Goal: Task Accomplishment & Management: Complete application form

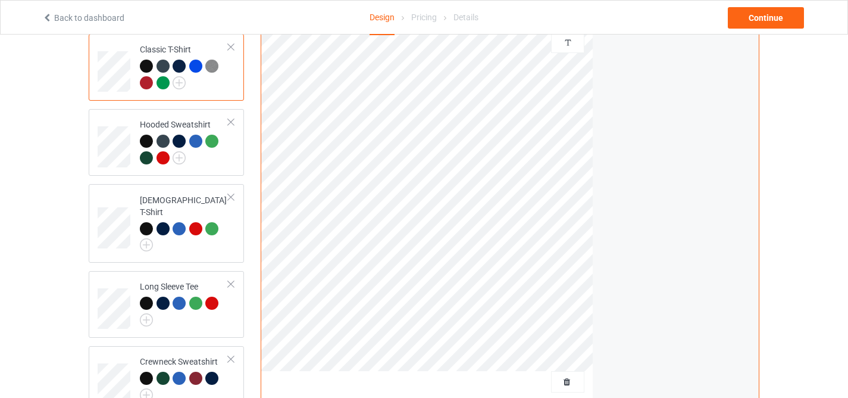
scroll to position [147, 0]
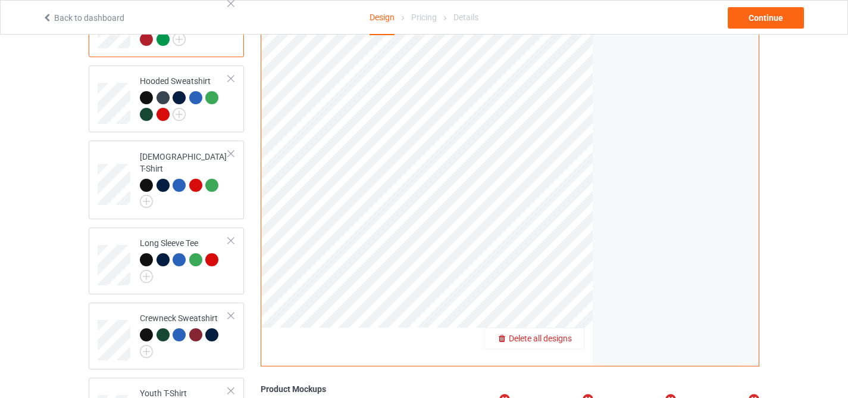
click at [563, 338] on span "Delete all designs" at bounding box center [540, 338] width 63 height 10
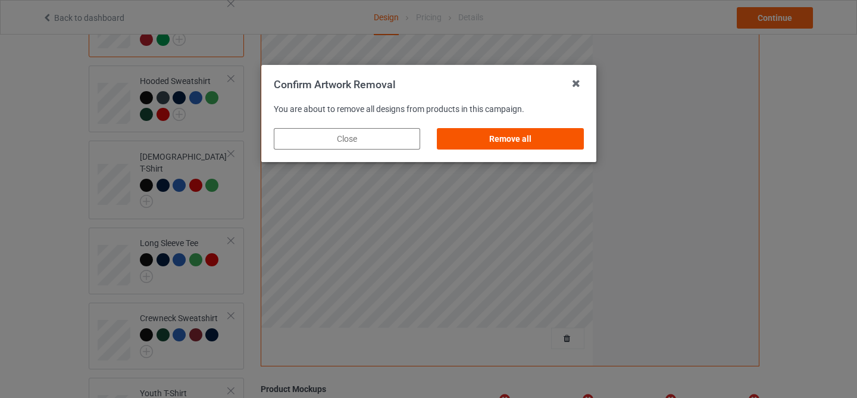
click at [535, 146] on div "Remove all" at bounding box center [510, 138] width 146 height 21
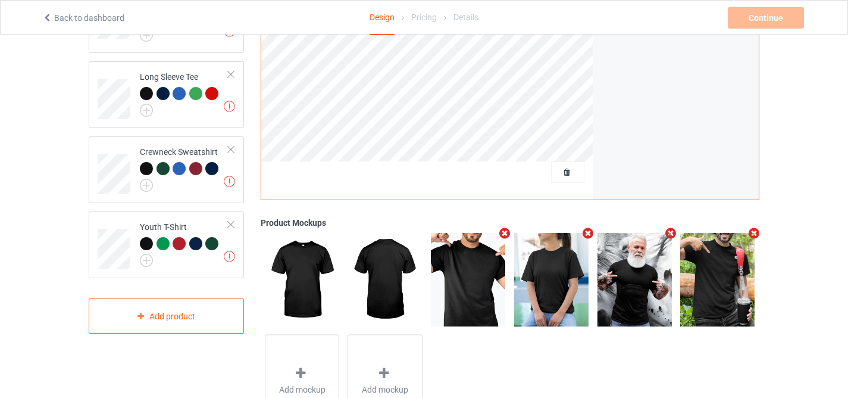
scroll to position [93, 0]
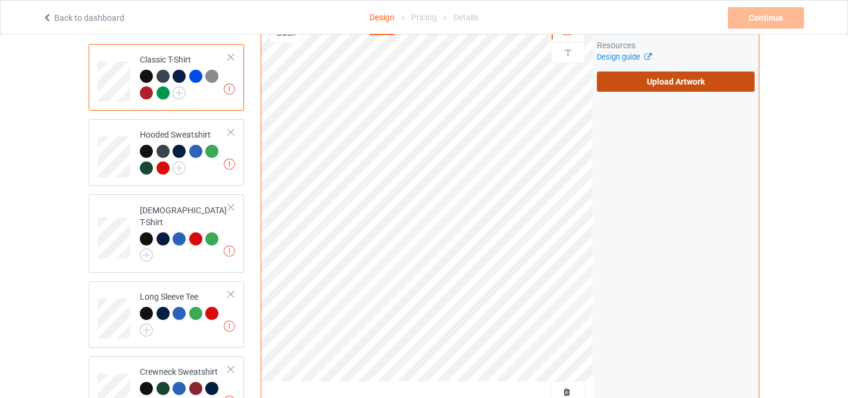
click at [623, 86] on label "Upload Artwork" at bounding box center [676, 81] width 158 height 20
click at [0, 0] on input "Upload Artwork" at bounding box center [0, 0] width 0 height 0
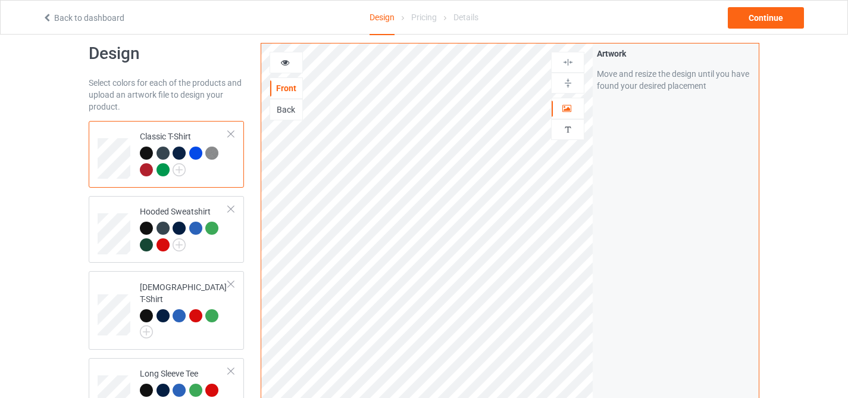
scroll to position [3, 0]
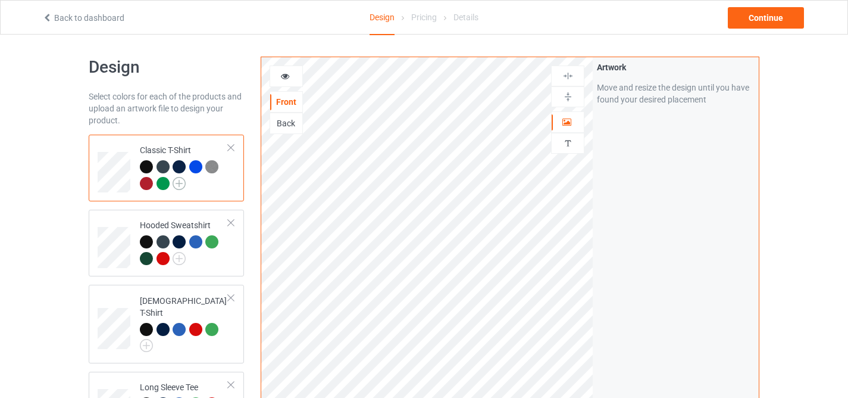
click at [180, 179] on img at bounding box center [179, 183] width 13 height 13
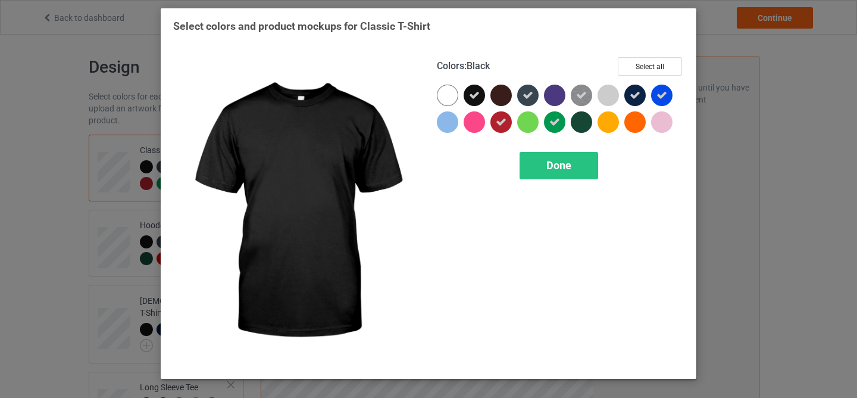
click at [470, 92] on icon at bounding box center [474, 95] width 11 height 11
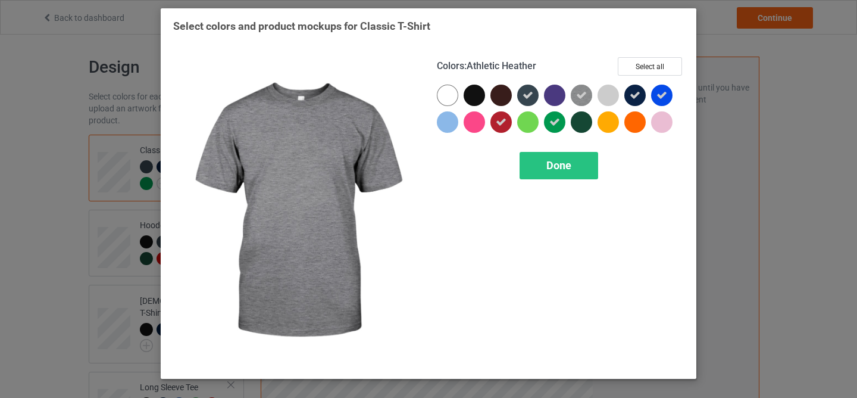
click at [581, 94] on icon at bounding box center [581, 95] width 11 height 11
click at [581, 95] on img at bounding box center [581, 95] width 21 height 21
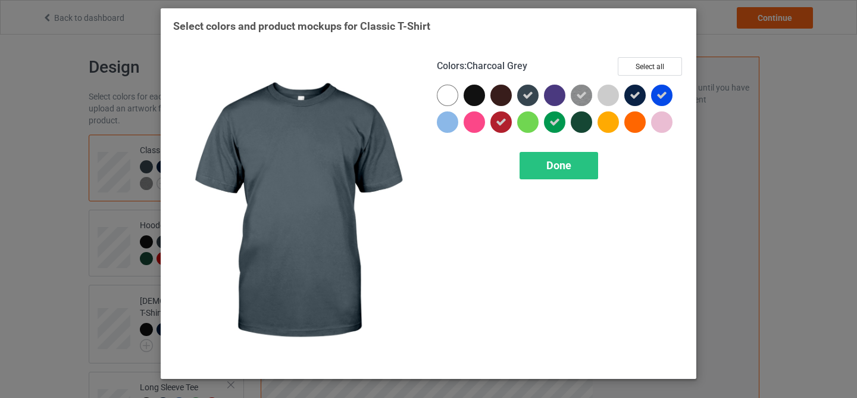
click at [525, 88] on div at bounding box center [527, 95] width 21 height 21
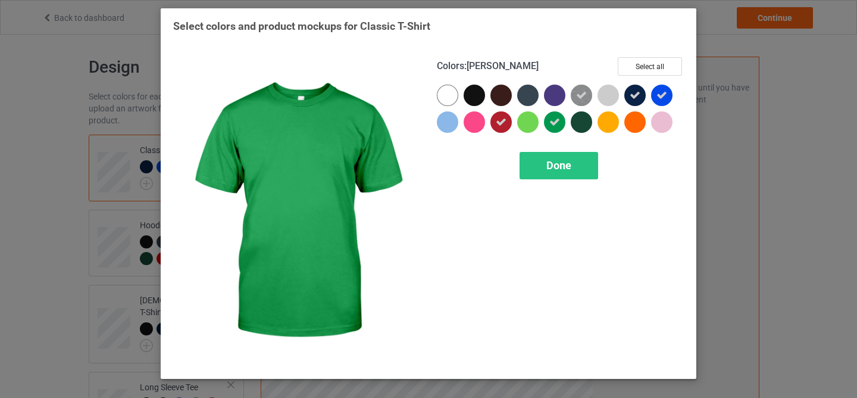
click at [552, 124] on icon at bounding box center [555, 122] width 11 height 11
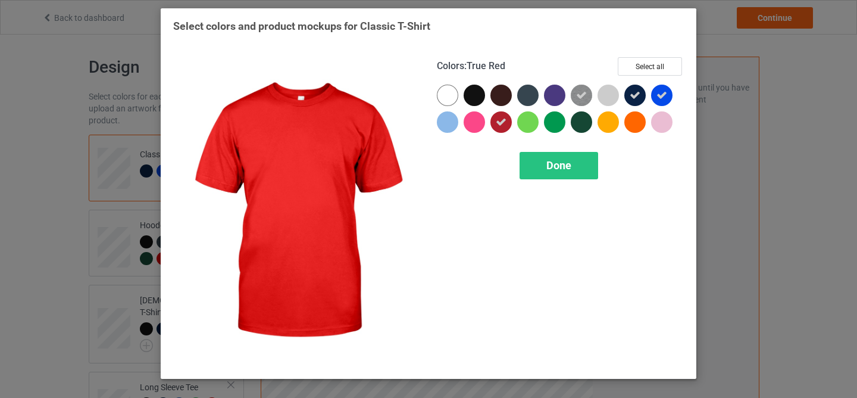
click at [496, 124] on icon at bounding box center [501, 122] width 11 height 11
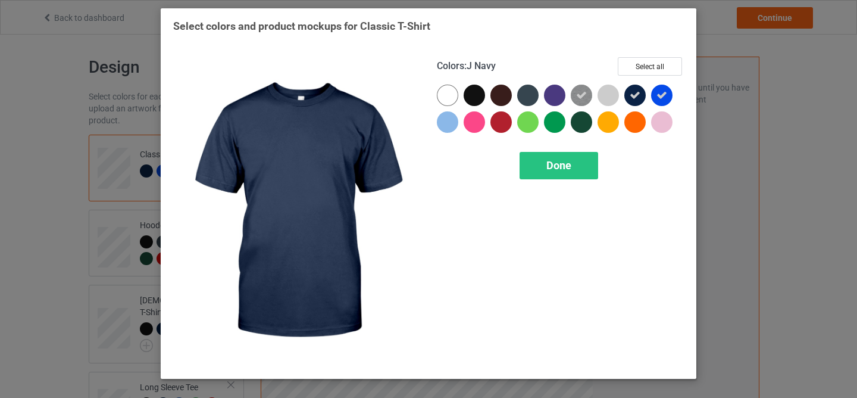
click at [642, 94] on div at bounding box center [635, 95] width 21 height 21
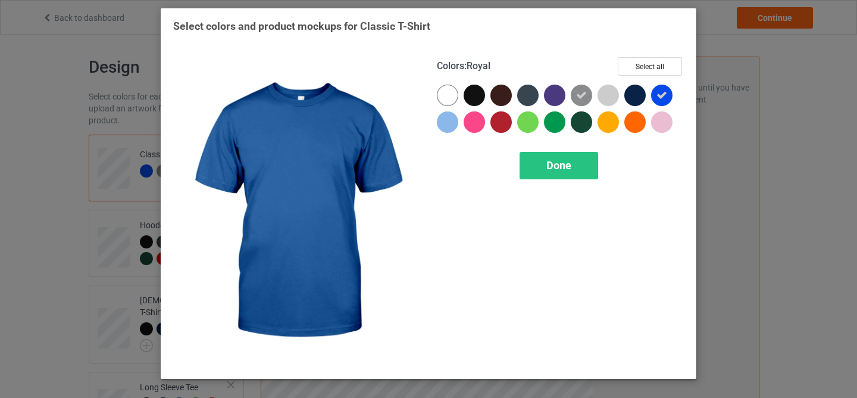
click at [666, 96] on icon at bounding box center [662, 95] width 11 height 11
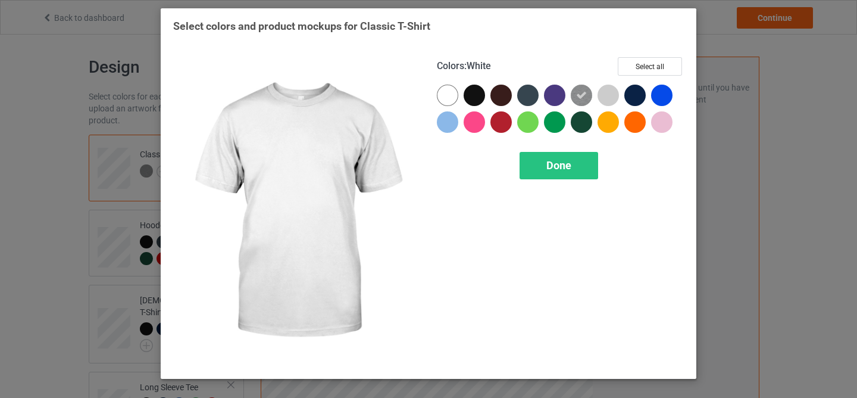
click at [451, 92] on div at bounding box center [447, 95] width 21 height 21
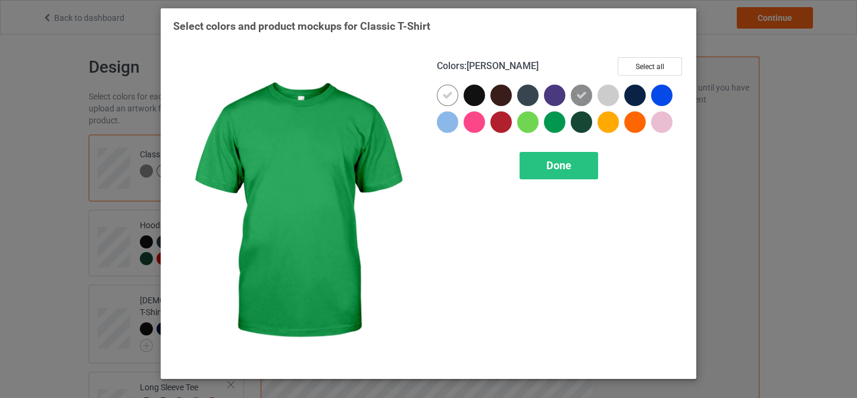
click at [550, 120] on div at bounding box center [554, 121] width 21 height 21
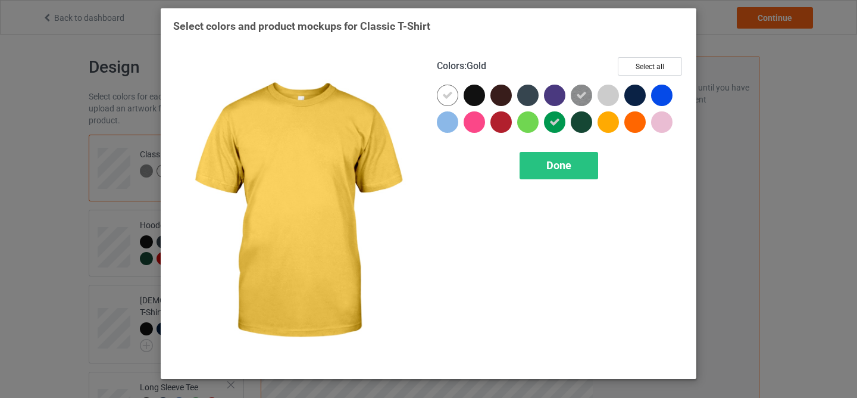
click at [611, 123] on div at bounding box center [608, 121] width 21 height 21
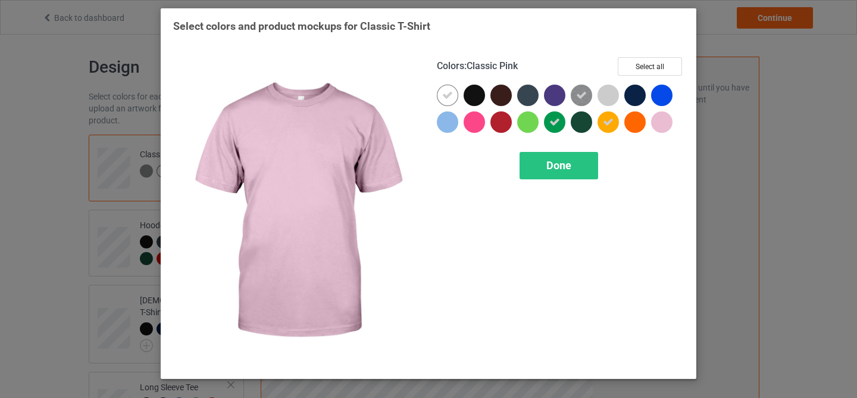
click at [660, 122] on div at bounding box center [661, 121] width 21 height 21
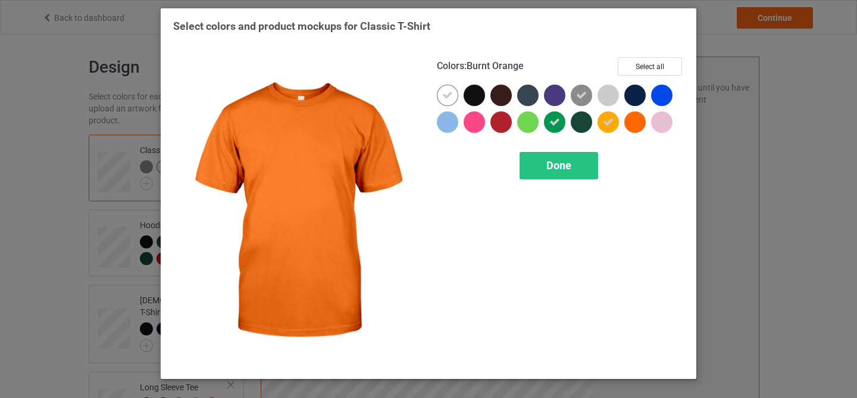
click at [642, 122] on div at bounding box center [635, 121] width 21 height 21
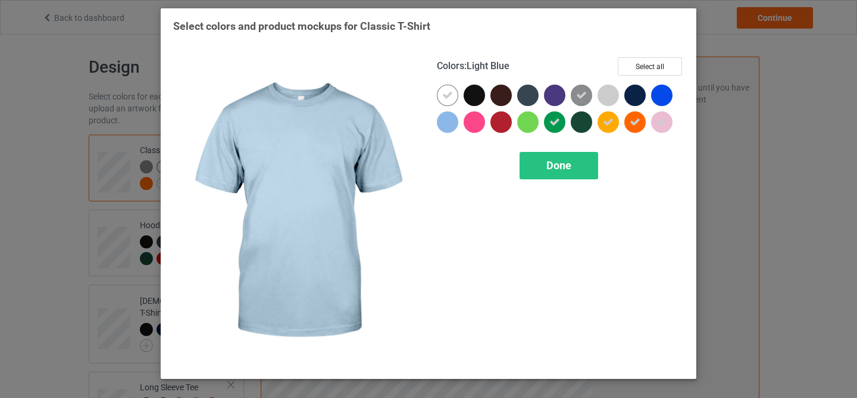
click at [455, 122] on div at bounding box center [447, 121] width 21 height 21
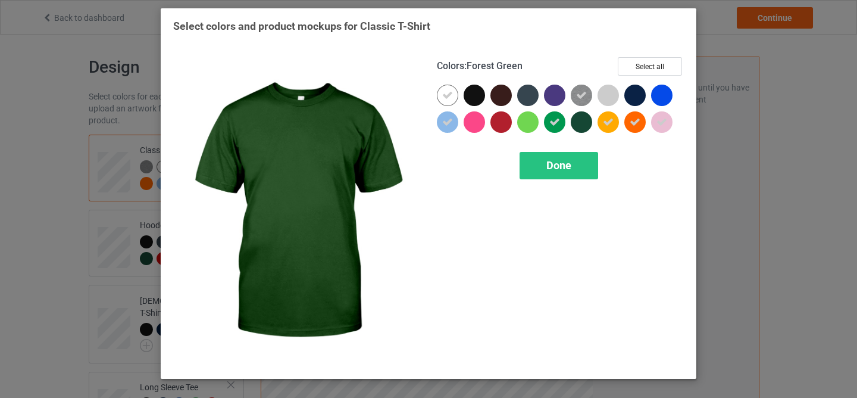
click at [580, 121] on div at bounding box center [581, 121] width 21 height 21
click at [563, 155] on div "Done" at bounding box center [559, 165] width 79 height 27
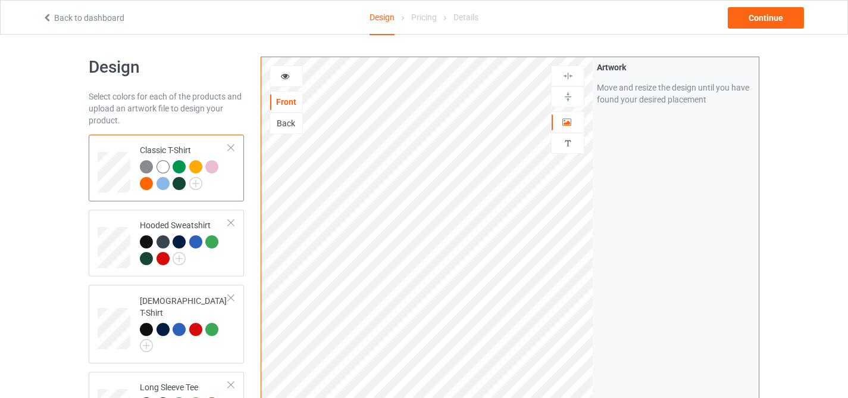
click at [180, 188] on div at bounding box center [179, 183] width 13 height 13
click at [180, 185] on div at bounding box center [179, 183] width 13 height 13
click at [178, 179] on div at bounding box center [179, 183] width 13 height 13
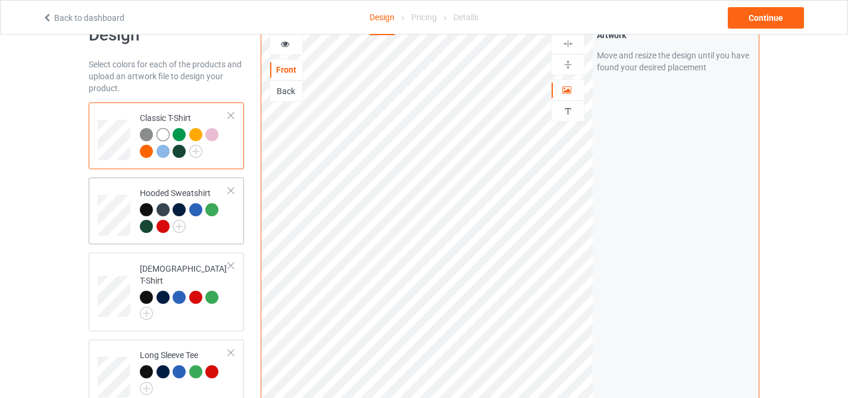
scroll to position [38, 0]
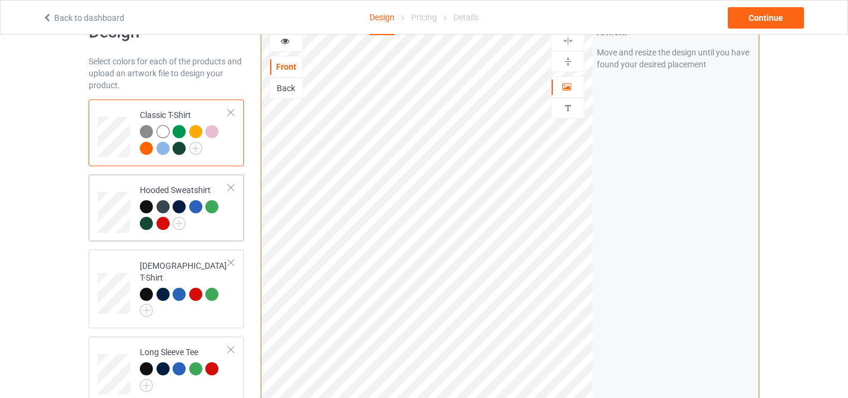
click at [178, 232] on div at bounding box center [184, 216] width 89 height 33
click at [179, 224] on img at bounding box center [179, 223] width 13 height 13
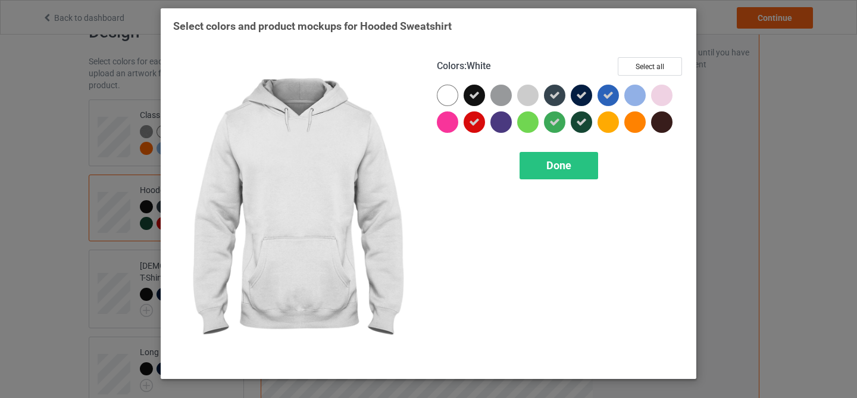
click at [455, 93] on div at bounding box center [447, 95] width 21 height 21
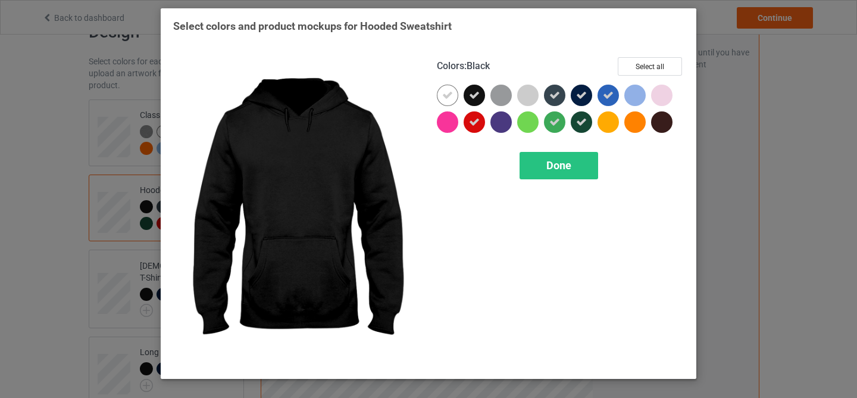
click at [477, 94] on icon at bounding box center [474, 95] width 11 height 11
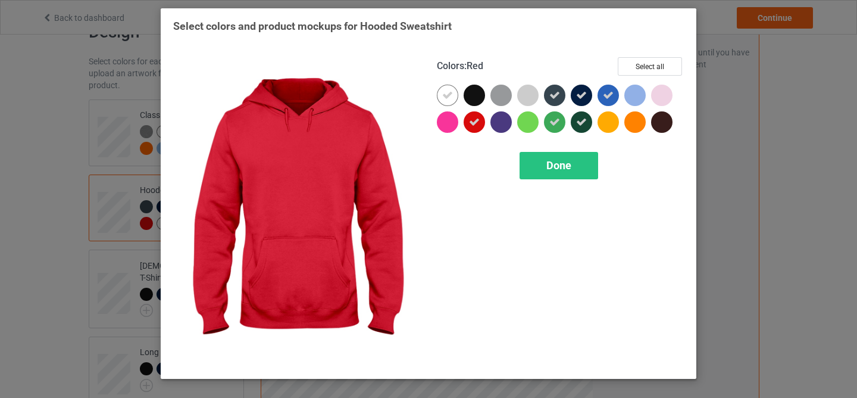
click at [478, 125] on icon at bounding box center [474, 122] width 11 height 11
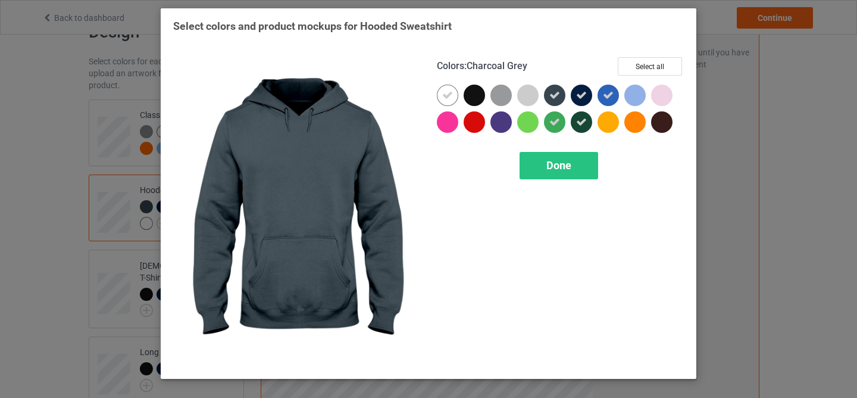
click at [554, 99] on icon at bounding box center [555, 95] width 11 height 11
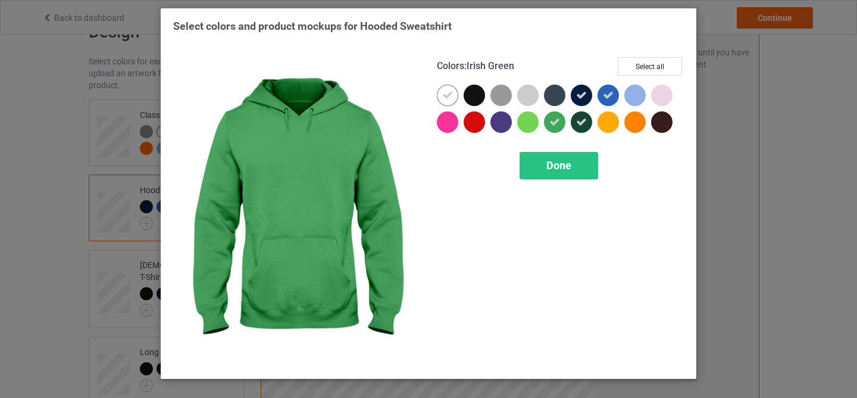
click at [555, 131] on div at bounding box center [554, 121] width 21 height 21
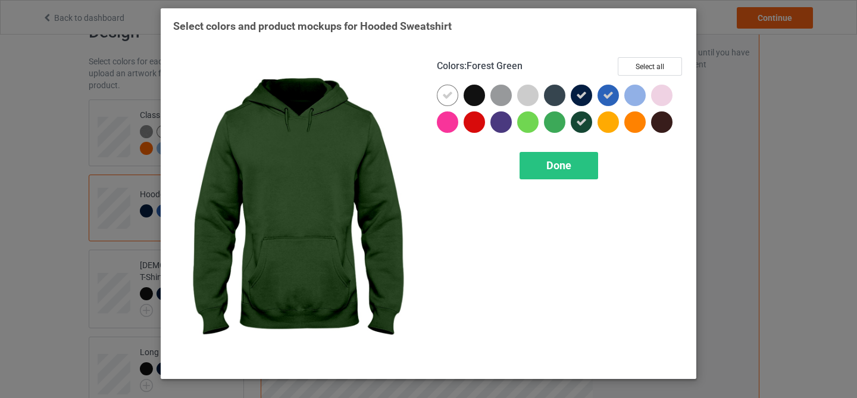
click at [585, 121] on icon at bounding box center [581, 122] width 11 height 11
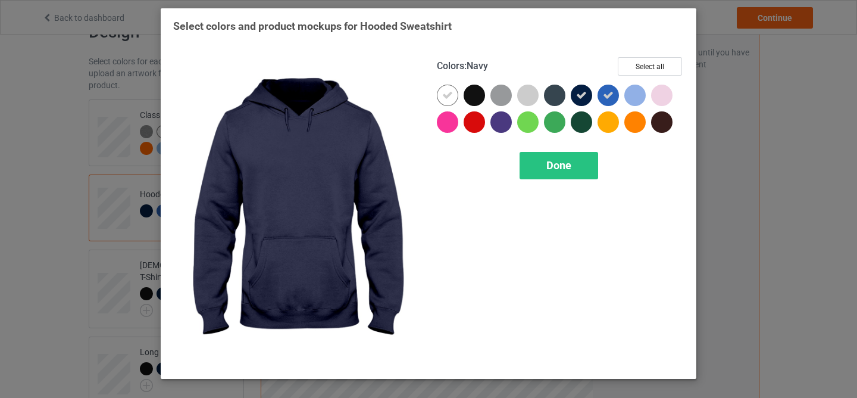
click at [584, 93] on icon at bounding box center [581, 95] width 11 height 11
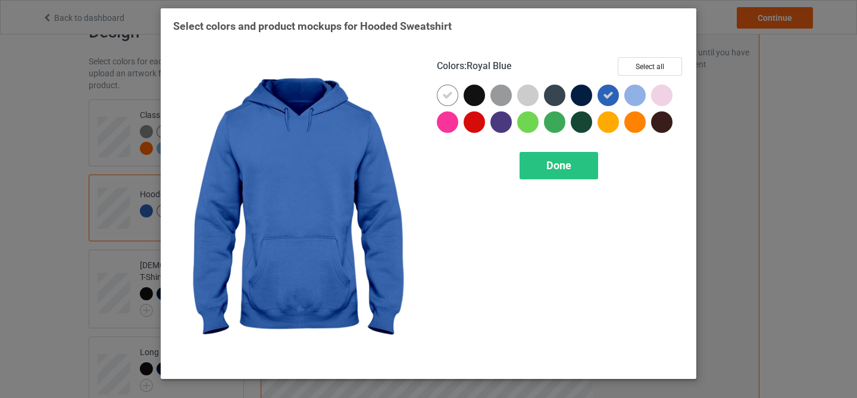
click at [609, 92] on icon at bounding box center [608, 95] width 11 height 11
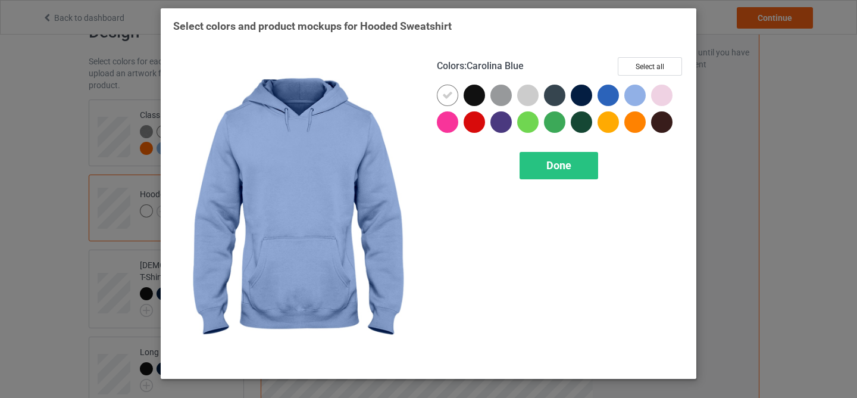
click at [635, 92] on div at bounding box center [635, 95] width 21 height 21
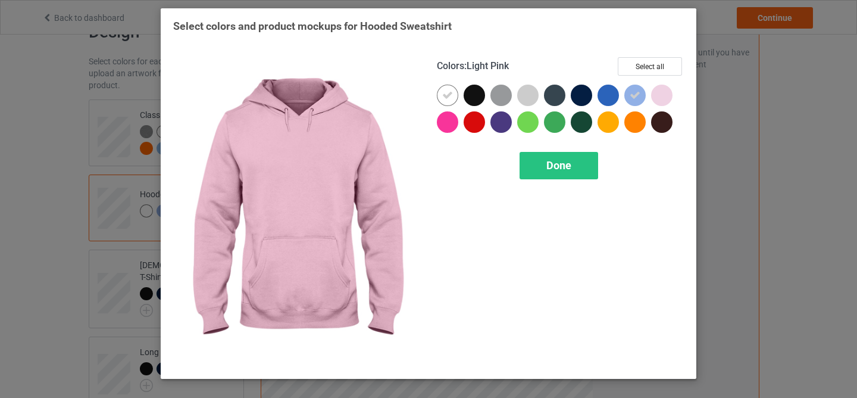
click at [656, 92] on div at bounding box center [661, 95] width 21 height 21
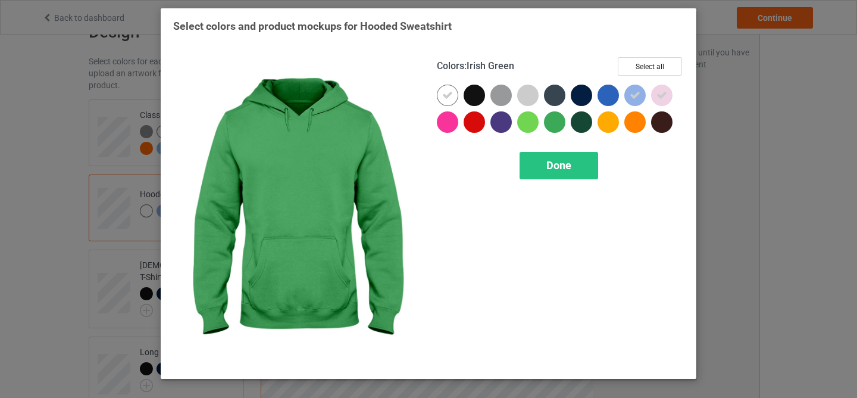
click at [555, 114] on div at bounding box center [554, 121] width 21 height 21
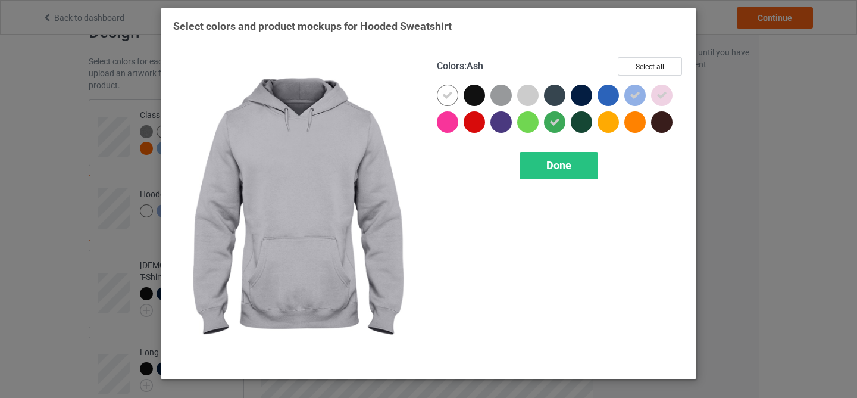
click at [522, 92] on div at bounding box center [527, 95] width 21 height 21
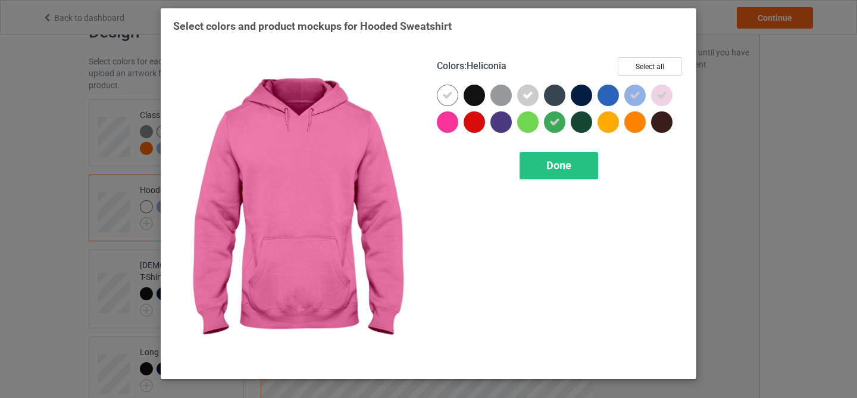
click at [451, 117] on div at bounding box center [447, 121] width 21 height 21
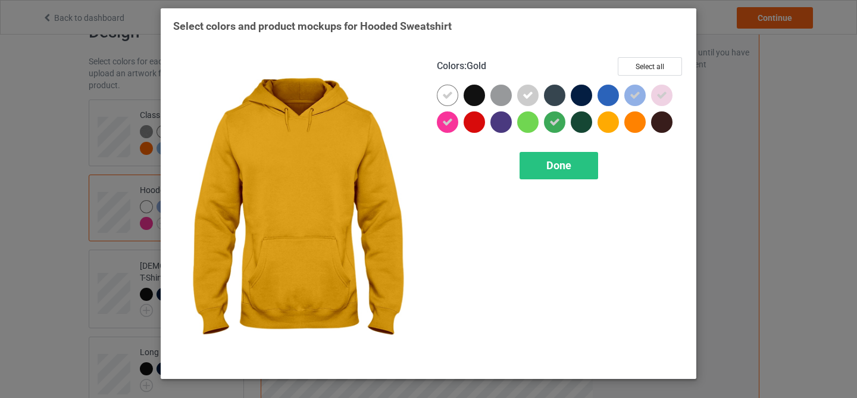
click at [613, 121] on div at bounding box center [608, 121] width 21 height 21
click at [567, 163] on span "Done" at bounding box center [559, 165] width 25 height 13
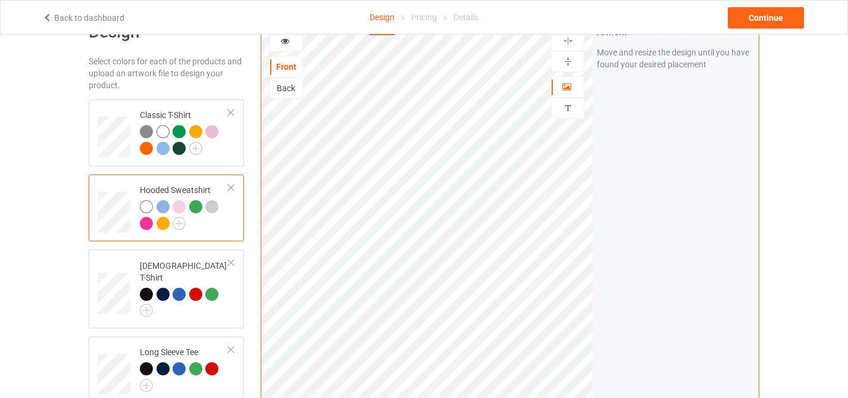
scroll to position [131, 0]
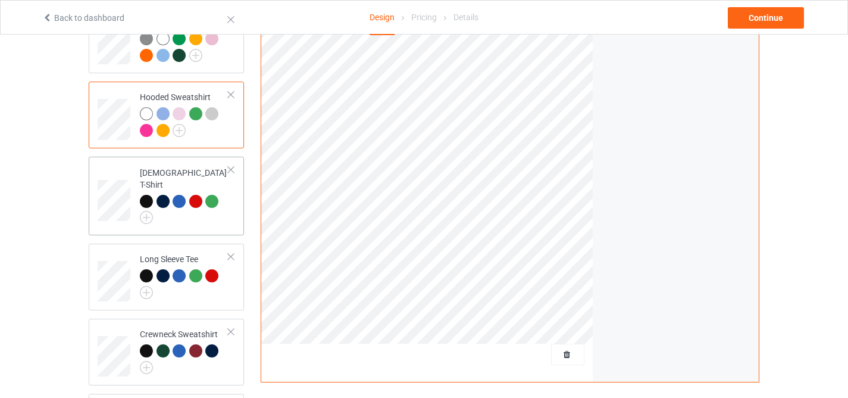
click at [148, 199] on div at bounding box center [148, 203] width 17 height 17
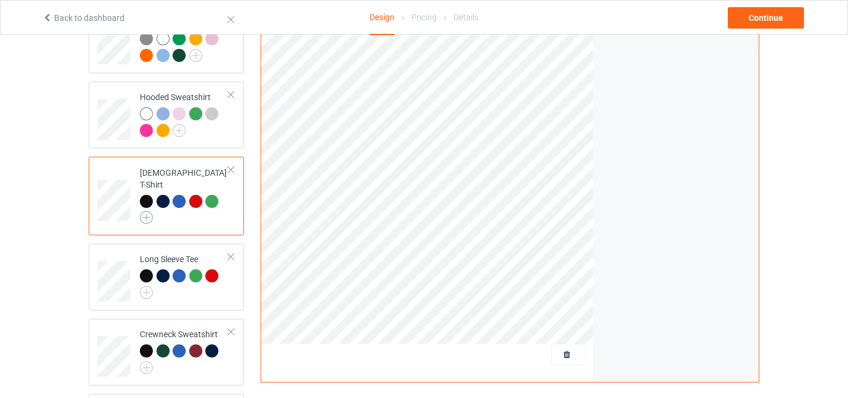
click at [145, 211] on img at bounding box center [146, 217] width 13 height 13
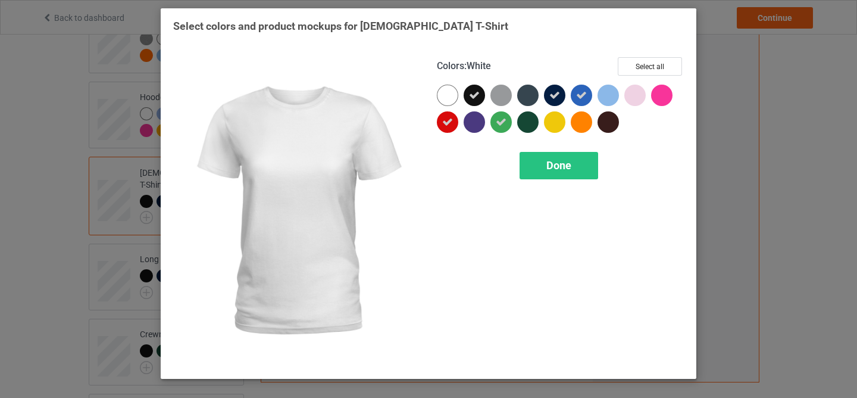
click at [452, 96] on div at bounding box center [447, 95] width 21 height 21
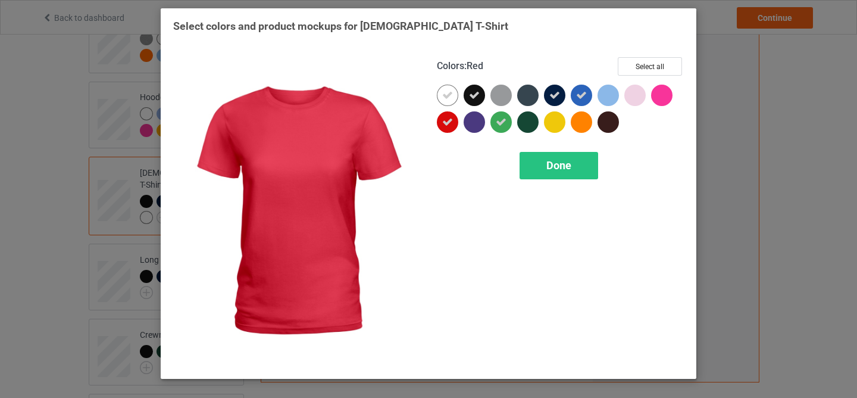
click at [448, 117] on icon at bounding box center [447, 122] width 11 height 11
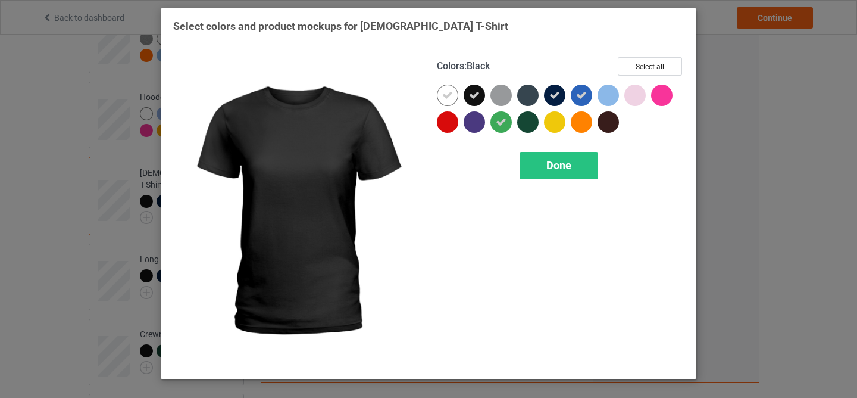
click at [471, 96] on icon at bounding box center [474, 95] width 11 height 11
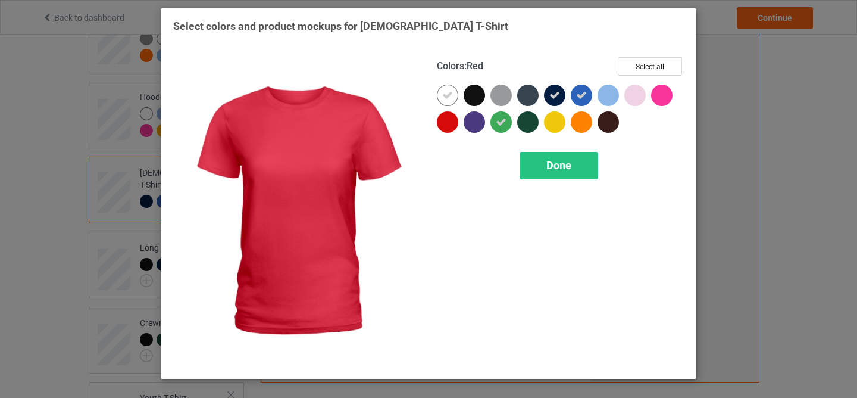
click at [439, 124] on div at bounding box center [447, 121] width 21 height 21
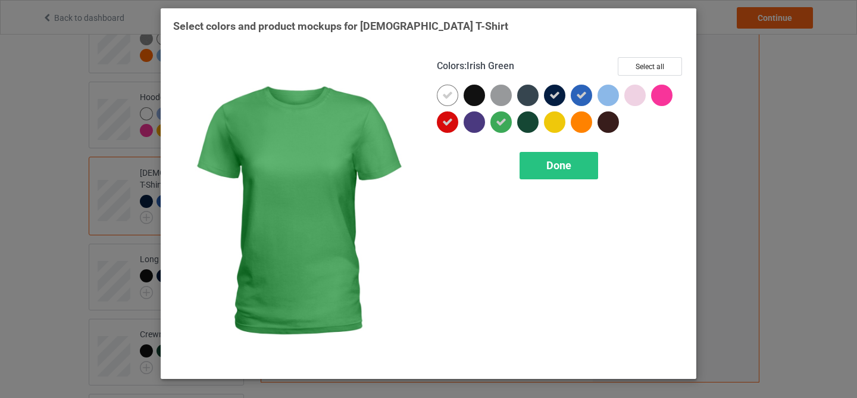
click at [504, 126] on icon at bounding box center [501, 122] width 11 height 11
click at [504, 126] on div at bounding box center [501, 121] width 21 height 21
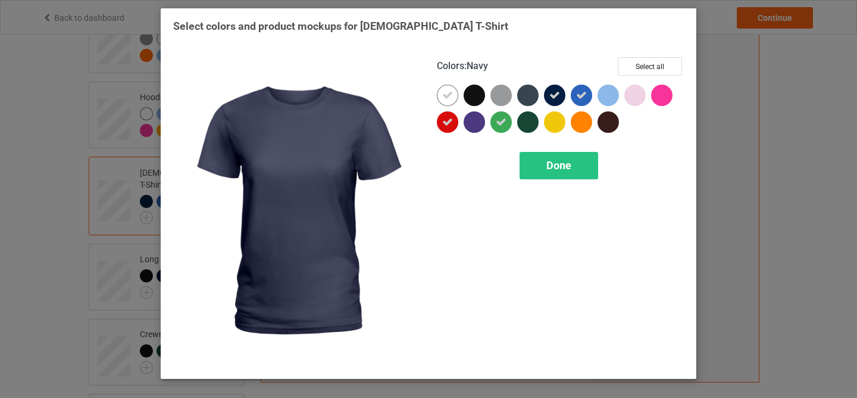
click at [566, 91] on div at bounding box center [557, 98] width 27 height 27
click at [586, 90] on icon at bounding box center [581, 95] width 11 height 11
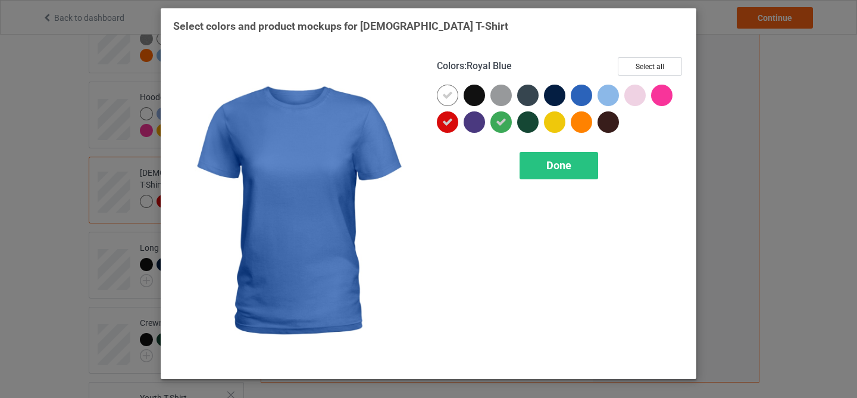
click at [604, 90] on div at bounding box center [608, 95] width 21 height 21
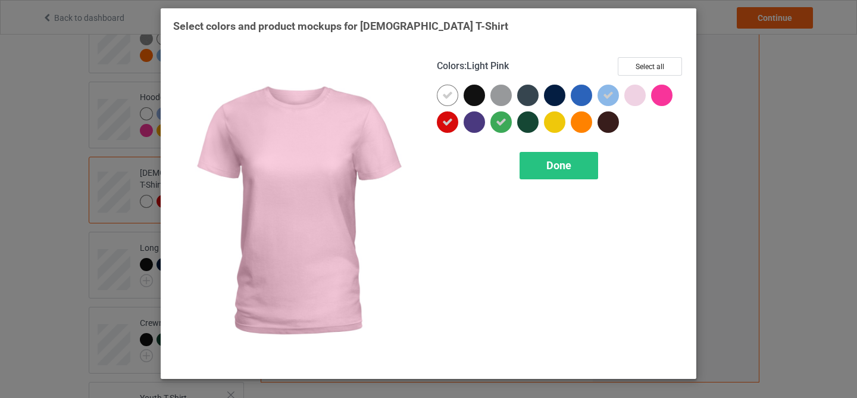
click at [633, 92] on div at bounding box center [635, 95] width 21 height 21
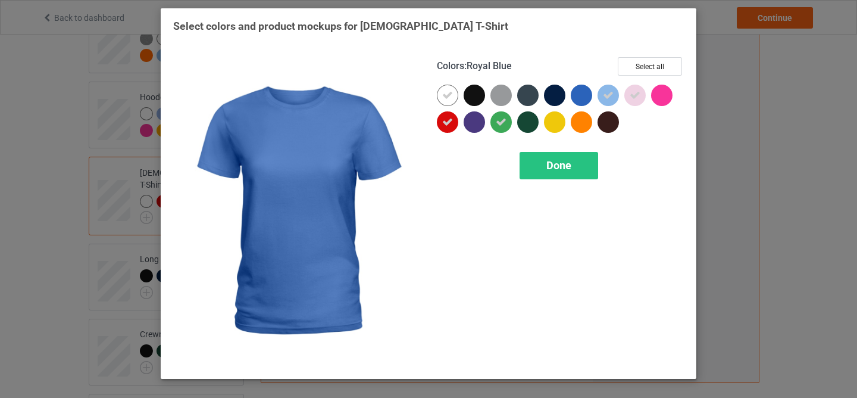
click at [585, 96] on div at bounding box center [581, 95] width 21 height 21
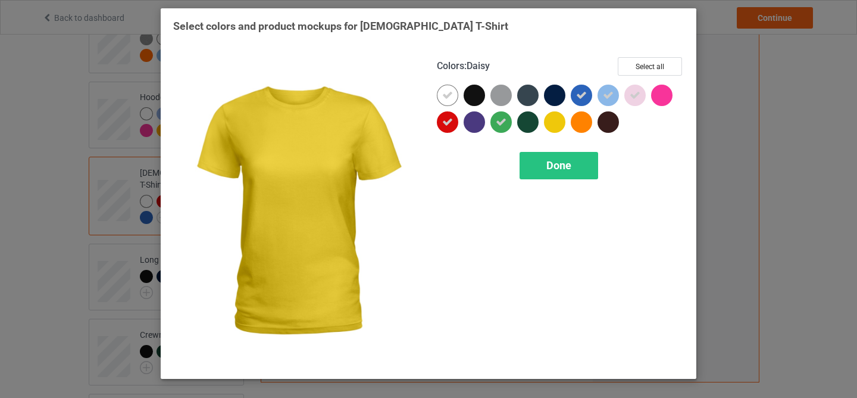
click at [557, 124] on div at bounding box center [554, 121] width 21 height 21
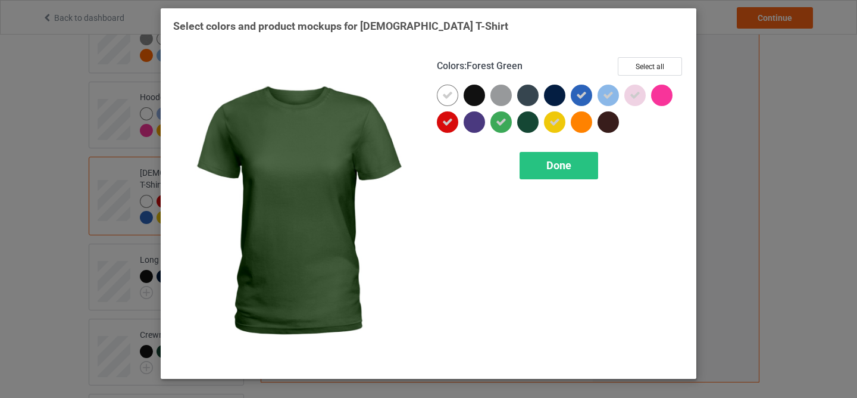
click at [526, 123] on div at bounding box center [527, 121] width 21 height 21
click at [550, 156] on div "Done" at bounding box center [559, 165] width 79 height 27
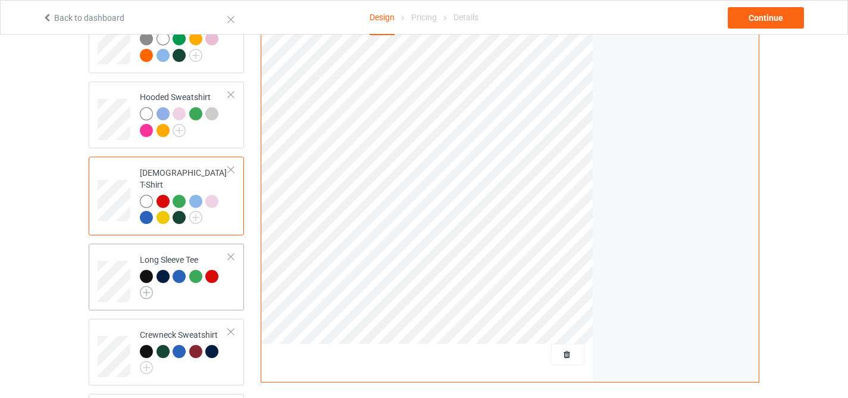
click at [149, 286] on img at bounding box center [146, 292] width 13 height 13
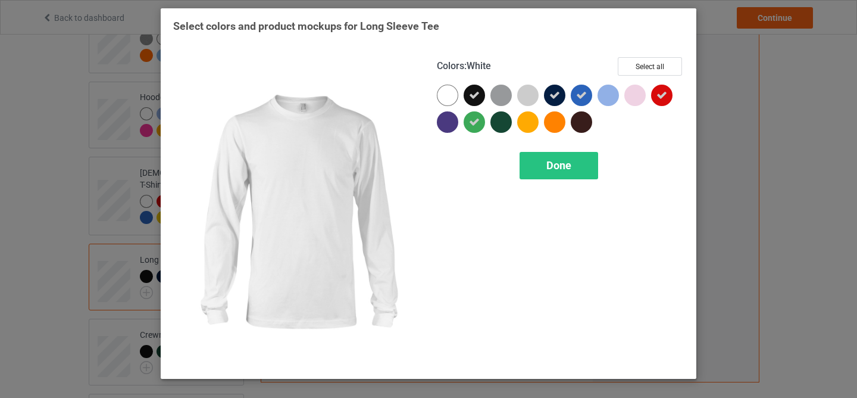
click at [444, 98] on div at bounding box center [447, 95] width 21 height 21
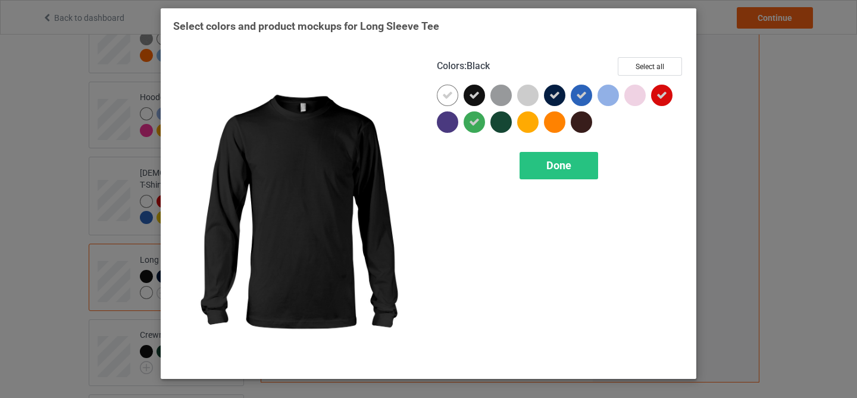
click at [476, 95] on icon at bounding box center [474, 95] width 11 height 11
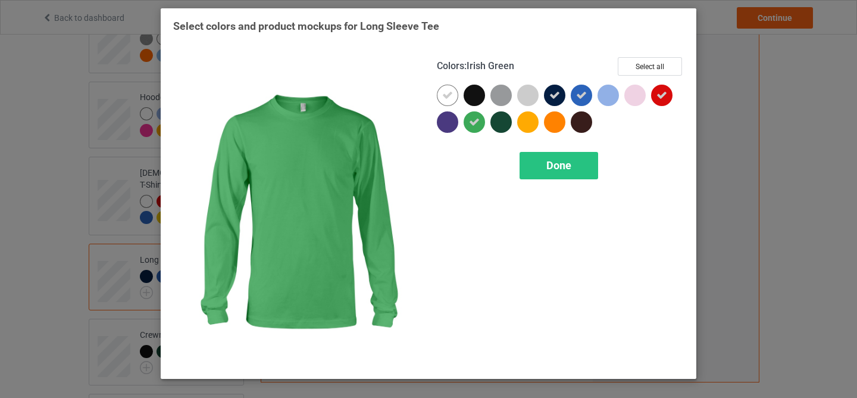
click at [472, 121] on icon at bounding box center [474, 122] width 11 height 11
click at [472, 121] on div at bounding box center [474, 121] width 21 height 21
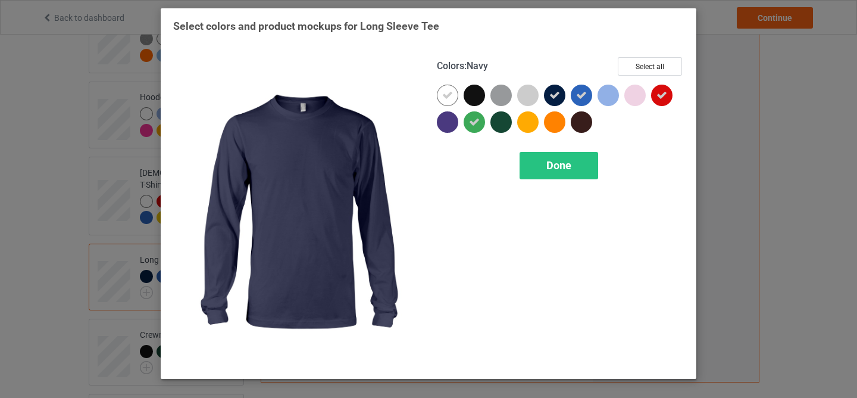
click at [552, 88] on div at bounding box center [554, 95] width 21 height 21
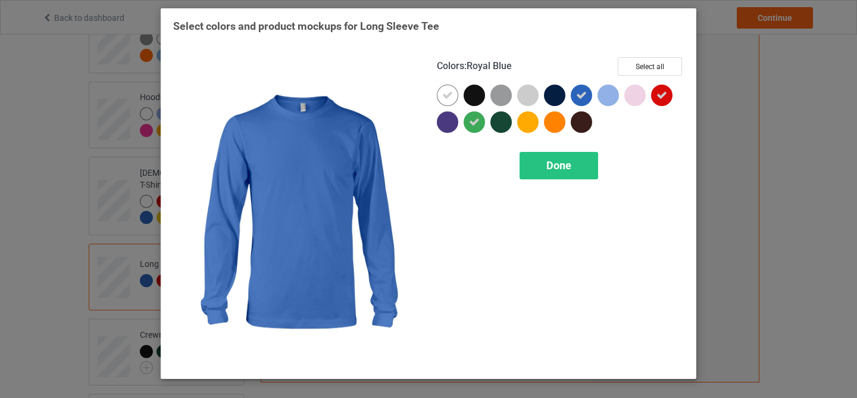
click at [580, 95] on icon at bounding box center [581, 95] width 11 height 11
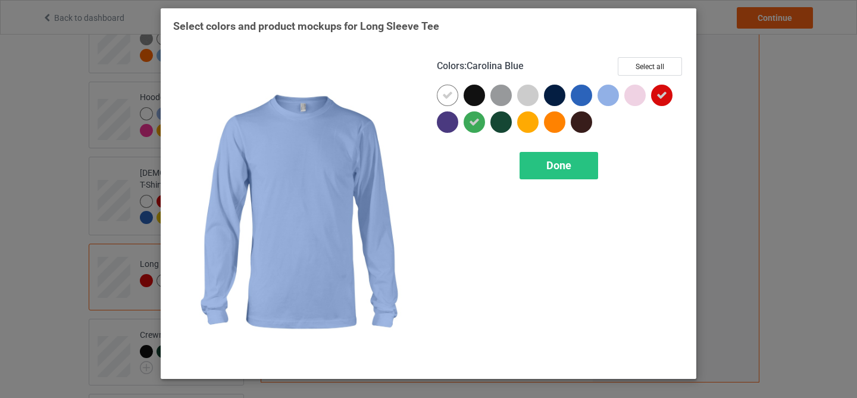
click at [613, 92] on div at bounding box center [608, 95] width 21 height 21
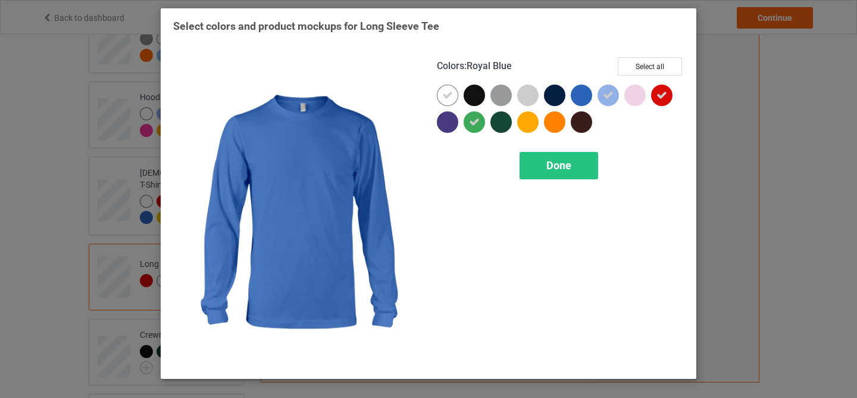
click at [590, 92] on div at bounding box center [581, 95] width 21 height 21
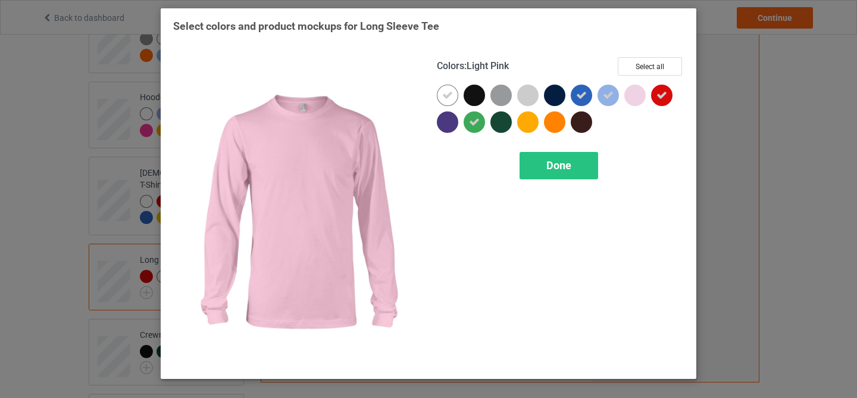
click at [635, 92] on div at bounding box center [635, 95] width 21 height 21
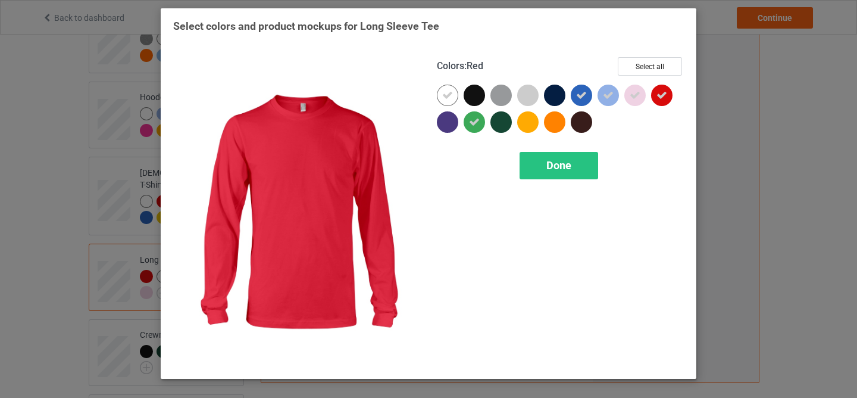
click at [660, 92] on icon at bounding box center [662, 95] width 11 height 11
click at [660, 92] on div at bounding box center [661, 95] width 21 height 21
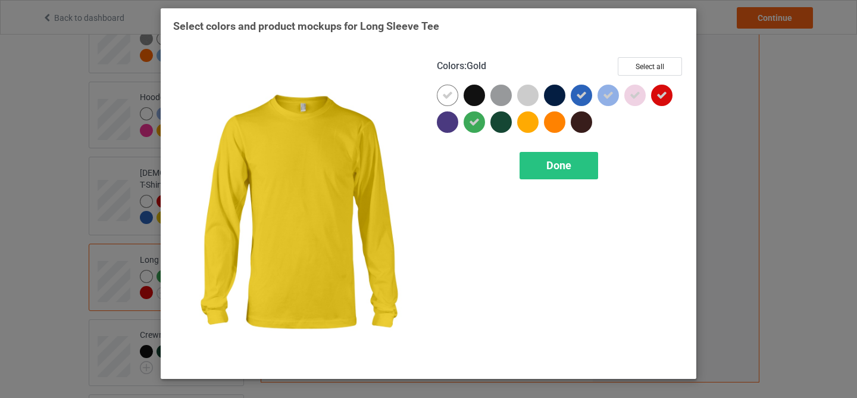
click at [526, 123] on div at bounding box center [527, 121] width 21 height 21
click at [541, 159] on div "Done" at bounding box center [559, 165] width 79 height 27
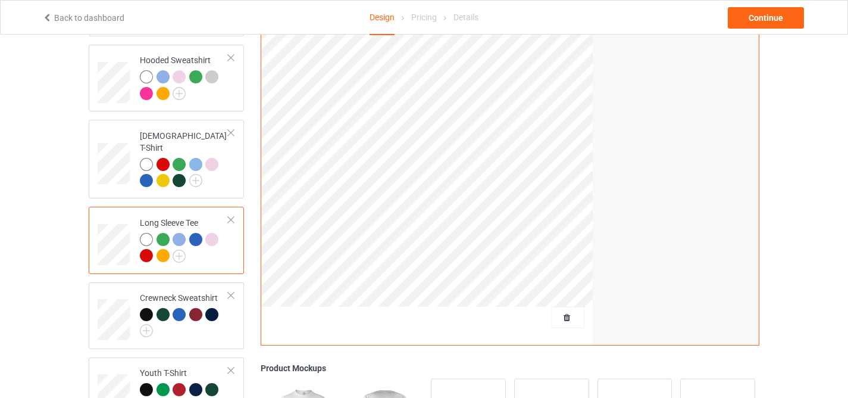
scroll to position [236, 0]
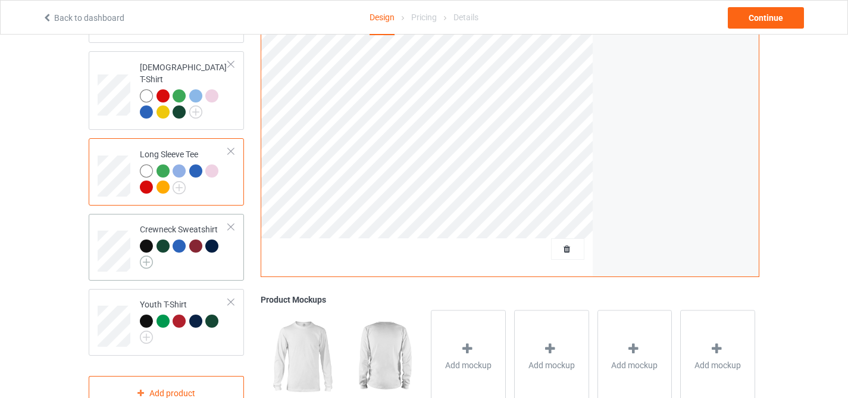
click at [151, 255] on img at bounding box center [146, 261] width 13 height 13
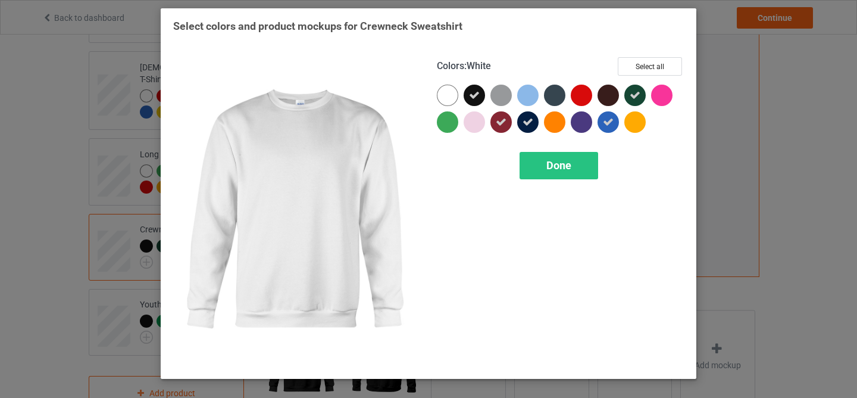
click at [448, 99] on div at bounding box center [447, 95] width 21 height 21
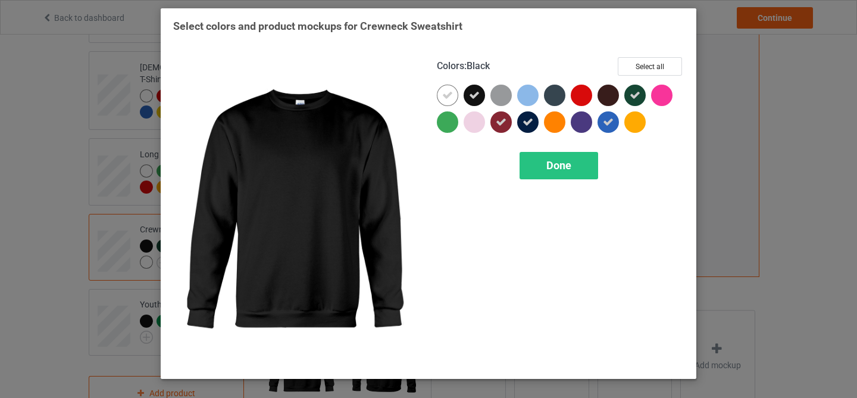
click at [470, 103] on div at bounding box center [474, 95] width 21 height 21
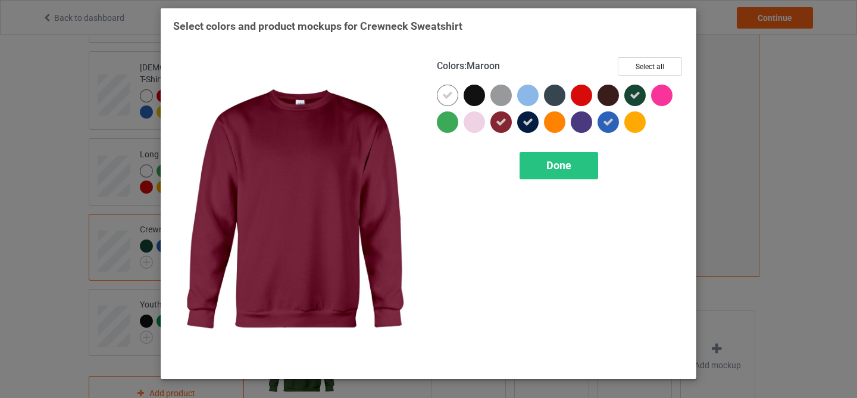
click at [495, 117] on div at bounding box center [501, 121] width 21 height 21
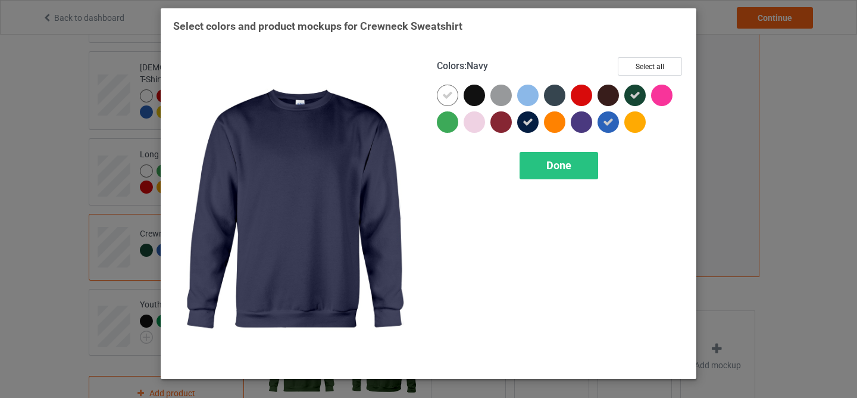
click at [527, 123] on icon at bounding box center [528, 122] width 11 height 11
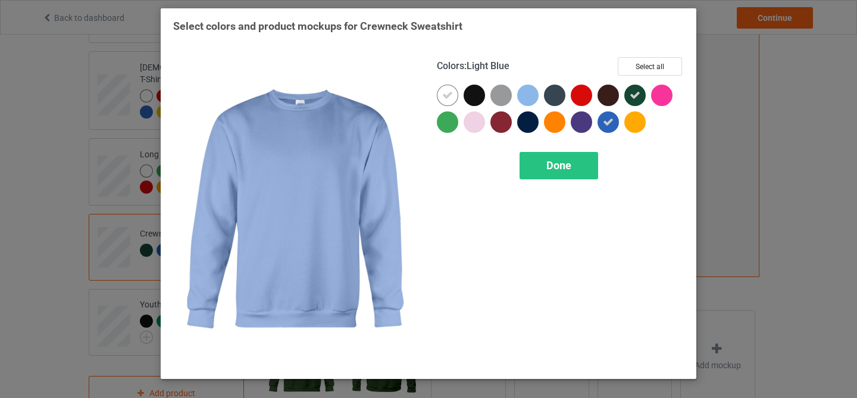
click at [527, 101] on div at bounding box center [527, 95] width 21 height 21
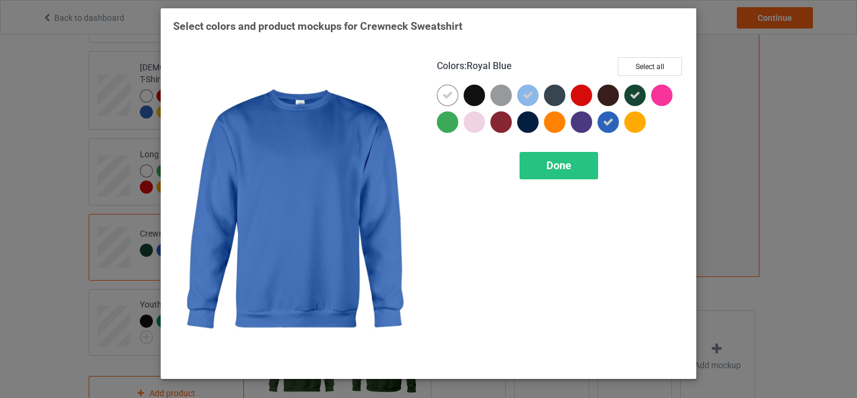
click at [611, 119] on icon at bounding box center [608, 122] width 11 height 11
click at [611, 119] on div at bounding box center [608, 121] width 21 height 21
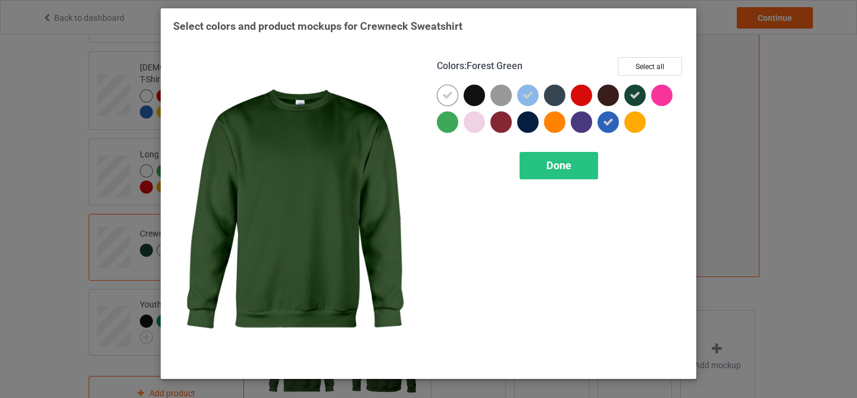
click at [640, 90] on icon at bounding box center [635, 95] width 11 height 11
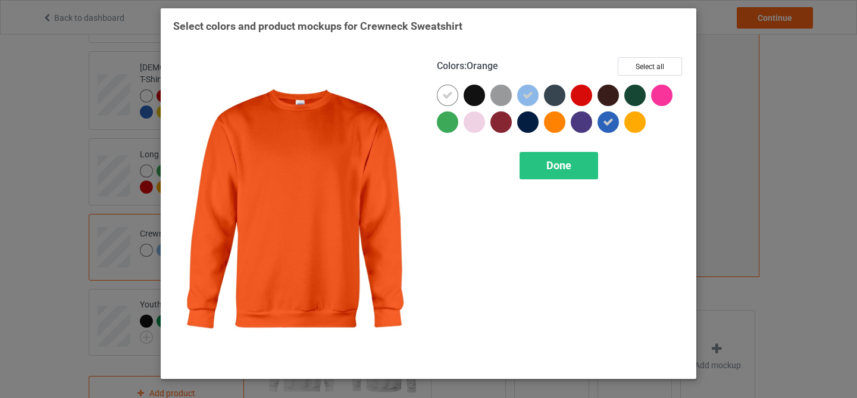
click at [557, 121] on div at bounding box center [554, 121] width 21 height 21
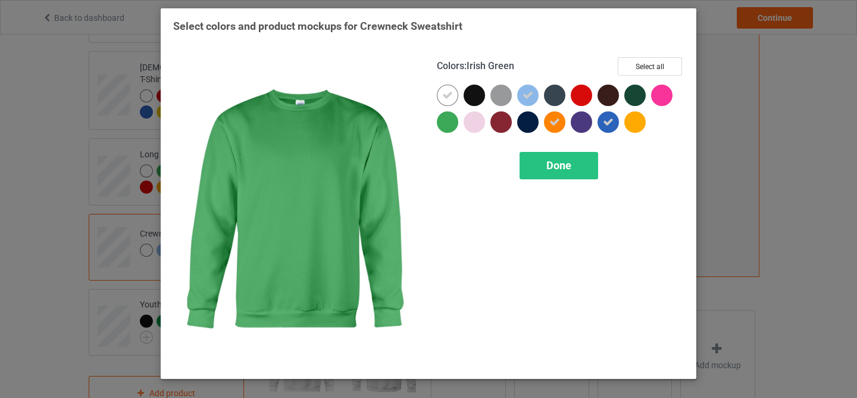
click at [439, 125] on div at bounding box center [447, 121] width 21 height 21
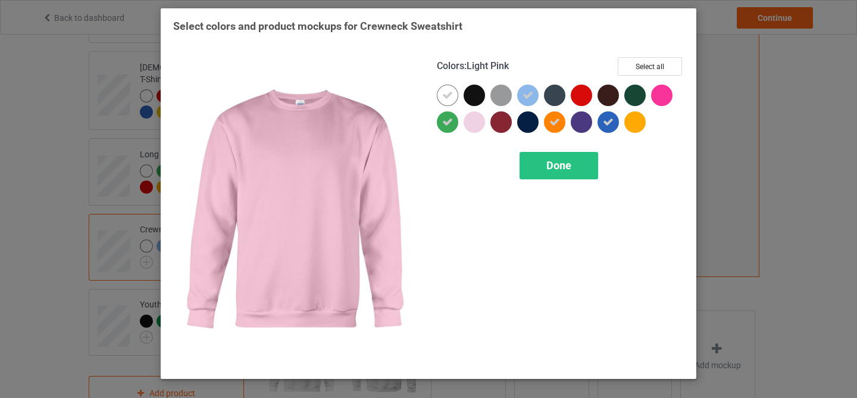
click at [468, 123] on div at bounding box center [474, 121] width 21 height 21
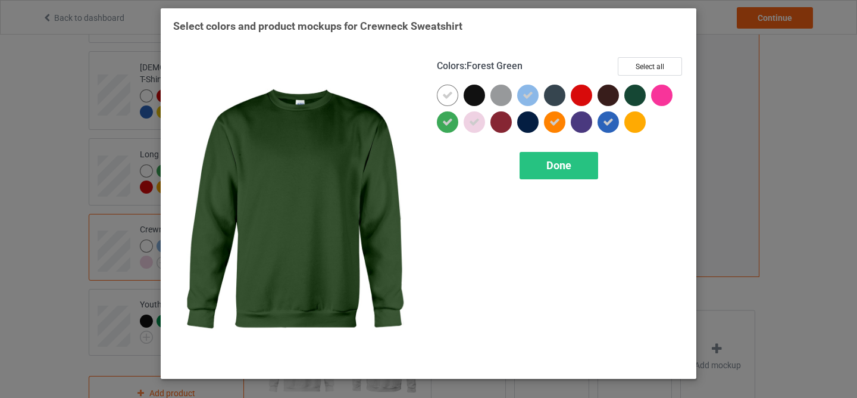
click at [636, 99] on div at bounding box center [635, 95] width 21 height 21
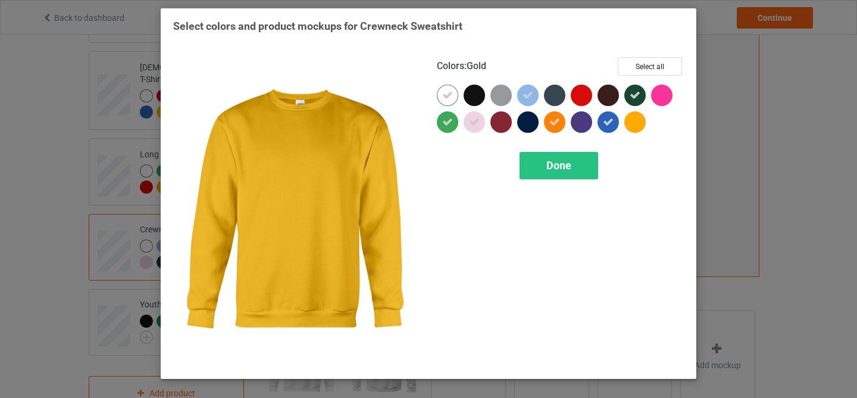
click at [630, 126] on div at bounding box center [635, 121] width 21 height 21
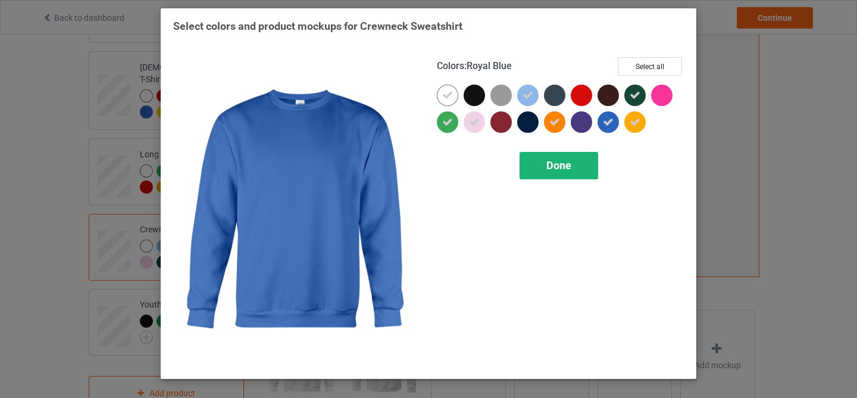
click at [585, 163] on div "Done" at bounding box center [559, 165] width 79 height 27
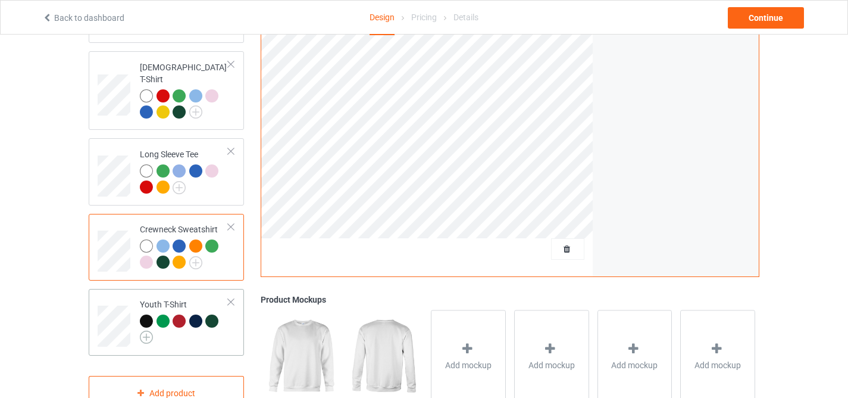
click at [146, 330] on img at bounding box center [146, 336] width 13 height 13
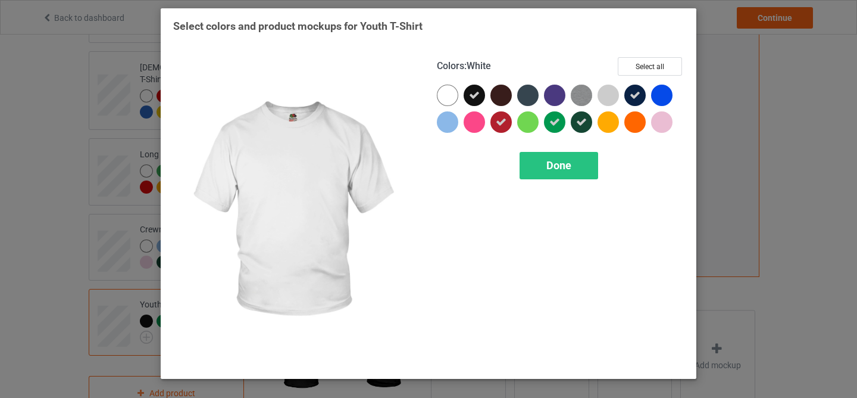
click at [446, 90] on div at bounding box center [447, 95] width 21 height 21
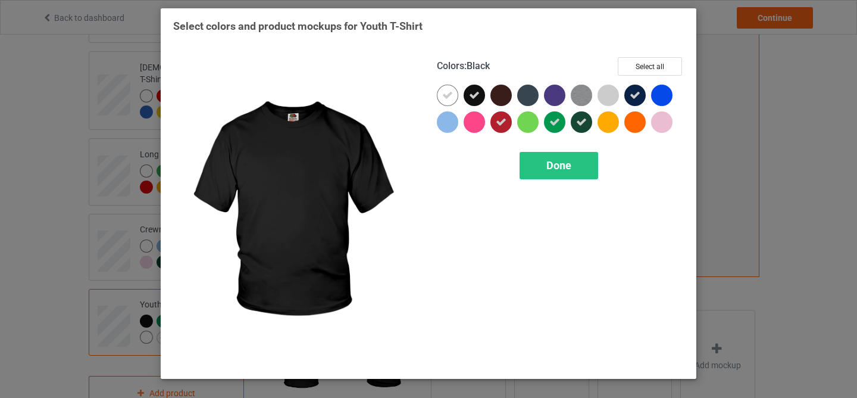
click at [467, 96] on div at bounding box center [474, 95] width 21 height 21
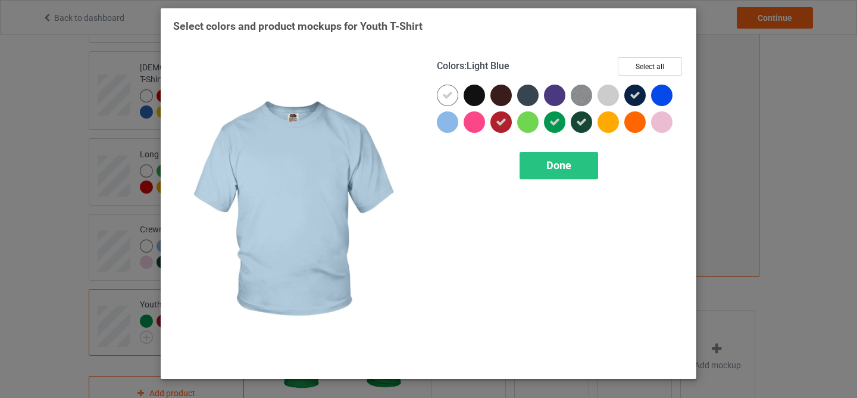
click at [447, 123] on div at bounding box center [447, 121] width 21 height 21
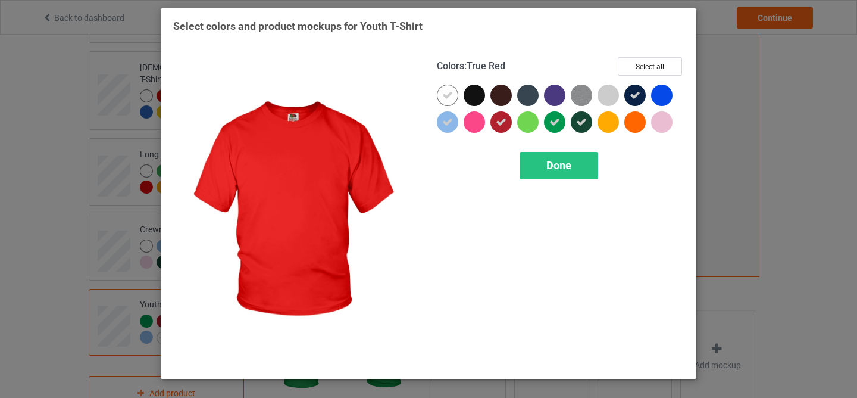
click at [513, 117] on div at bounding box center [504, 124] width 27 height 27
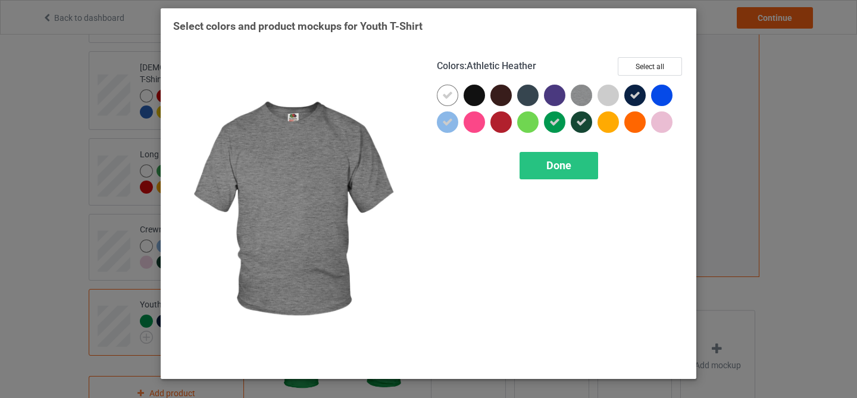
click at [580, 88] on img at bounding box center [581, 95] width 21 height 21
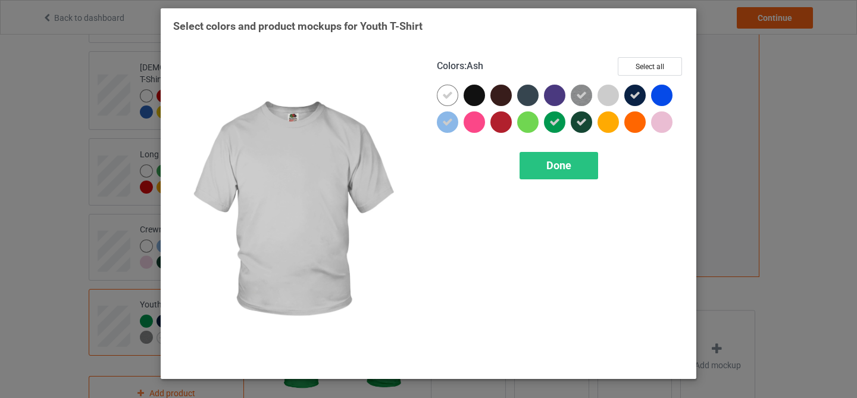
click at [603, 95] on div at bounding box center [608, 95] width 21 height 21
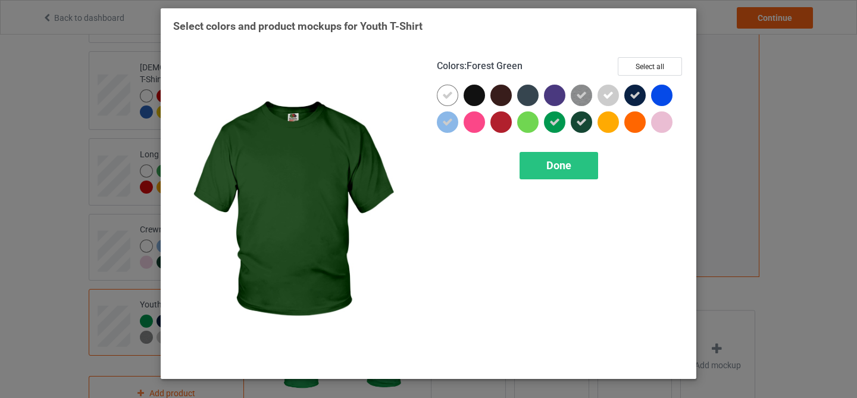
click at [574, 126] on div at bounding box center [581, 121] width 21 height 21
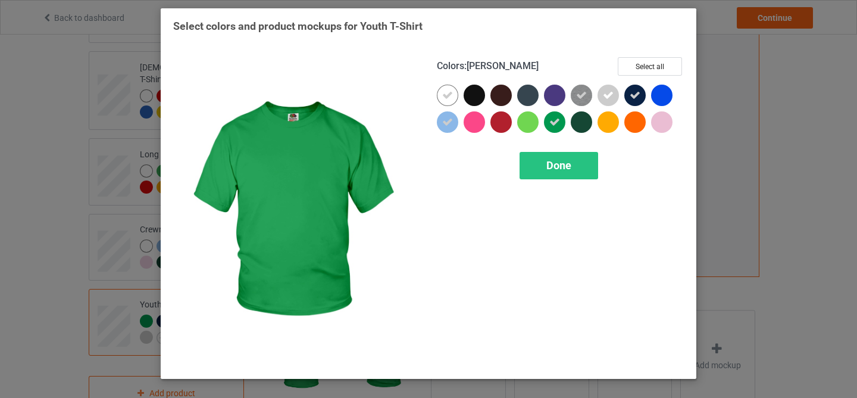
click at [554, 125] on icon at bounding box center [555, 122] width 11 height 11
click at [554, 125] on div at bounding box center [554, 121] width 21 height 21
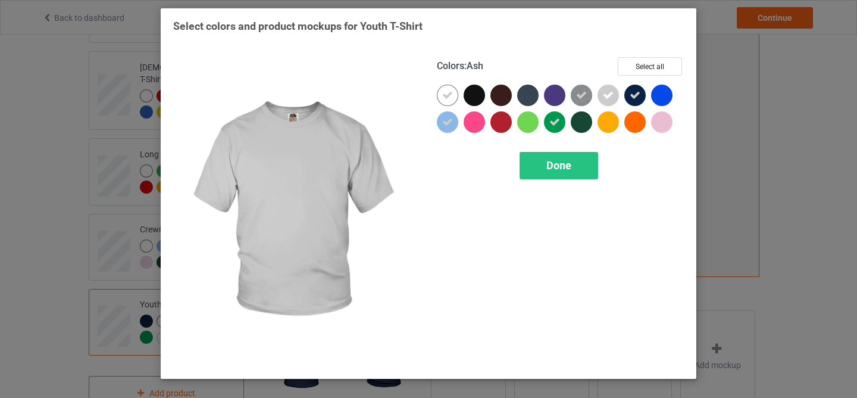
click at [607, 94] on icon at bounding box center [608, 95] width 11 height 11
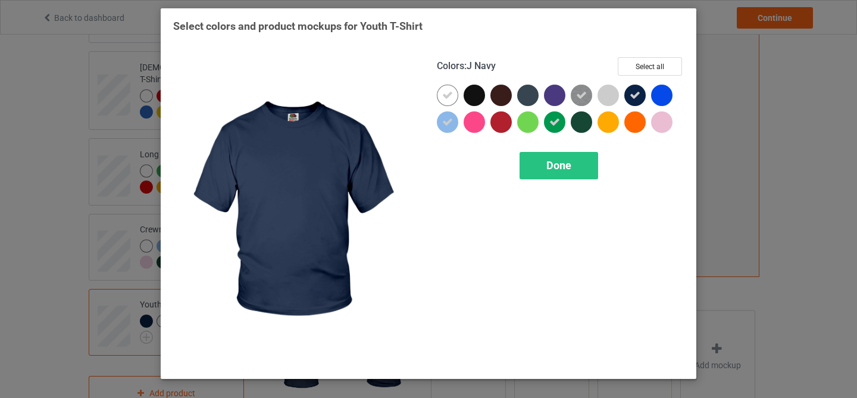
click at [629, 94] on div at bounding box center [635, 95] width 21 height 21
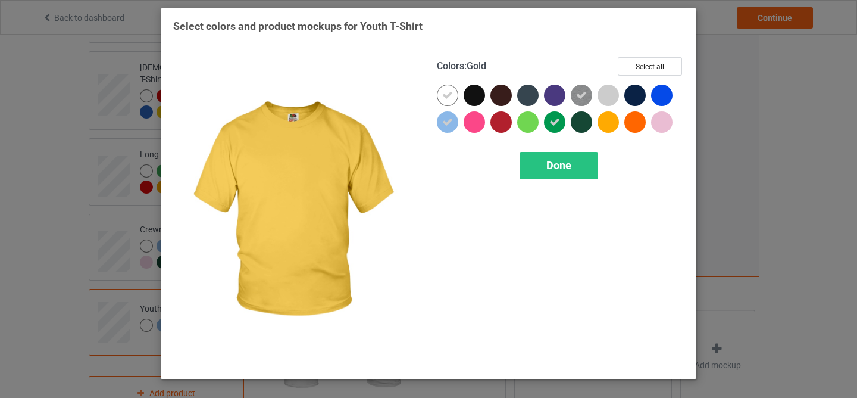
click at [611, 116] on div at bounding box center [608, 121] width 21 height 21
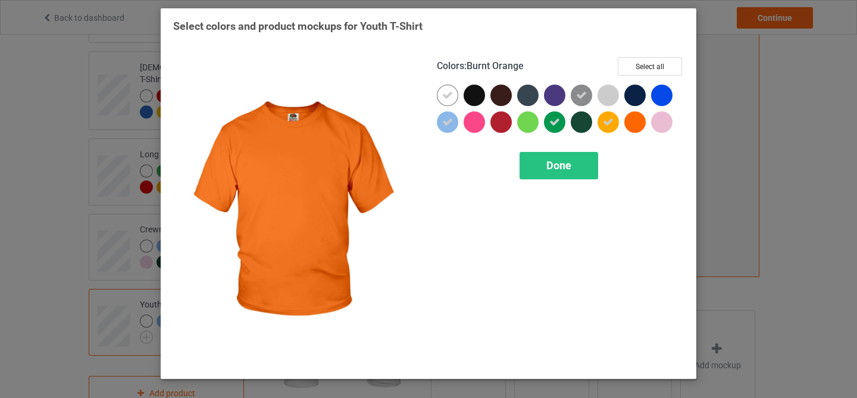
click at [637, 121] on div at bounding box center [635, 121] width 21 height 21
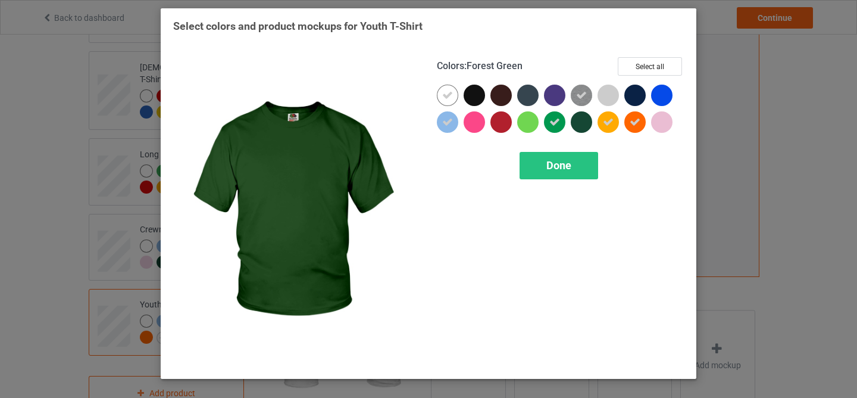
click at [575, 127] on div at bounding box center [581, 121] width 21 height 21
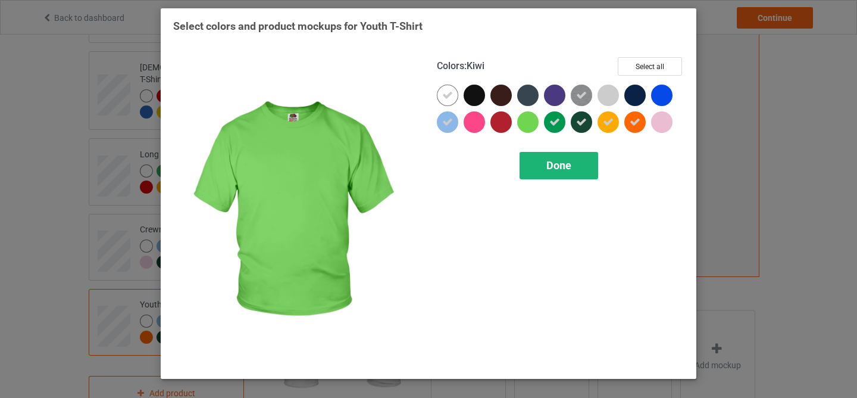
click at [547, 164] on span "Done" at bounding box center [559, 165] width 25 height 13
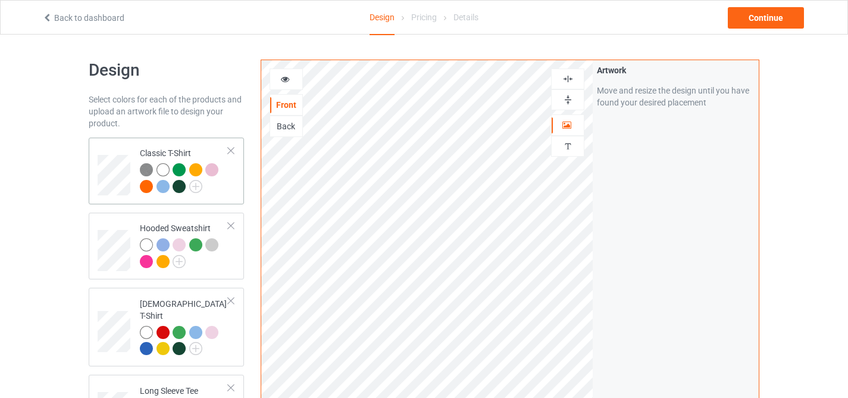
click at [146, 173] on img at bounding box center [146, 169] width 13 height 13
click at [177, 185] on div at bounding box center [179, 186] width 13 height 13
click at [144, 170] on img at bounding box center [146, 169] width 13 height 13
click at [143, 189] on div at bounding box center [146, 186] width 13 height 13
click at [160, 189] on div at bounding box center [163, 186] width 13 height 13
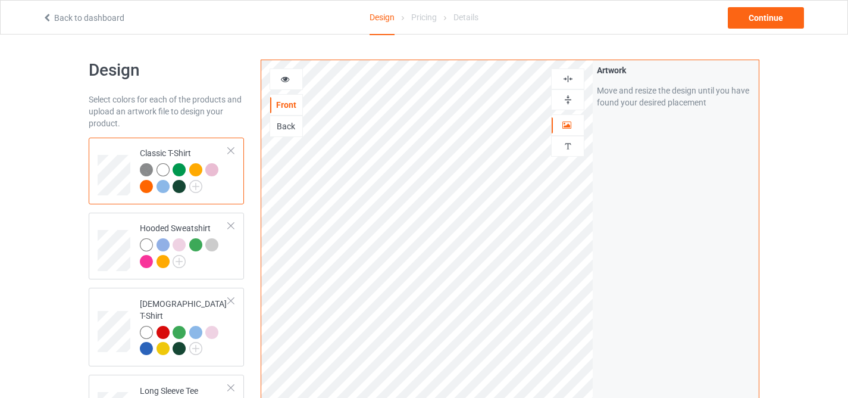
click at [177, 169] on div at bounding box center [179, 169] width 13 height 13
click at [151, 171] on img at bounding box center [146, 169] width 13 height 13
click at [197, 185] on img at bounding box center [195, 186] width 13 height 13
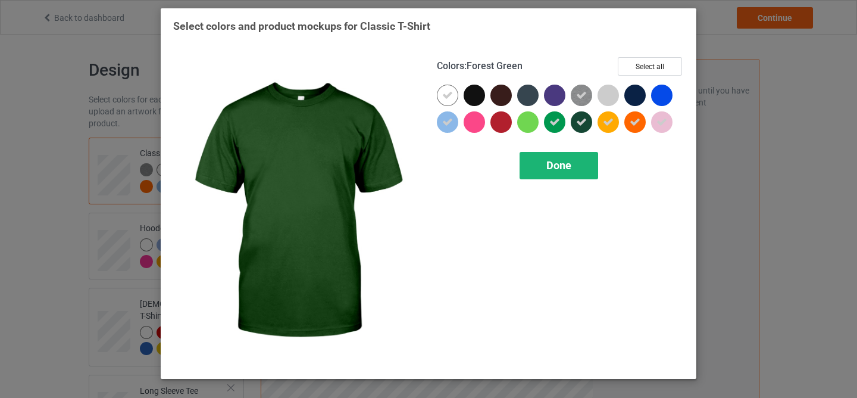
click at [564, 157] on div "Done" at bounding box center [559, 165] width 79 height 27
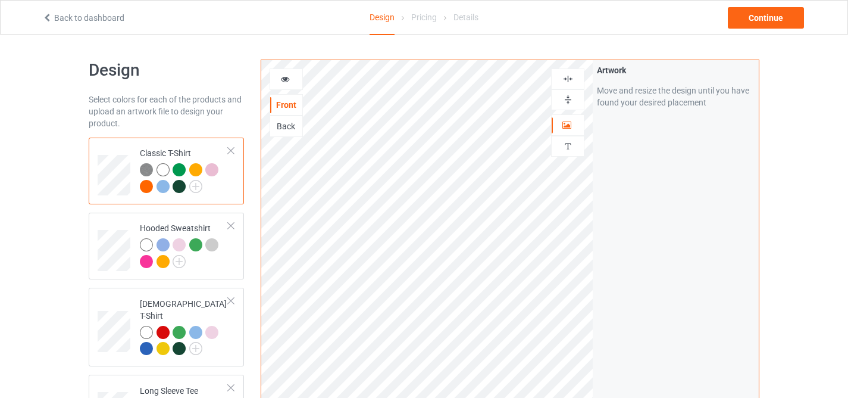
click at [164, 168] on div at bounding box center [163, 169] width 13 height 13
click at [770, 27] on div "Continue" at bounding box center [766, 17] width 76 height 21
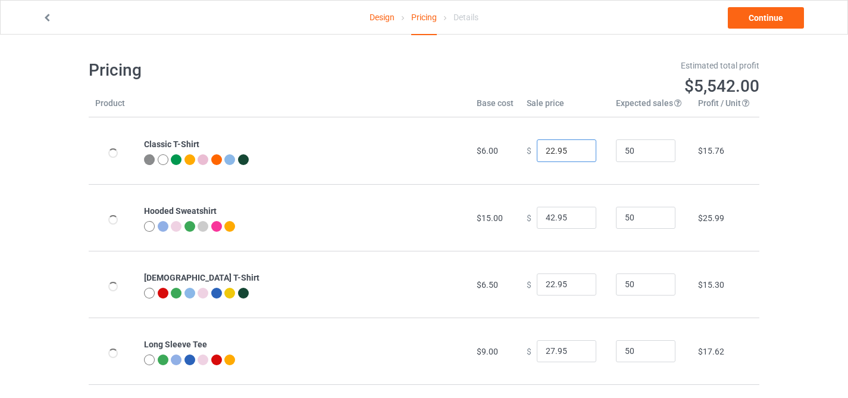
click at [547, 149] on input "22.95" at bounding box center [567, 150] width 60 height 23
type input "24.95"
click at [546, 280] on input "22.95" at bounding box center [567, 284] width 60 height 23
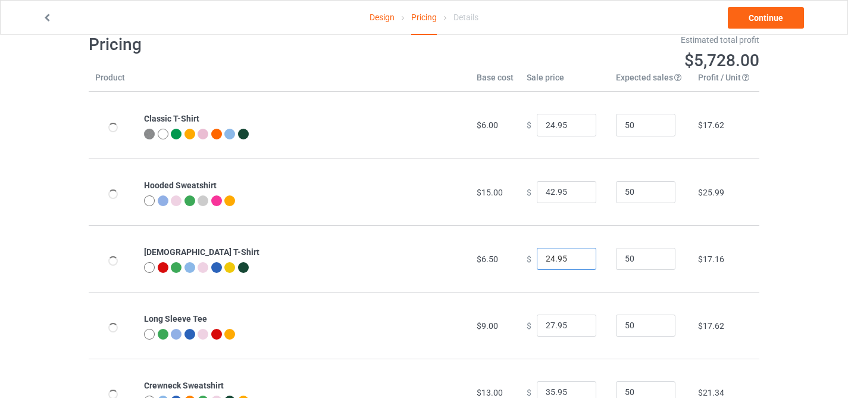
scroll to position [36, 0]
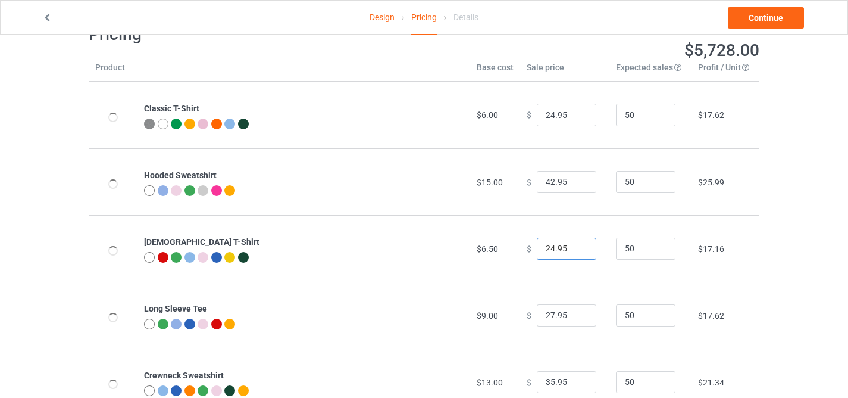
type input "24.95"
click at [548, 316] on input "27.95" at bounding box center [567, 315] width 60 height 23
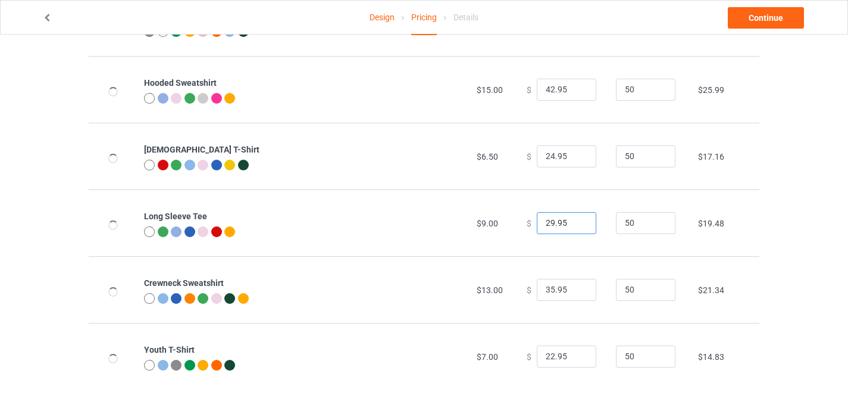
scroll to position [145, 0]
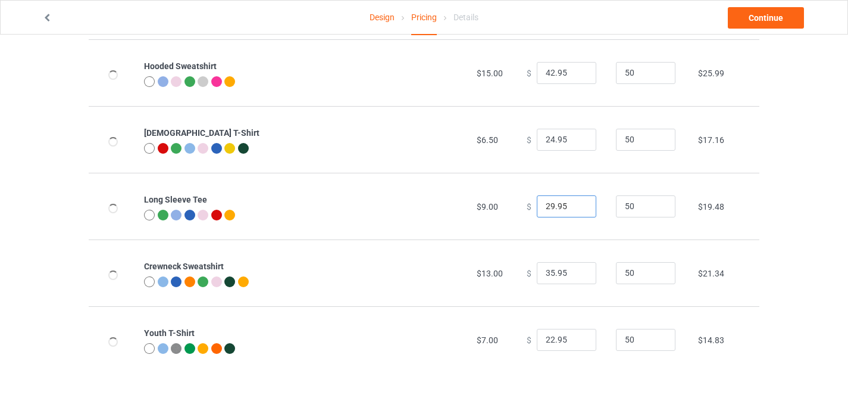
type input "29.95"
click at [548, 339] on input "22.95" at bounding box center [567, 340] width 60 height 23
type input "23.95"
click at [664, 316] on td "50" at bounding box center [651, 339] width 82 height 67
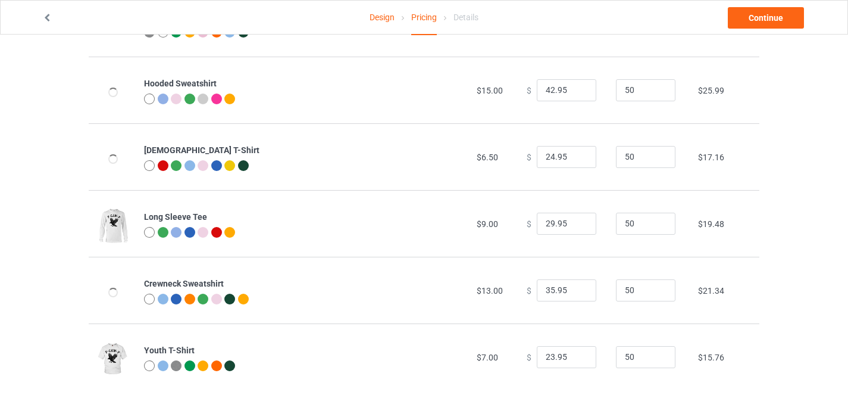
scroll to position [113, 0]
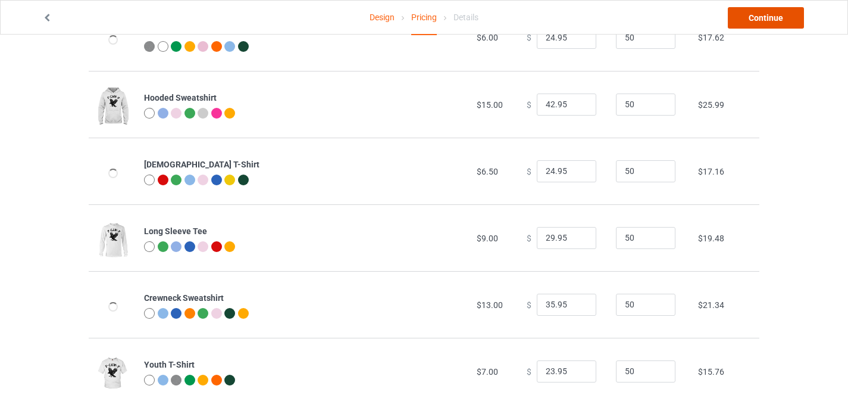
click at [779, 24] on link "Continue" at bounding box center [766, 17] width 76 height 21
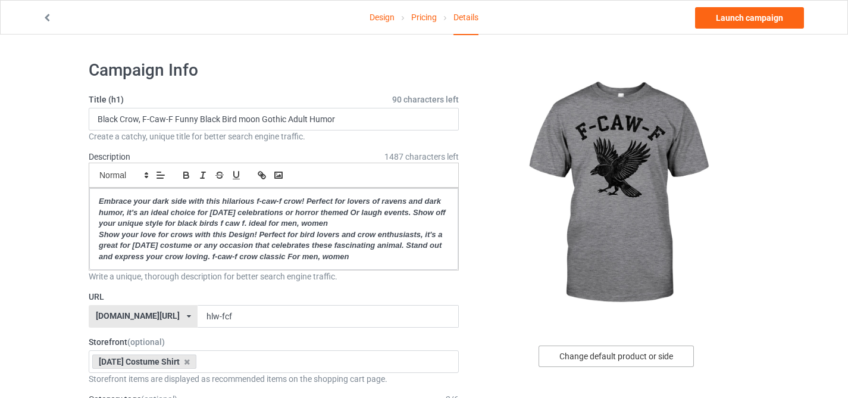
click at [613, 352] on div "Change default product or side" at bounding box center [616, 355] width 155 height 21
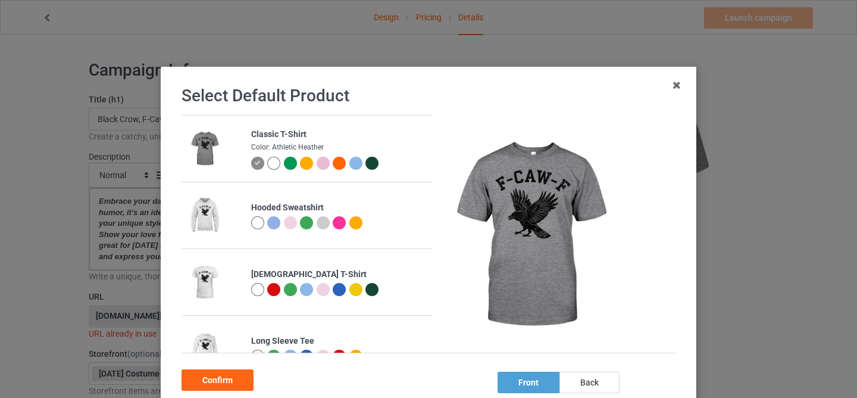
click at [270, 164] on div at bounding box center [273, 163] width 13 height 13
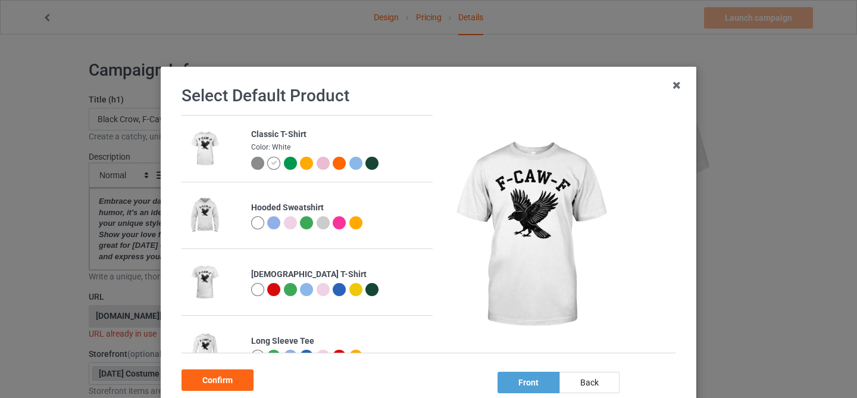
click at [367, 164] on div at bounding box center [372, 163] width 13 height 13
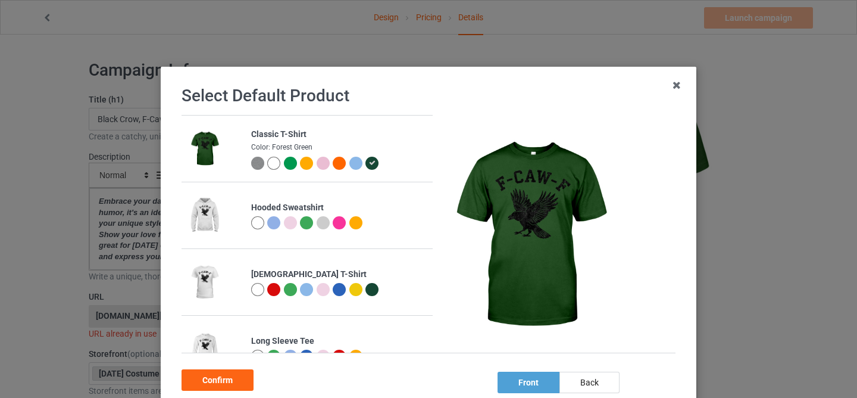
click at [251, 163] on img at bounding box center [257, 163] width 13 height 13
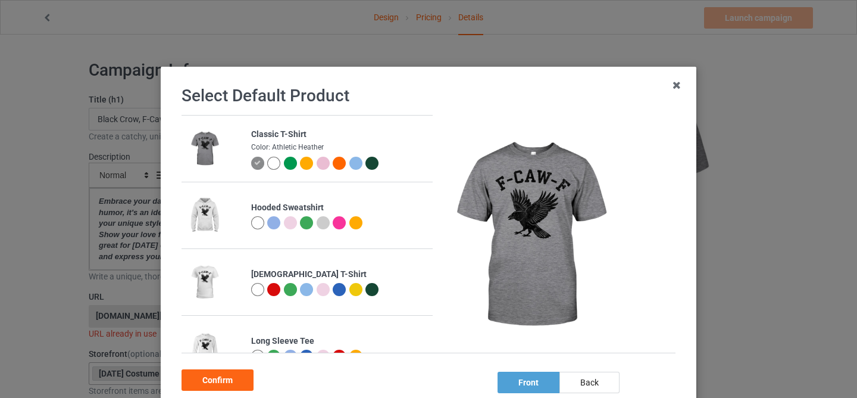
click at [231, 383] on div "Confirm" at bounding box center [218, 379] width 72 height 21
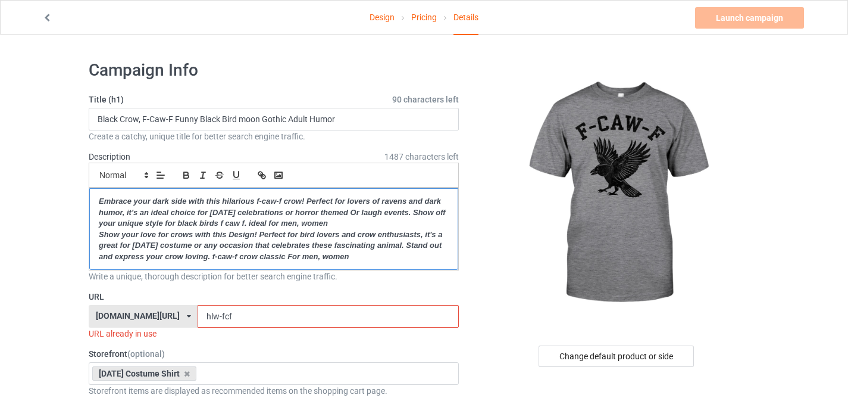
drag, startPoint x: 101, startPoint y: 202, endPoint x: 385, endPoint y: 253, distance: 288.6
click at [394, 255] on div "Embrace your dark side with this hilarious f-caw-f crow! Perfect for lovers of …" at bounding box center [273, 229] width 369 height 82
drag, startPoint x: 383, startPoint y: 253, endPoint x: 65, endPoint y: 186, distance: 325.0
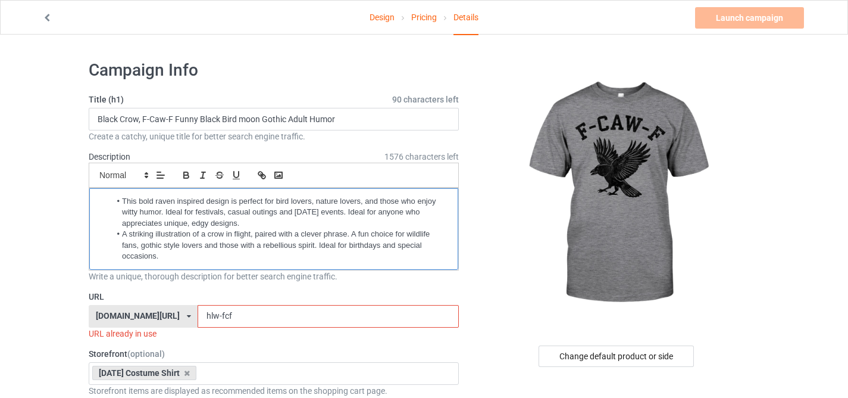
click at [123, 236] on li "A striking illustration of a crow in flight, paired with a clever phrase. A fun…" at bounding box center [280, 245] width 338 height 33
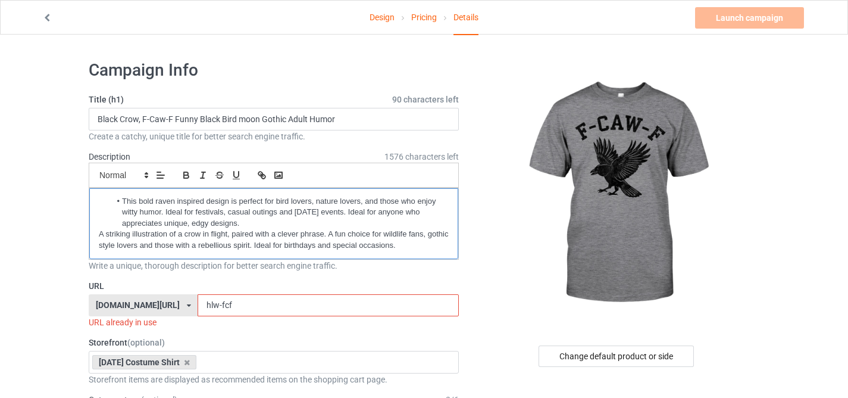
click at [120, 196] on li "This bold raven inspired design is perfect for bird lovers, nature lovers, and …" at bounding box center [280, 212] width 338 height 33
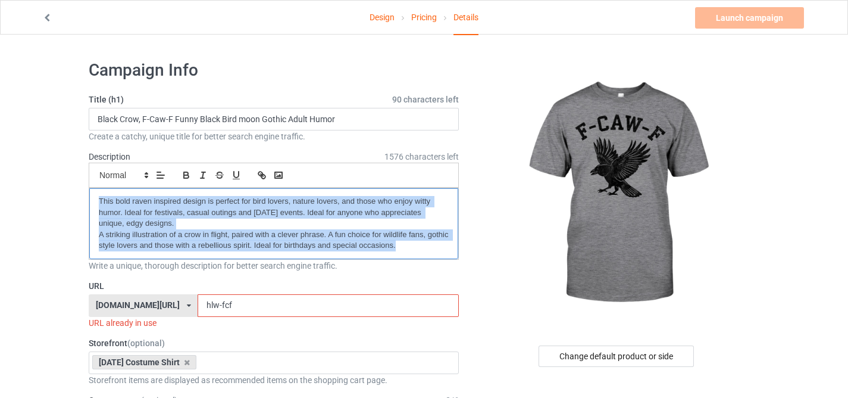
drag, startPoint x: 402, startPoint y: 243, endPoint x: 48, endPoint y: 192, distance: 357.9
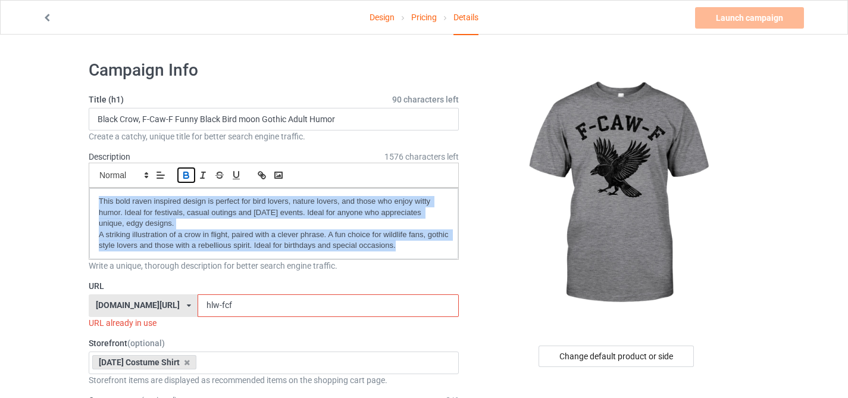
click at [185, 171] on icon "button" at bounding box center [186, 175] width 11 height 11
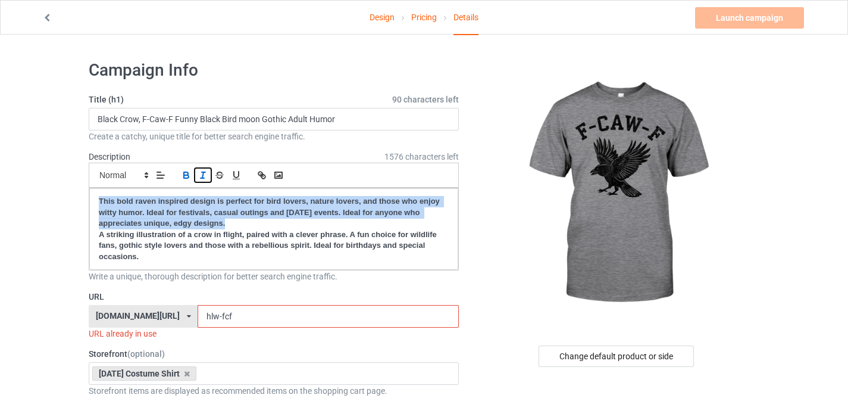
click at [207, 173] on icon "button" at bounding box center [203, 175] width 11 height 11
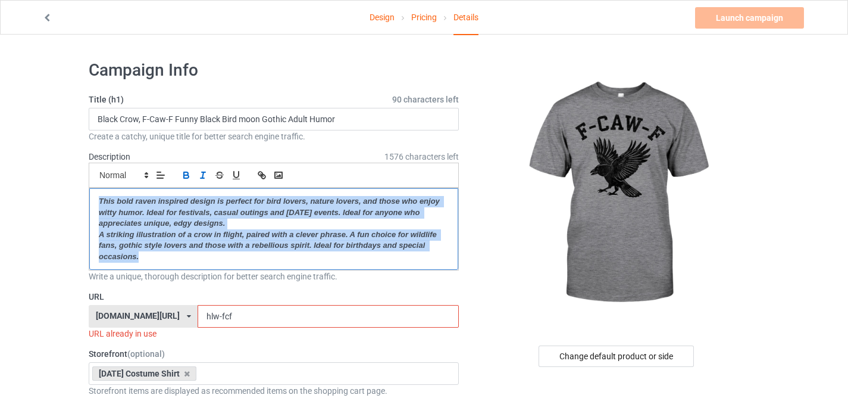
click at [210, 228] on p "This bold raven inspired design is perfect for bird lovers, nature lovers, and …" at bounding box center [274, 212] width 350 height 33
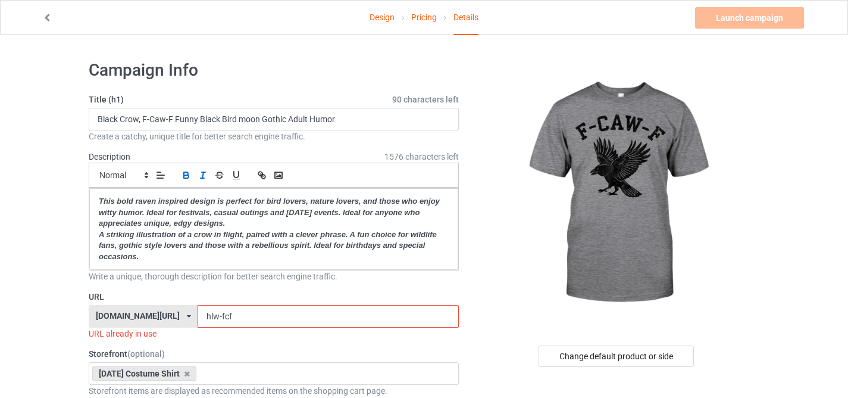
click at [224, 317] on input "hlw-fcf" at bounding box center [328, 316] width 261 height 23
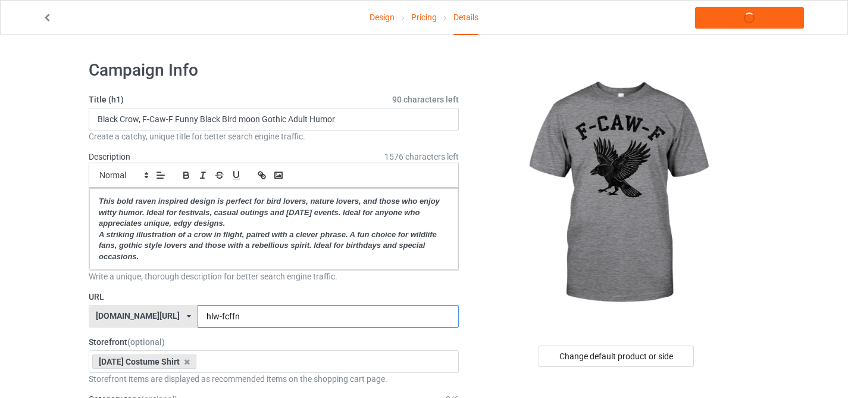
type input "hlw-fcffn"
click at [239, 120] on input "Black Crow, F-Caw-F Funny Black Bird moon Gothic Adult Humor" at bounding box center [274, 119] width 370 height 23
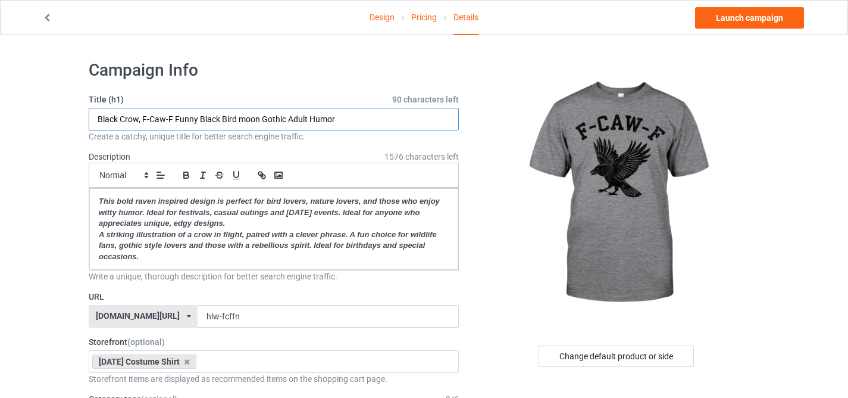
click at [239, 120] on input "Black Crow, F-Caw-F Funny Black Bird moon Gothic Adult Humor" at bounding box center [274, 119] width 370 height 23
paste input "Funny F CAW F Crow"
type input "Funny F CAW F Crow"
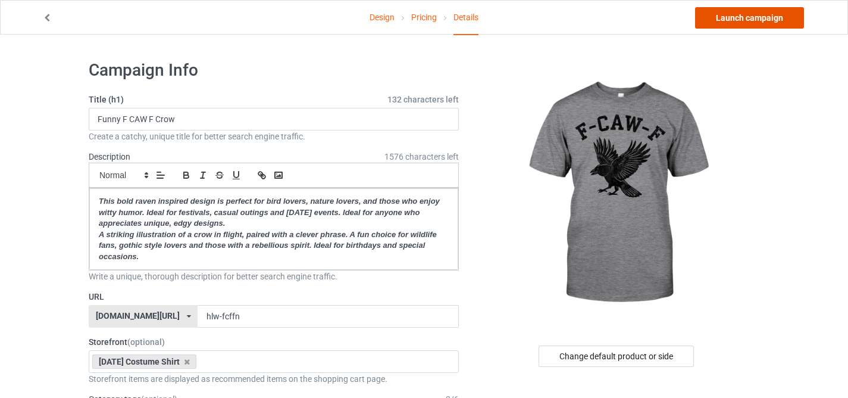
click at [713, 16] on link "Launch campaign" at bounding box center [749, 17] width 109 height 21
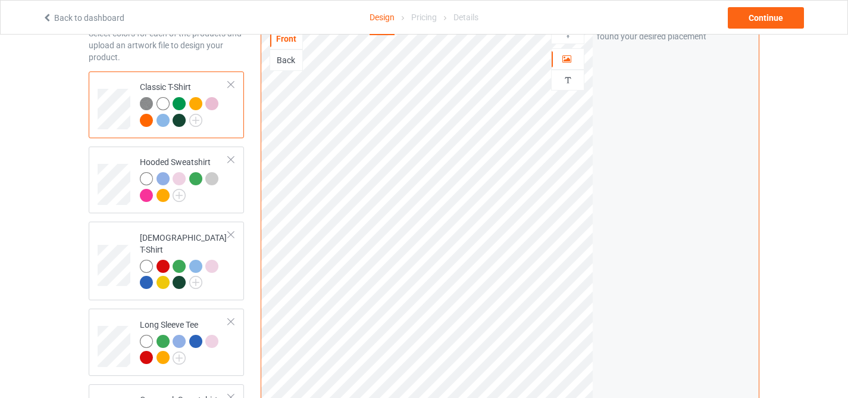
scroll to position [200, 0]
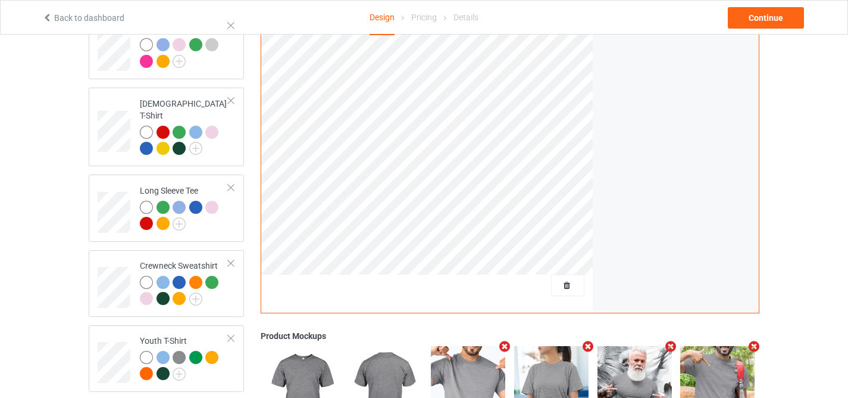
click at [557, 294] on div at bounding box center [567, 284] width 33 height 21
click at [557, 288] on span "Delete all designs" at bounding box center [540, 285] width 63 height 10
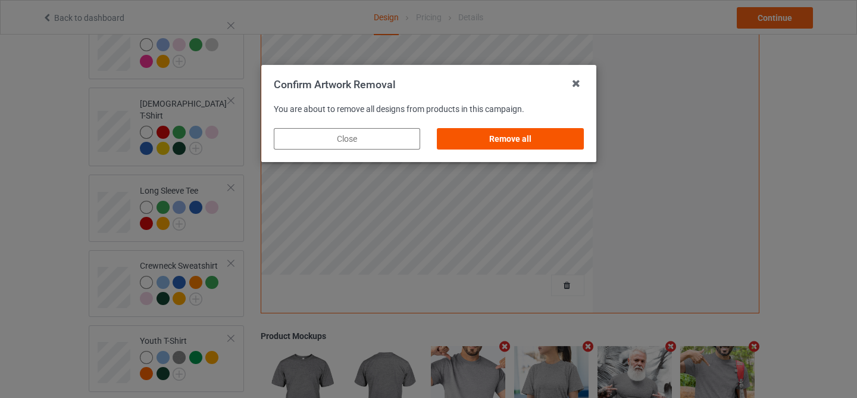
click at [536, 132] on div "Remove all" at bounding box center [510, 138] width 146 height 21
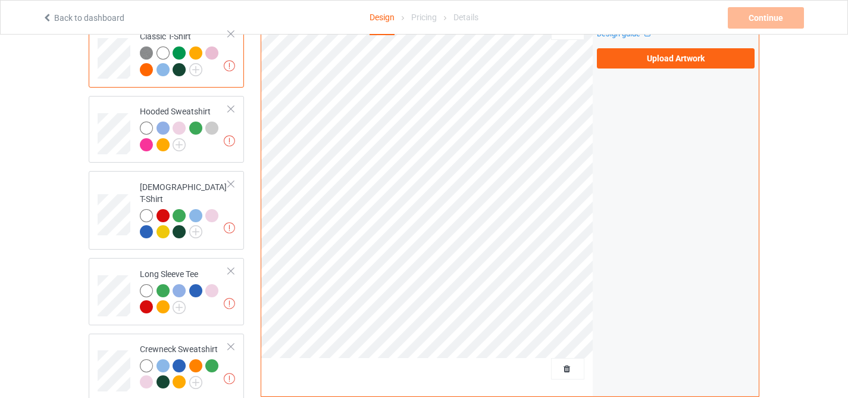
scroll to position [0, 0]
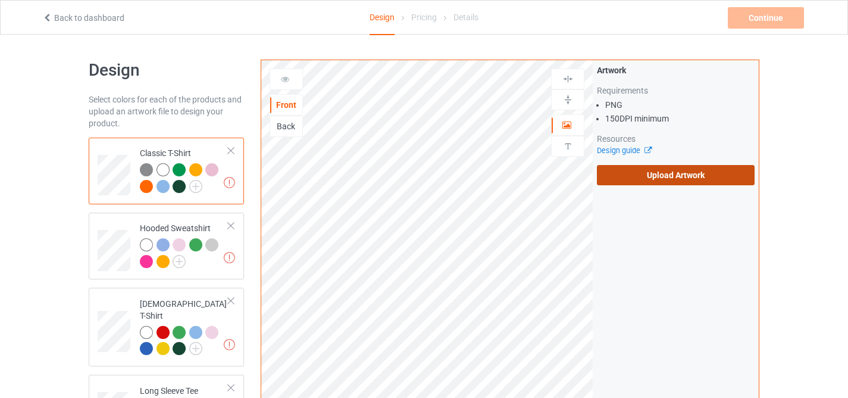
click at [646, 172] on label "Upload Artwork" at bounding box center [676, 175] width 158 height 20
click at [0, 0] on input "Upload Artwork" at bounding box center [0, 0] width 0 height 0
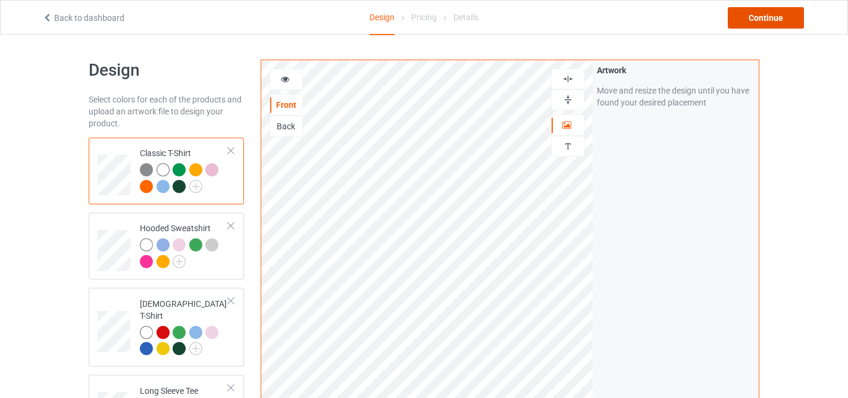
click at [756, 18] on div "Continue" at bounding box center [766, 17] width 76 height 21
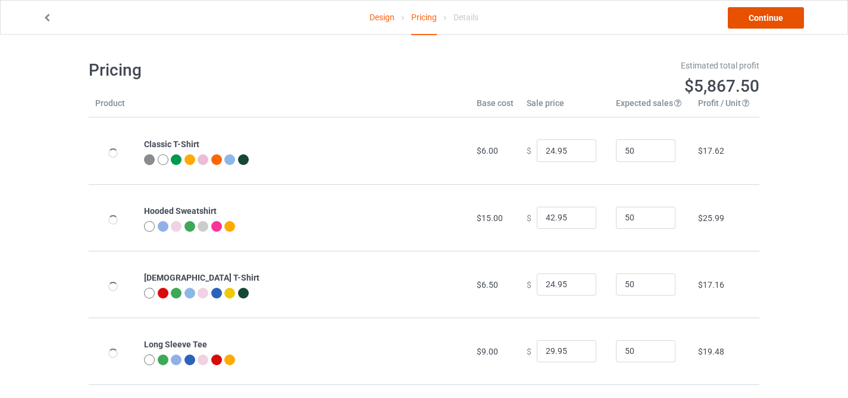
click at [756, 18] on link "Continue" at bounding box center [766, 17] width 76 height 21
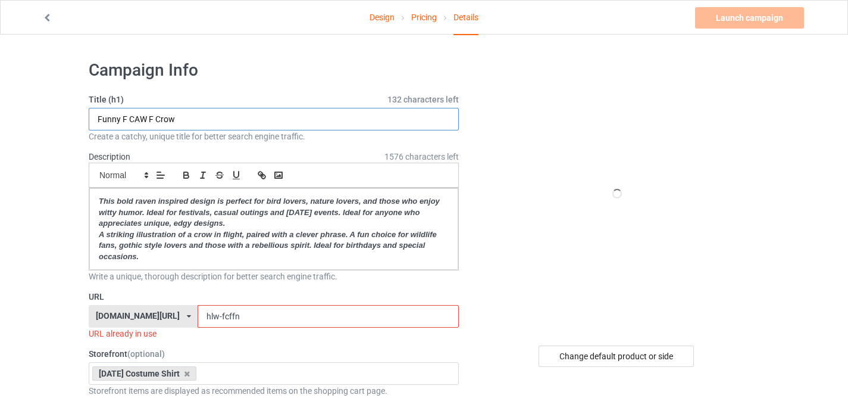
click at [269, 119] on input "Funny F CAW F Crow" at bounding box center [274, 119] width 370 height 23
paste input "-Caw-F Funny Black Bird F Caw"
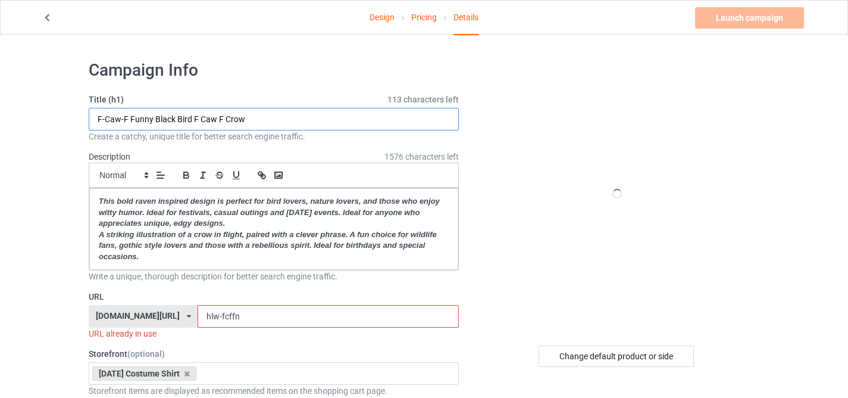
type input "F-Caw-F Funny Black Bird F Caw F Crow"
click at [579, 348] on div "Change default product or side" at bounding box center [616, 355] width 155 height 21
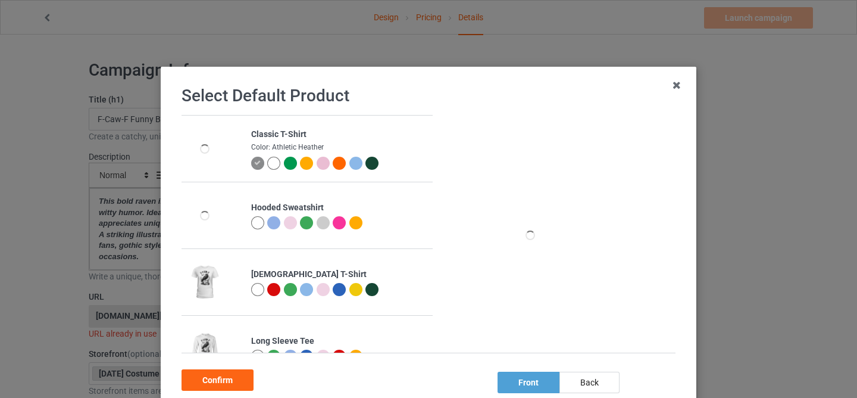
click at [267, 164] on div at bounding box center [273, 163] width 13 height 13
click at [223, 380] on div "Confirm" at bounding box center [218, 379] width 72 height 21
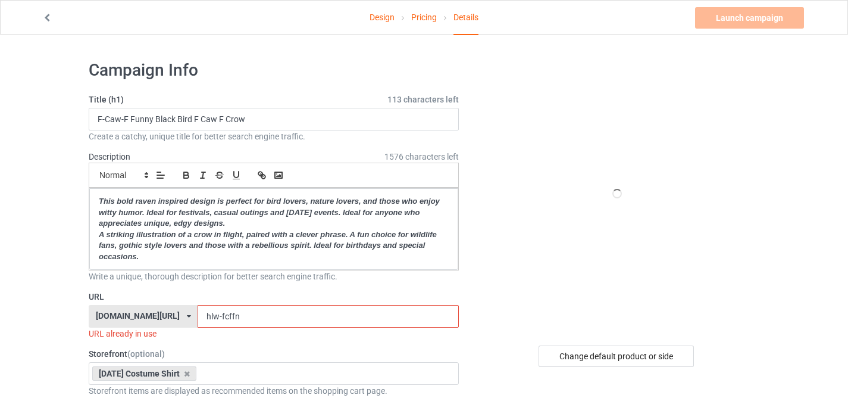
drag, startPoint x: 217, startPoint y: 314, endPoint x: 285, endPoint y: 319, distance: 67.4
click at [283, 319] on input "hlw-fcffn" at bounding box center [328, 316] width 261 height 23
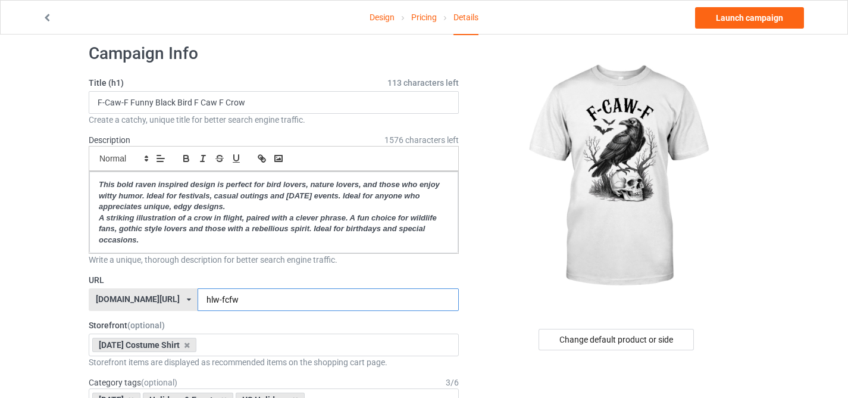
scroll to position [14, 0]
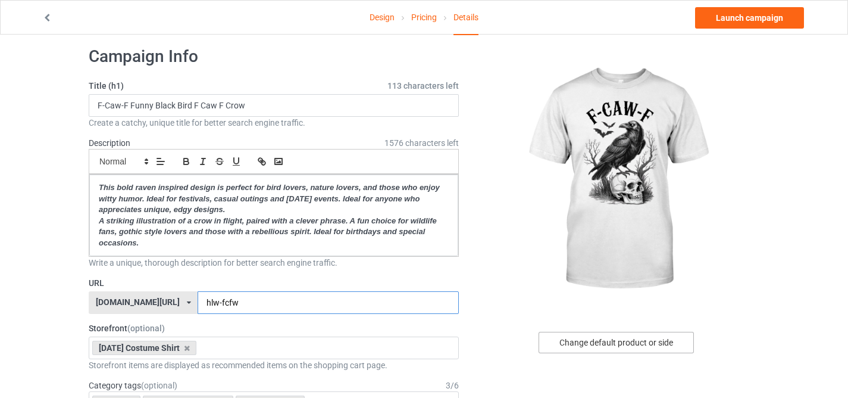
type input "hlw-fcfw"
click at [635, 339] on div "Change default product or side" at bounding box center [616, 342] width 155 height 21
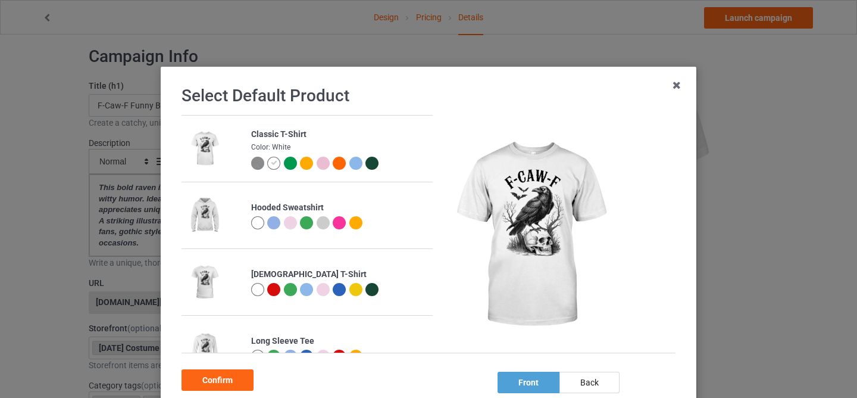
click at [251, 167] on img at bounding box center [257, 163] width 13 height 13
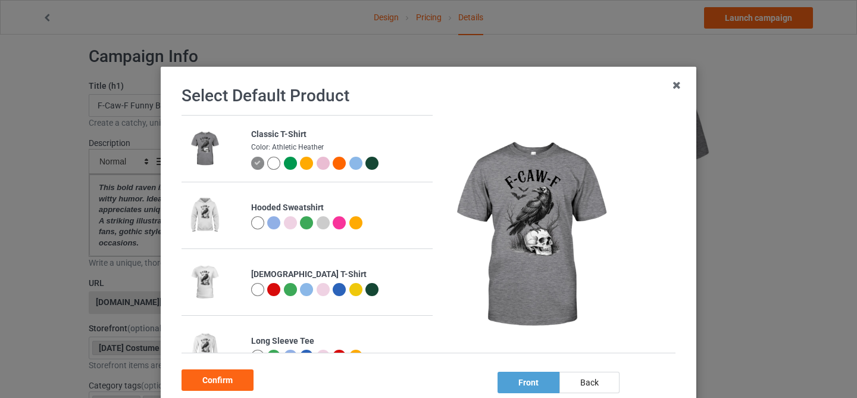
click at [267, 165] on div at bounding box center [273, 163] width 13 height 13
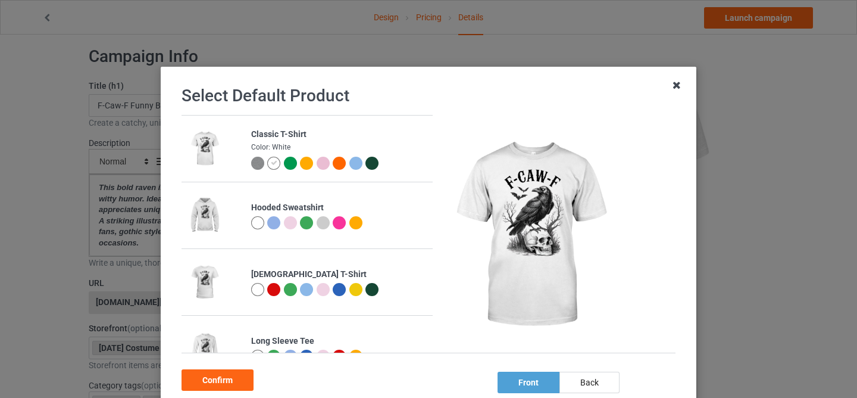
click at [669, 87] on icon at bounding box center [676, 85] width 19 height 19
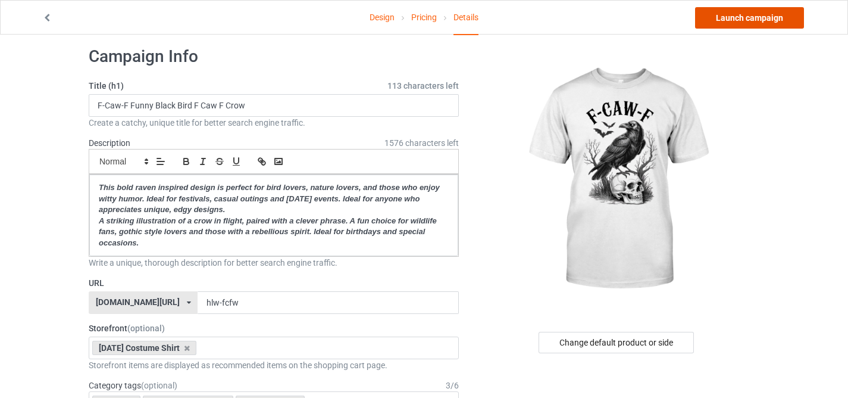
click at [735, 20] on link "Launch campaign" at bounding box center [749, 17] width 109 height 21
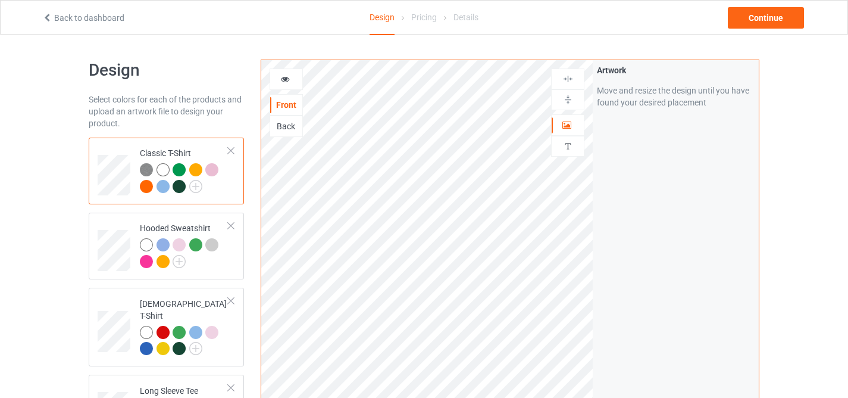
scroll to position [270, 0]
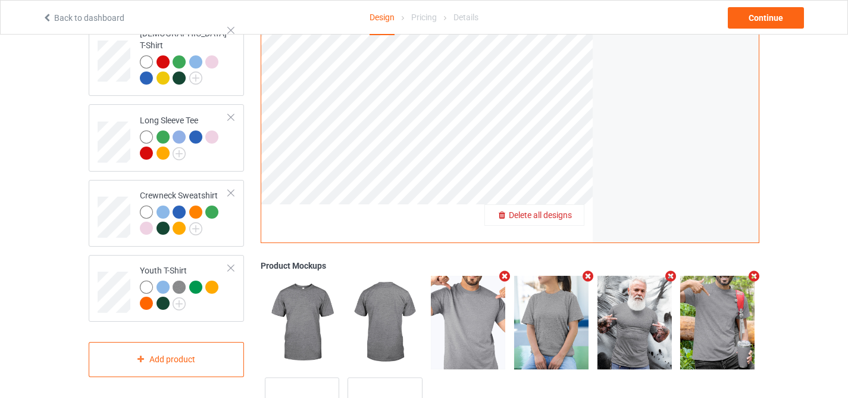
click at [564, 215] on span "Delete all designs" at bounding box center [540, 215] width 63 height 10
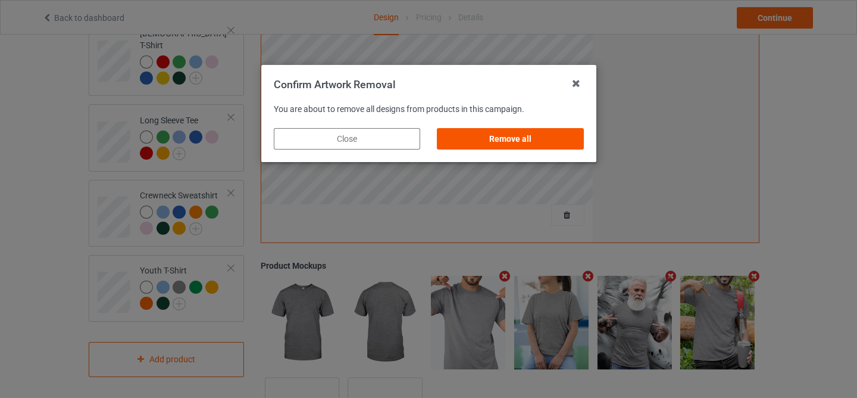
click at [526, 146] on div "Remove all" at bounding box center [510, 138] width 146 height 21
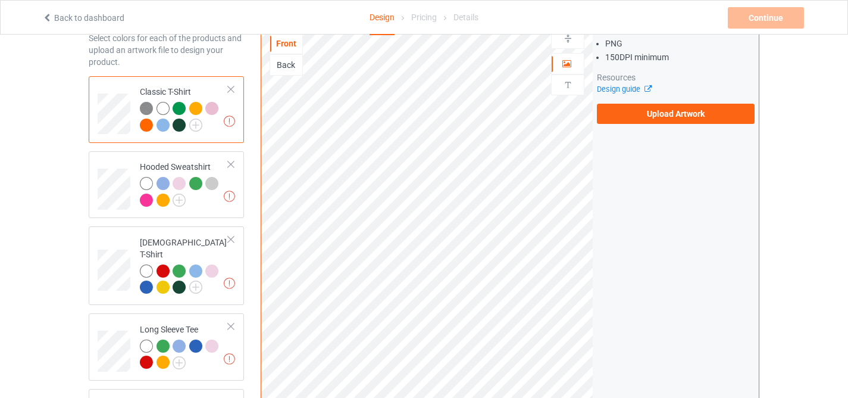
scroll to position [45, 0]
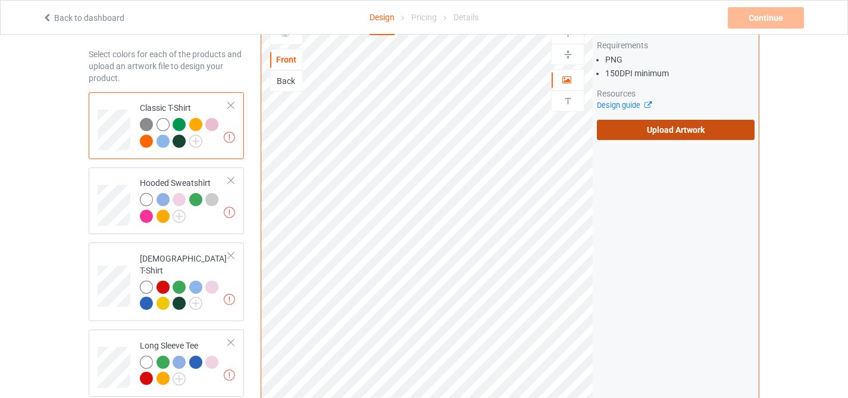
click at [620, 132] on label "Upload Artwork" at bounding box center [676, 130] width 158 height 20
click at [0, 0] on input "Upload Artwork" at bounding box center [0, 0] width 0 height 0
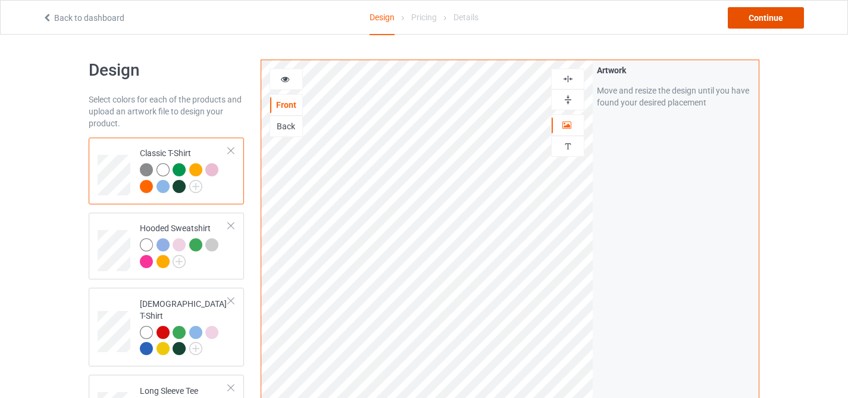
click at [751, 15] on div "Continue" at bounding box center [766, 17] width 76 height 21
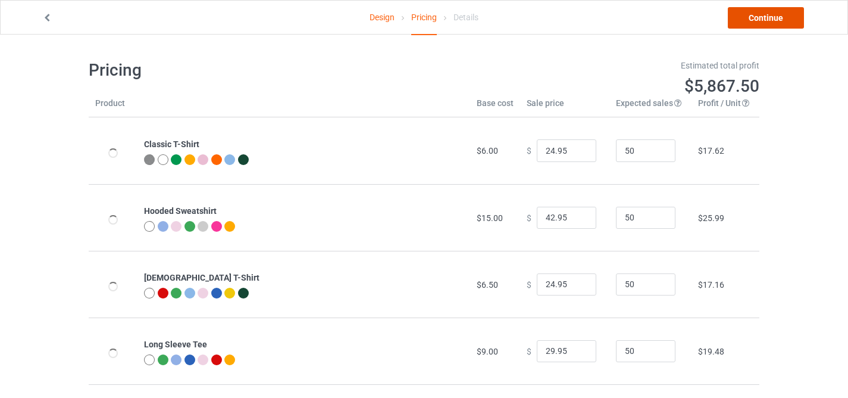
click at [750, 15] on link "Continue" at bounding box center [766, 17] width 76 height 21
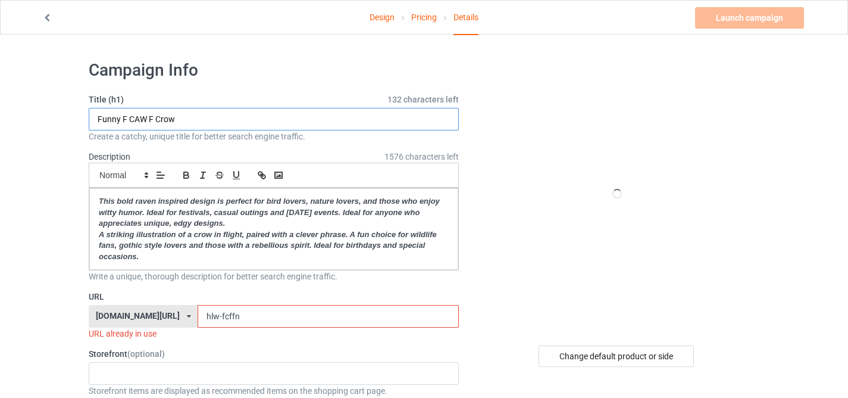
click at [332, 119] on input "Funny F CAW F Crow" at bounding box center [274, 119] width 370 height 23
paste input "Black Crow, F-Caw-F Funny Black Bird"
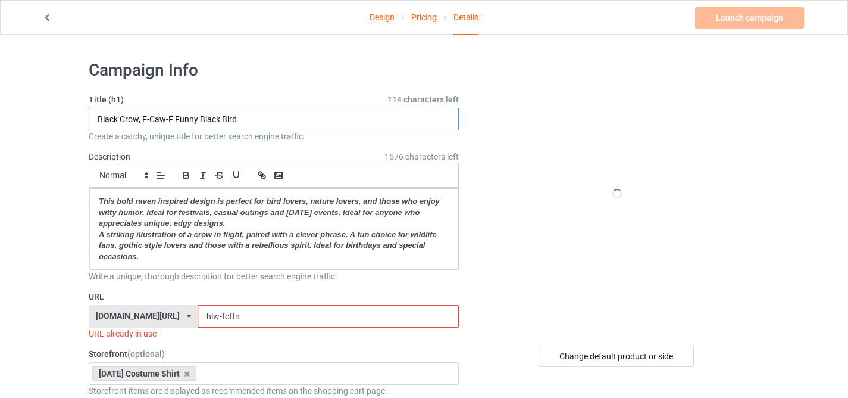
type input "Black Crow, F-Caw-F Funny Black Bird"
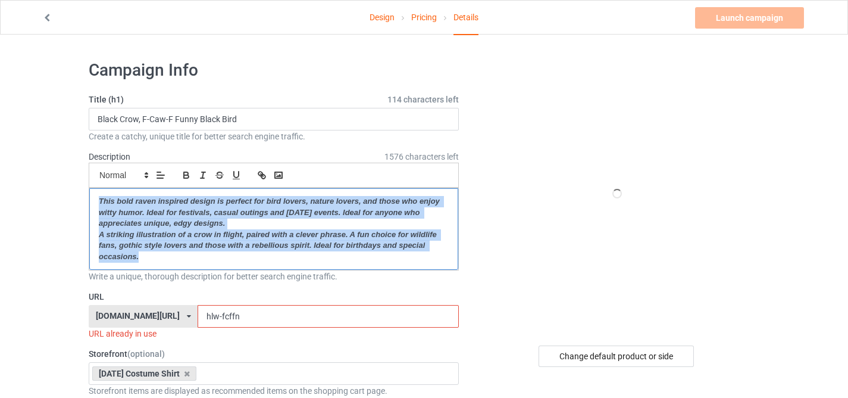
drag, startPoint x: 149, startPoint y: 259, endPoint x: 94, endPoint y: 186, distance: 91.3
click at [94, 188] on div "This bold raven inspired design is perfect for bird lovers, nature lovers, and …" at bounding box center [273, 229] width 369 height 82
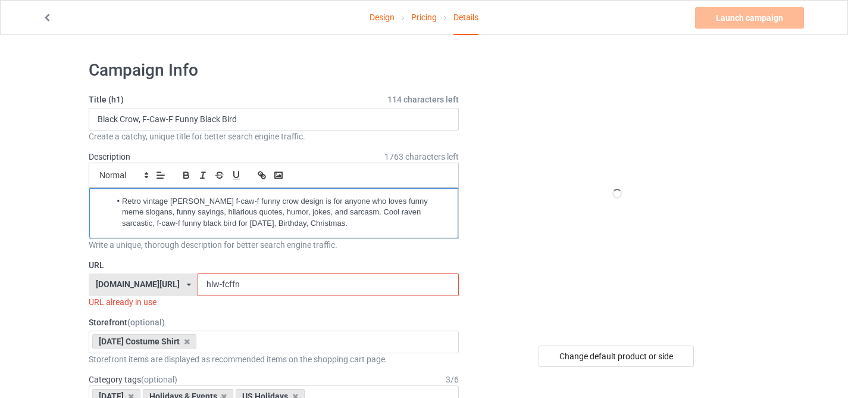
click at [124, 200] on li "Retro vintage raven crow f-caw-f funny crow design is for anyone who loves funn…" at bounding box center [280, 212] width 338 height 33
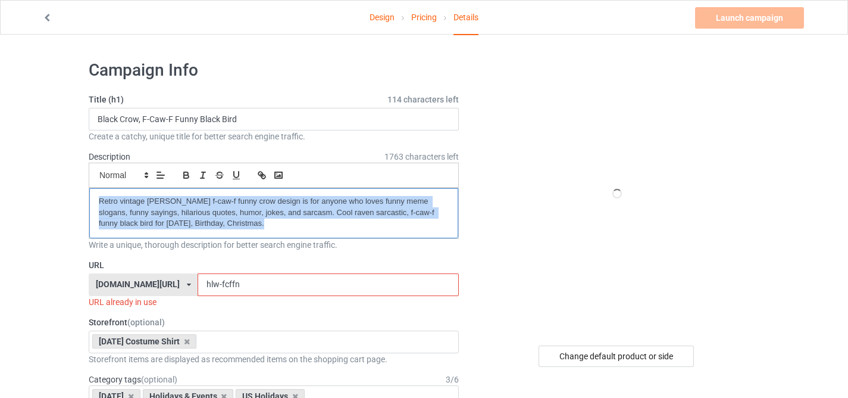
drag, startPoint x: 246, startPoint y: 233, endPoint x: 71, endPoint y: 207, distance: 176.4
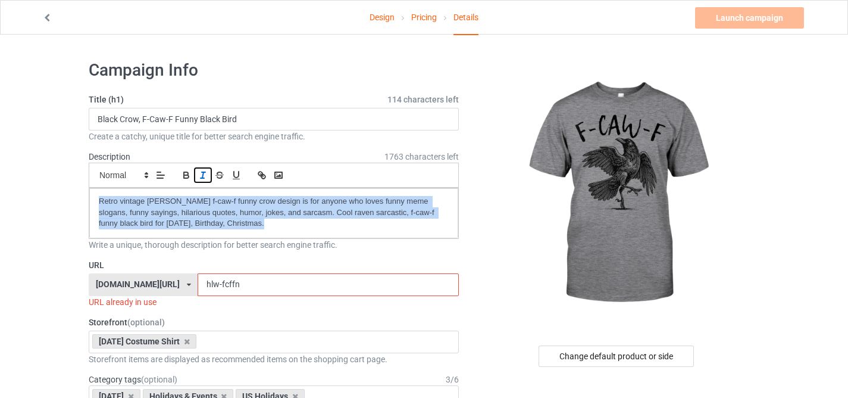
click at [201, 175] on icon "button" at bounding box center [203, 175] width 11 height 11
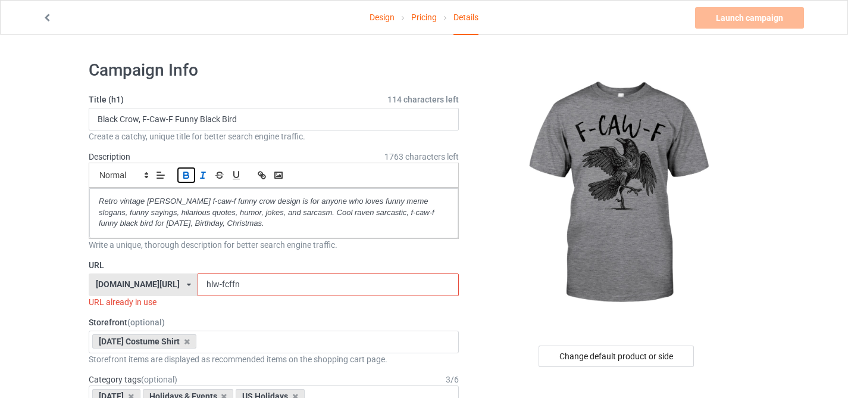
click at [185, 175] on icon "button" at bounding box center [186, 176] width 5 height 3
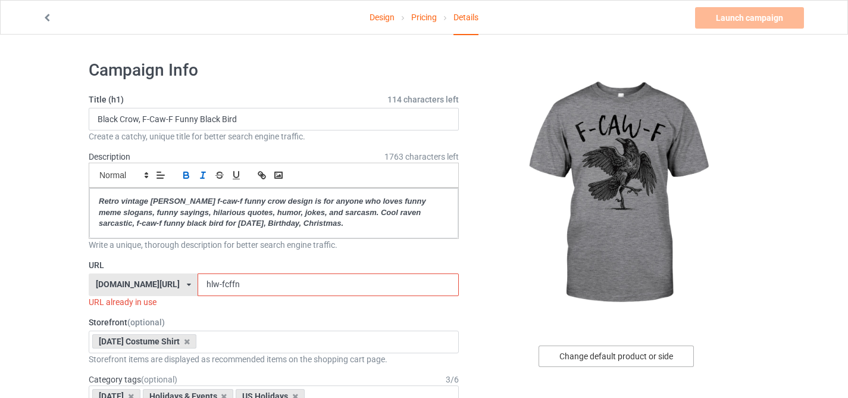
click at [573, 354] on div "Change default product or side" at bounding box center [616, 355] width 155 height 21
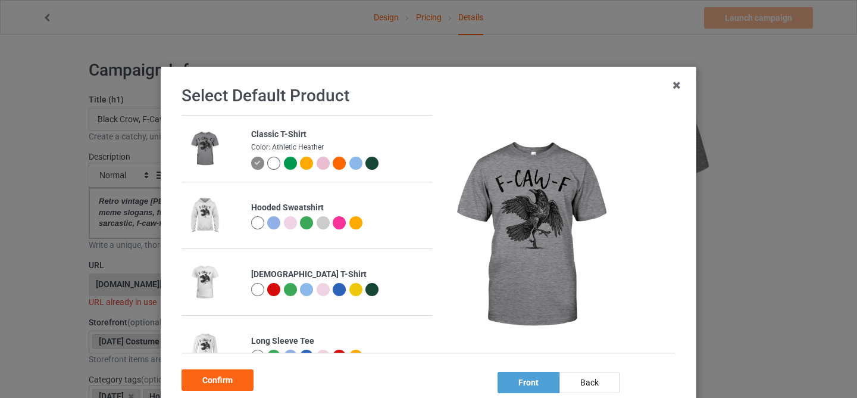
click at [268, 162] on div at bounding box center [273, 163] width 13 height 13
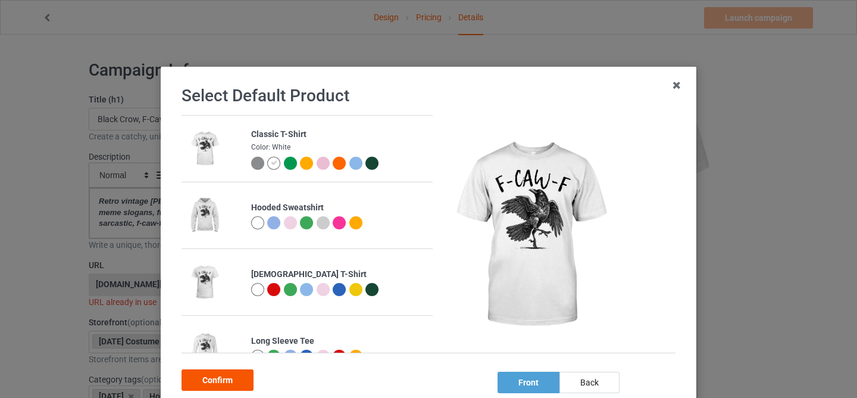
click at [237, 373] on div "Confirm" at bounding box center [218, 379] width 72 height 21
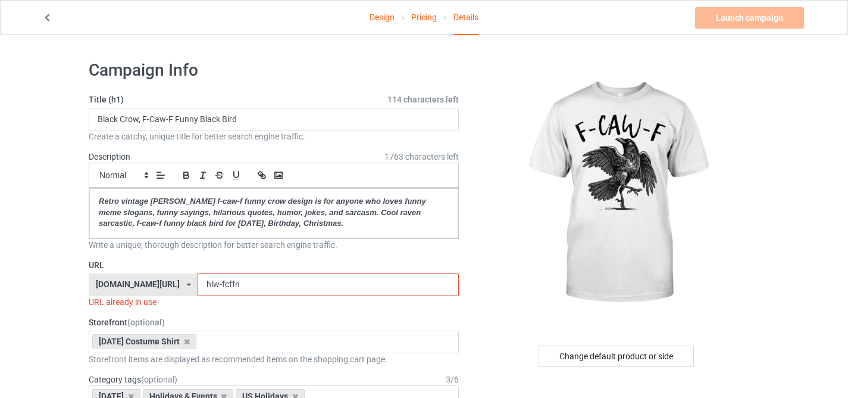
drag, startPoint x: 207, startPoint y: 286, endPoint x: 275, endPoint y: 289, distance: 68.0
click at [275, 289] on input "hlw-fcffn" at bounding box center [328, 284] width 261 height 23
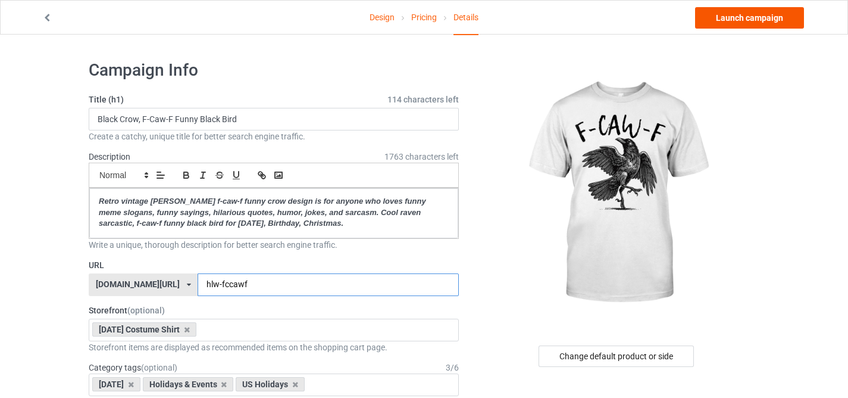
type input "hlw-fccawf"
click at [723, 19] on link "Launch campaign" at bounding box center [749, 17] width 109 height 21
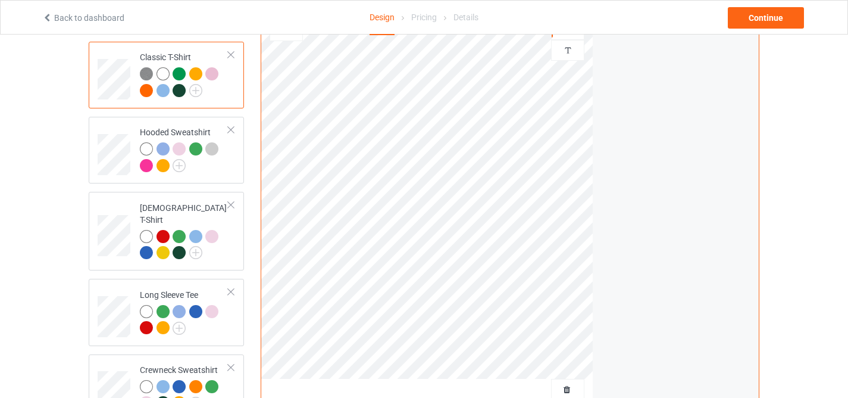
scroll to position [222, 0]
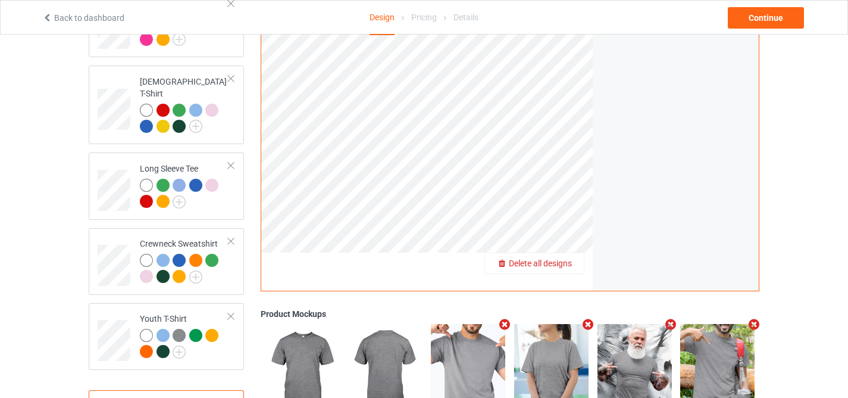
click at [563, 264] on span "Delete all designs" at bounding box center [540, 263] width 63 height 10
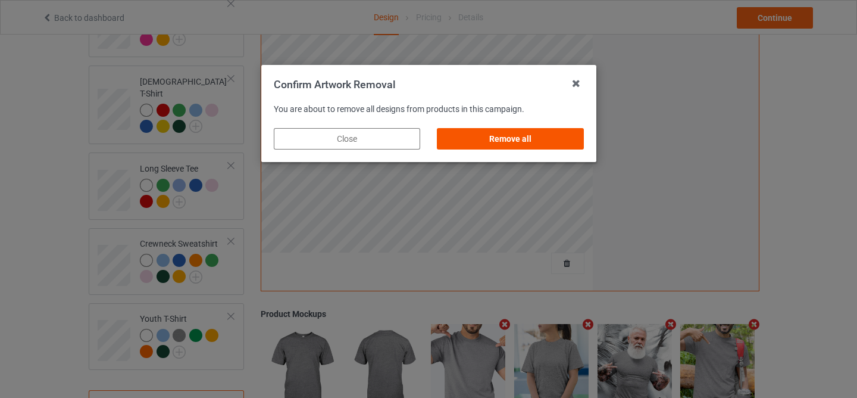
click at [547, 133] on div "Remove all" at bounding box center [510, 138] width 146 height 21
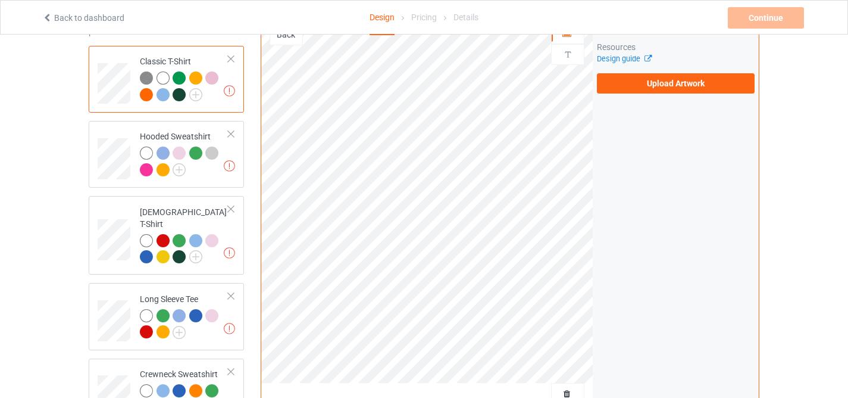
scroll to position [0, 0]
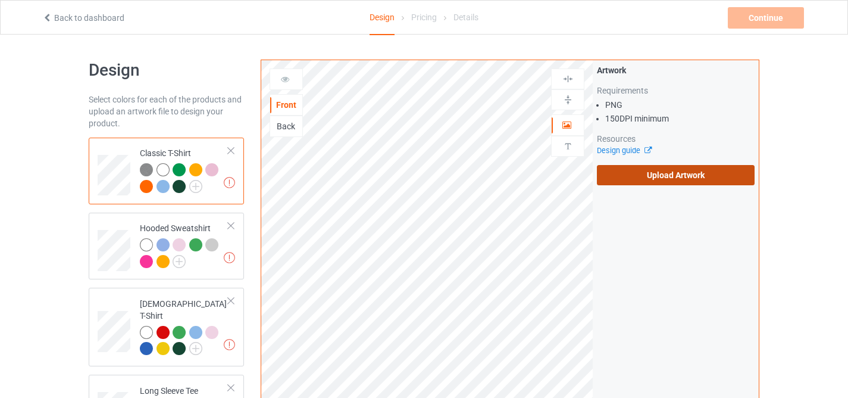
click at [639, 174] on label "Upload Artwork" at bounding box center [676, 175] width 158 height 20
click at [0, 0] on input "Upload Artwork" at bounding box center [0, 0] width 0 height 0
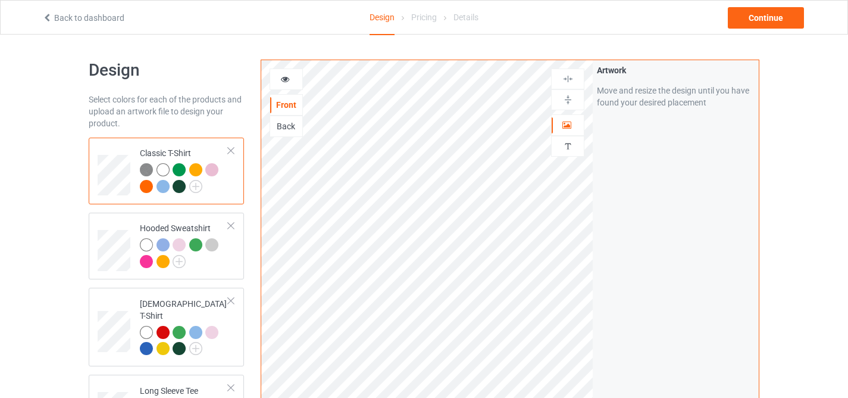
click at [163, 167] on div at bounding box center [163, 169] width 13 height 13
click at [748, 17] on div "Continue" at bounding box center [766, 17] width 76 height 21
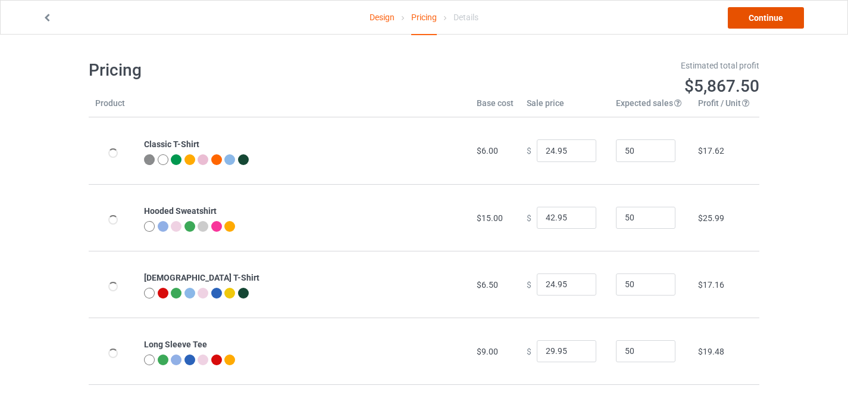
click at [748, 15] on link "Continue" at bounding box center [766, 17] width 76 height 21
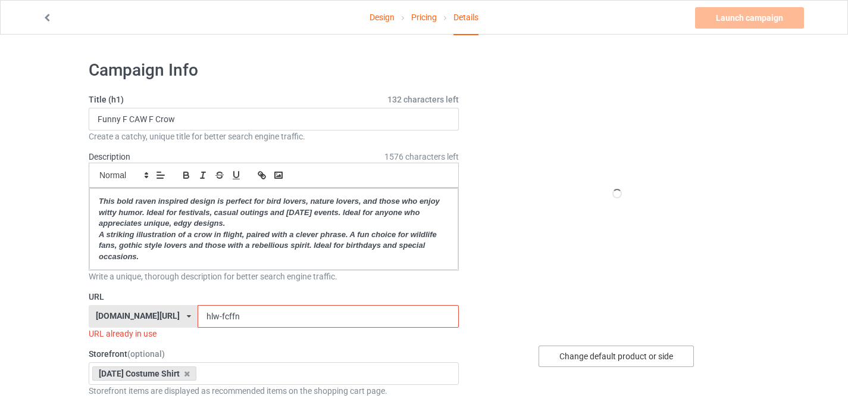
click at [555, 355] on div "Change default product or side" at bounding box center [616, 355] width 155 height 21
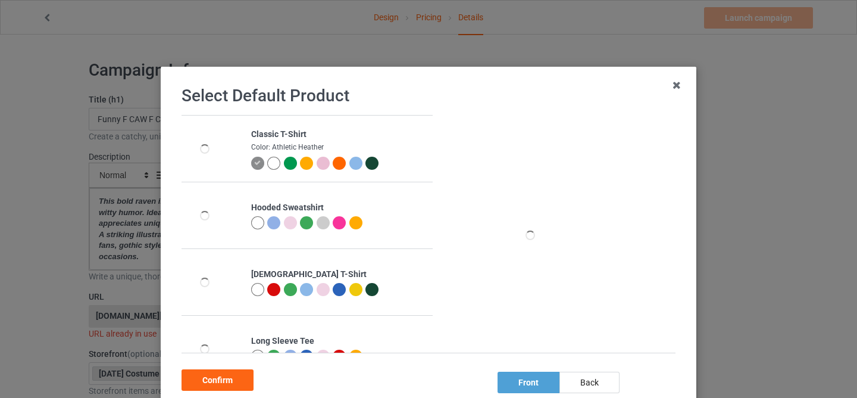
click at [267, 167] on div at bounding box center [273, 163] width 13 height 13
click at [221, 376] on div "Confirm" at bounding box center [218, 379] width 72 height 21
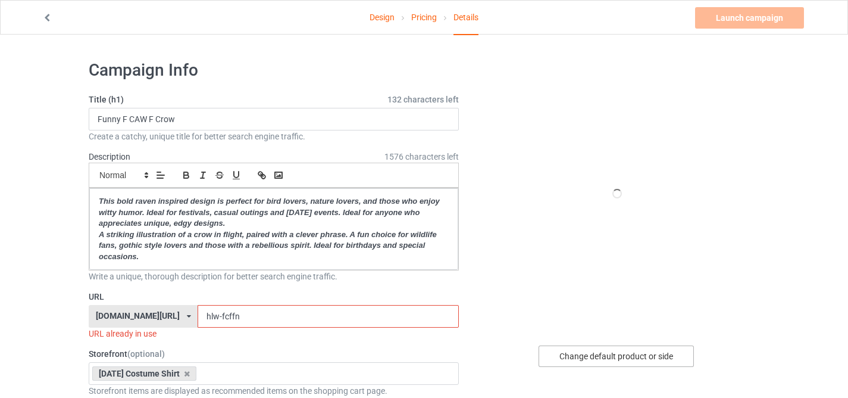
click at [552, 350] on div "Change default product or side" at bounding box center [616, 355] width 155 height 21
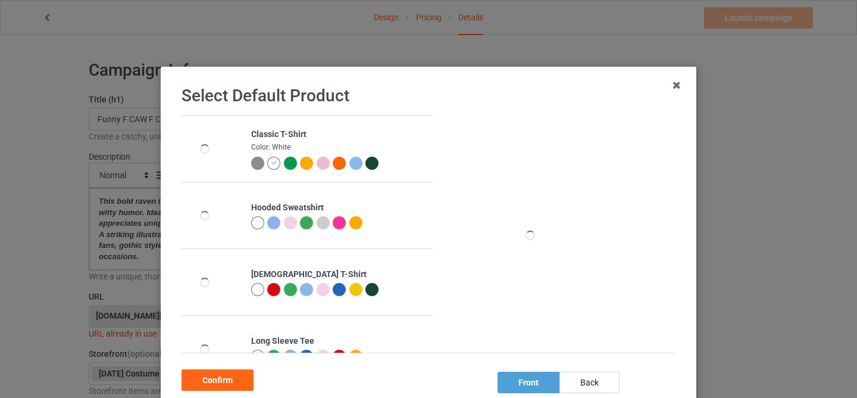
click at [317, 160] on div at bounding box center [323, 163] width 13 height 13
click at [213, 383] on div "Confirm" at bounding box center [218, 379] width 72 height 21
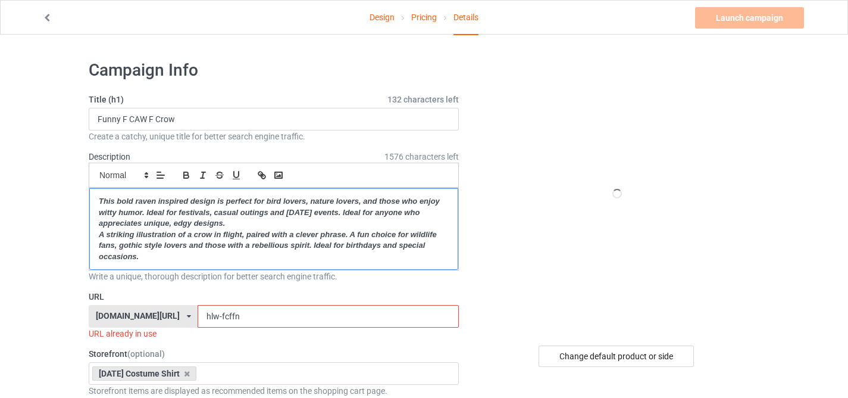
click at [133, 235] on em "A striking illustration of a crow in flight, paired with a clever phrase. A fun…" at bounding box center [269, 245] width 340 height 31
click at [598, 347] on div "Change default product or side" at bounding box center [616, 355] width 155 height 21
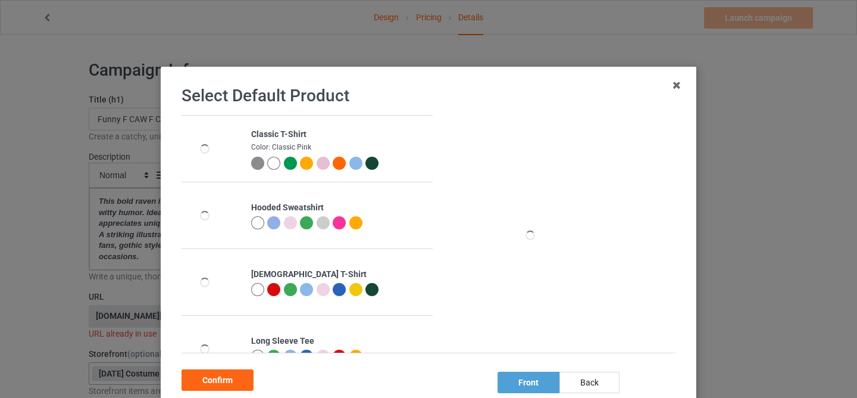
click at [237, 383] on div "Confirm" at bounding box center [218, 379] width 72 height 21
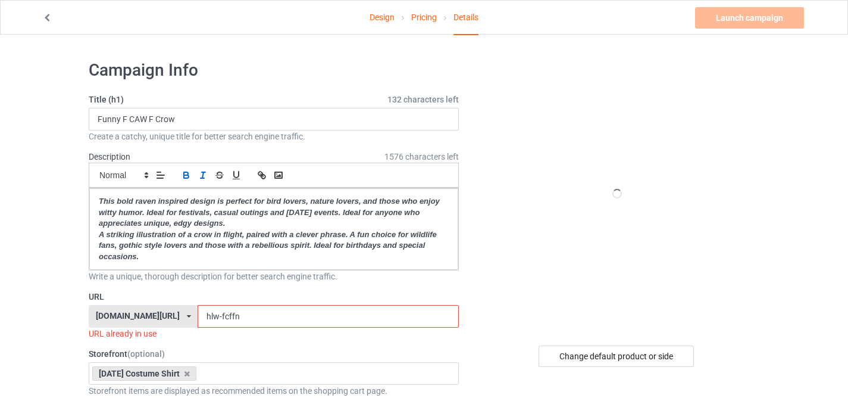
drag, startPoint x: 216, startPoint y: 315, endPoint x: 241, endPoint y: 320, distance: 25.6
click at [241, 320] on input "hlw-fcffn" at bounding box center [328, 316] width 261 height 23
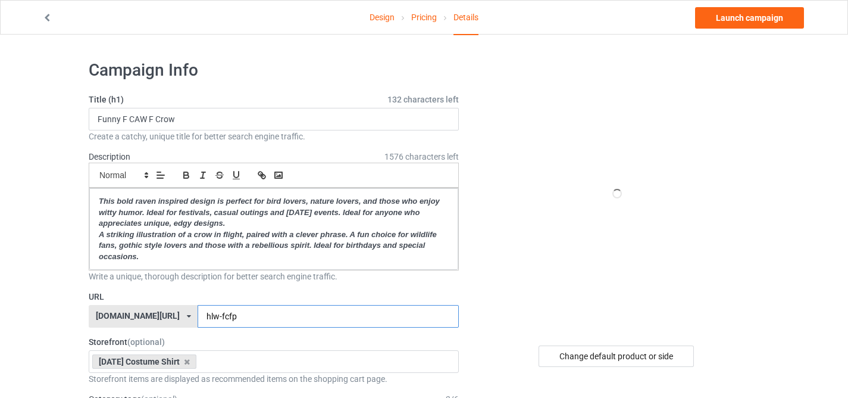
type input "hlw-fcfp"
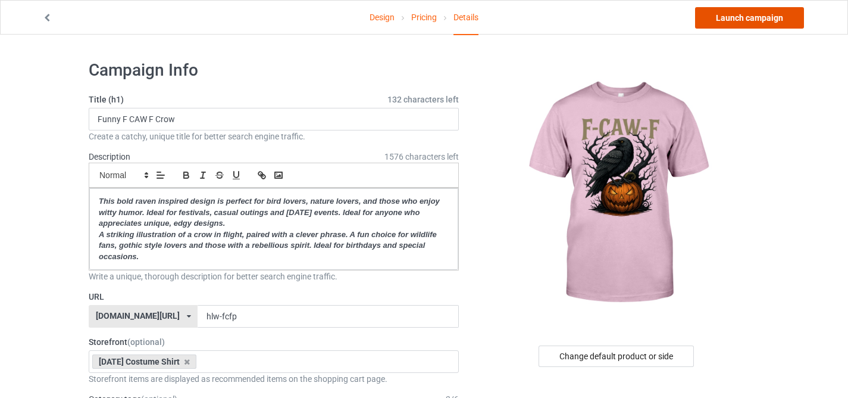
click at [723, 26] on link "Launch campaign" at bounding box center [749, 17] width 109 height 21
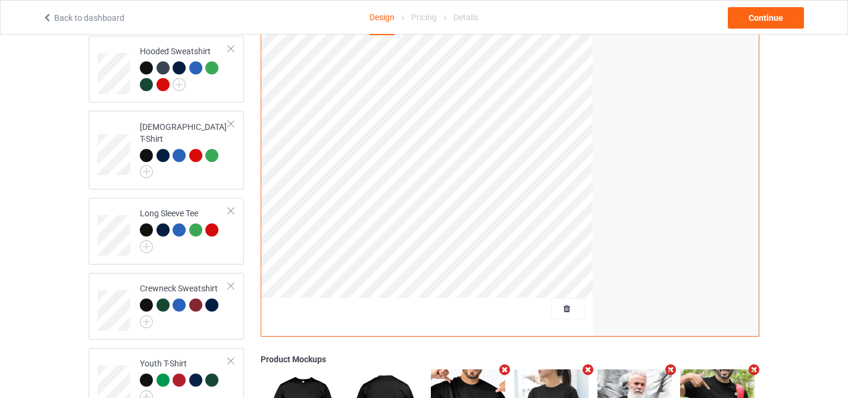
scroll to position [373, 0]
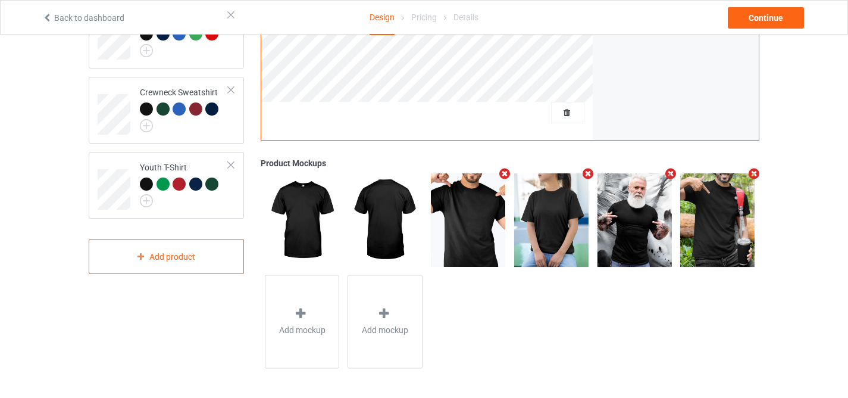
click at [558, 120] on div at bounding box center [567, 112] width 33 height 21
click at [560, 116] on span "Delete all designs" at bounding box center [540, 113] width 63 height 10
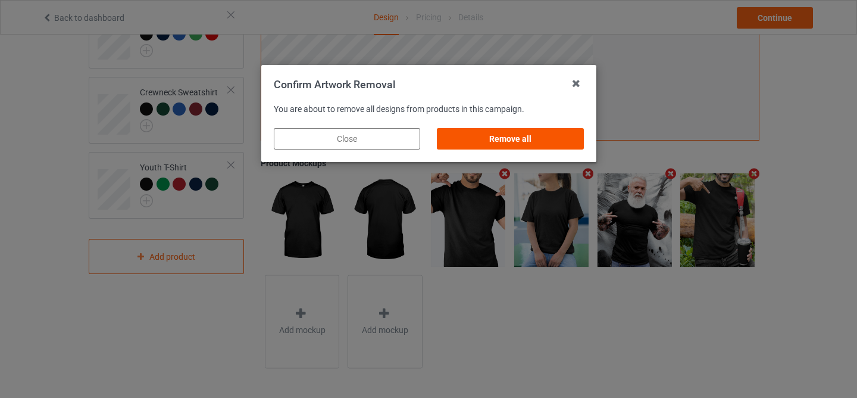
click at [520, 140] on div "Remove all" at bounding box center [510, 138] width 146 height 21
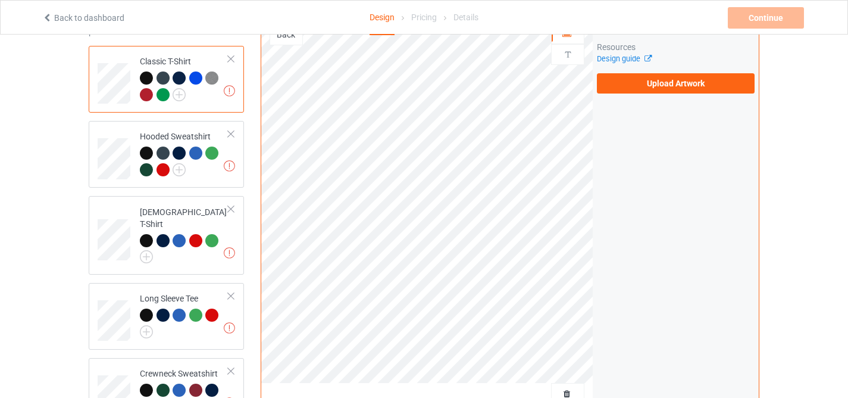
scroll to position [38, 0]
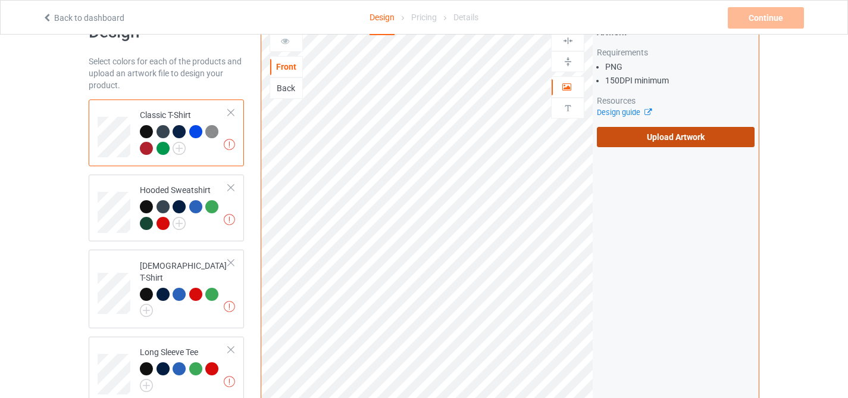
click at [699, 134] on label "Upload Artwork" at bounding box center [676, 137] width 158 height 20
click at [0, 0] on input "Upload Artwork" at bounding box center [0, 0] width 0 height 0
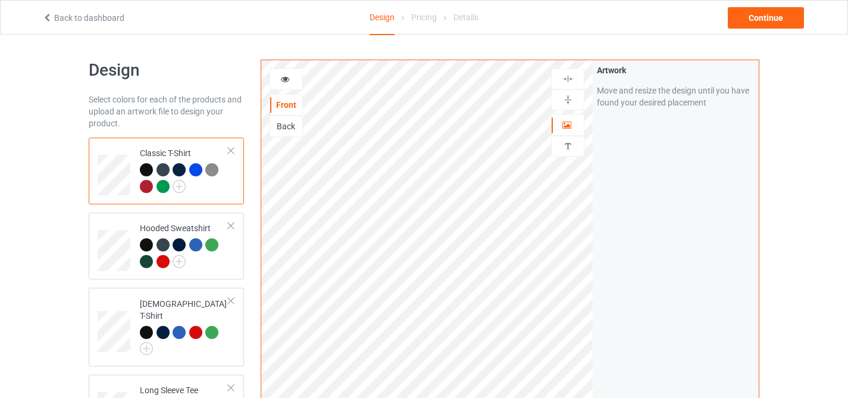
click at [763, 29] on div "Back to dashboard Design Pricing Details Continue" at bounding box center [424, 17] width 781 height 33
click at [757, 24] on div "Continue" at bounding box center [766, 17] width 76 height 21
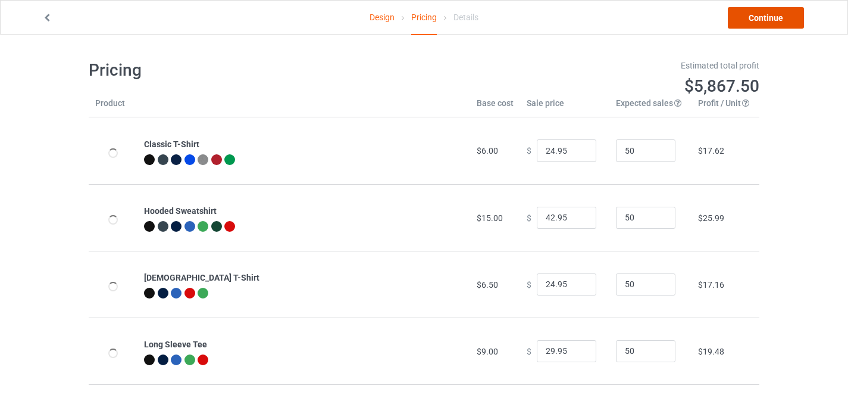
click at [757, 24] on link "Continue" at bounding box center [766, 17] width 76 height 21
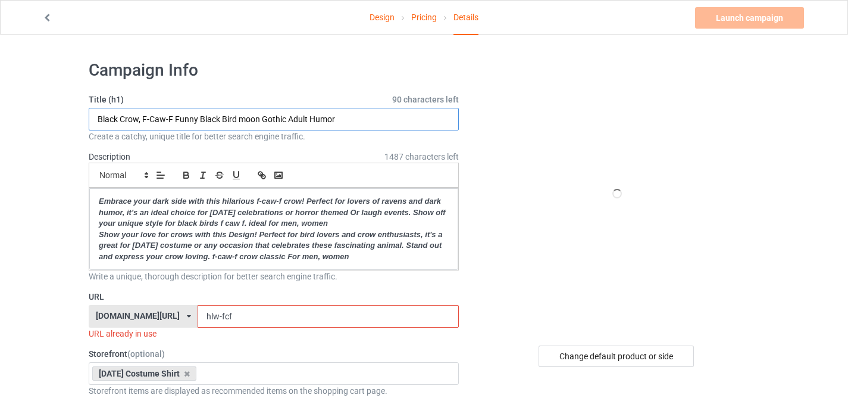
click at [251, 118] on input "Black Crow, F-Caw-F Funny Black Bird moon Gothic Adult Humor" at bounding box center [274, 119] width 370 height 23
click at [141, 121] on input "Black Crow, F-Caw-F Funny Black Bird moon Gothic Adult Humor" at bounding box center [274, 119] width 370 height 23
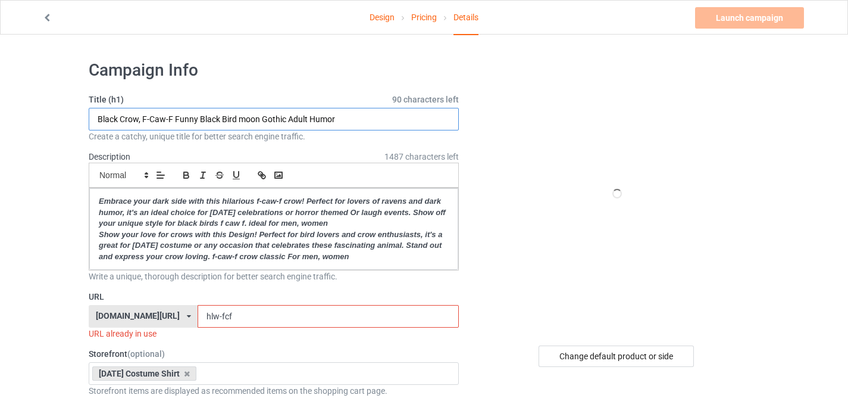
drag, startPoint x: 141, startPoint y: 119, endPoint x: 74, endPoint y: 118, distance: 67.3
click at [132, 117] on input "Black Crow, F-Caw-F Funny Black Bird moon Gothic Adult Humor" at bounding box center [274, 119] width 370 height 23
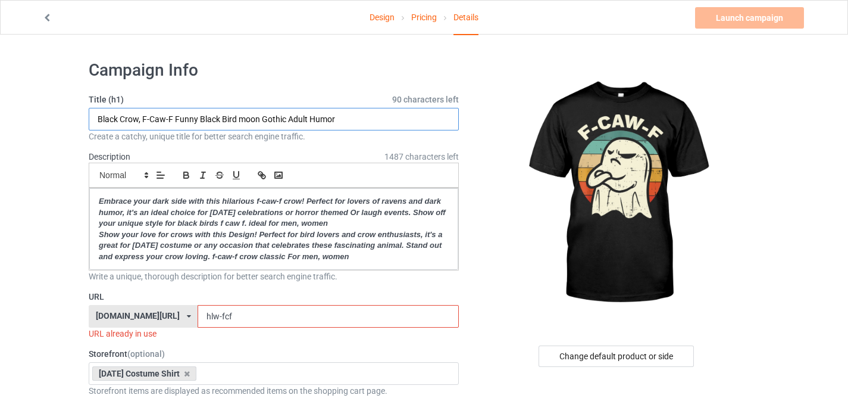
drag, startPoint x: 142, startPoint y: 117, endPoint x: 32, endPoint y: 117, distance: 110.1
drag, startPoint x: 152, startPoint y: 118, endPoint x: 366, endPoint y: 127, distance: 213.3
click at [366, 127] on input "F-Caw-F Funny Black Bird moon Gothic Adult Humor" at bounding box center [274, 119] width 370 height 23
click at [217, 122] on input "F-Caw-F Funny Black Bird moon Gothic Adult Humor" at bounding box center [274, 119] width 370 height 23
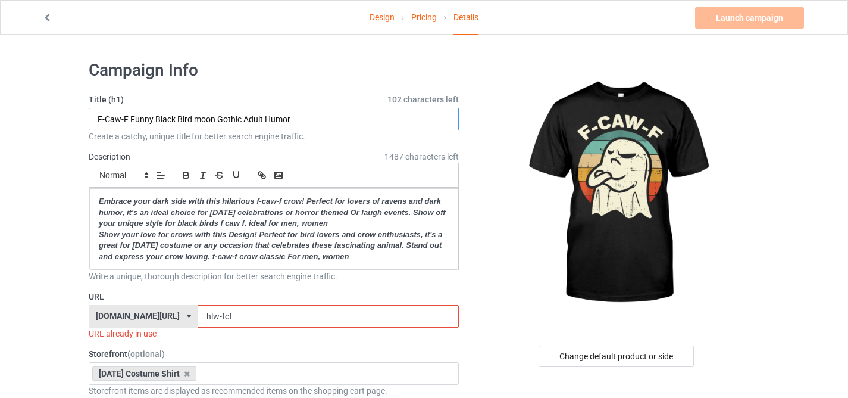
drag, startPoint x: 155, startPoint y: 118, endPoint x: 242, endPoint y: 117, distance: 87.5
click at [242, 117] on input "F-Caw-F Funny Black Bird moon Gothic Adult Humor" at bounding box center [274, 119] width 370 height 23
click at [233, 120] on input "F-Caw-F Funny [DATE] Shirt Adult Humor" at bounding box center [274, 119] width 370 height 23
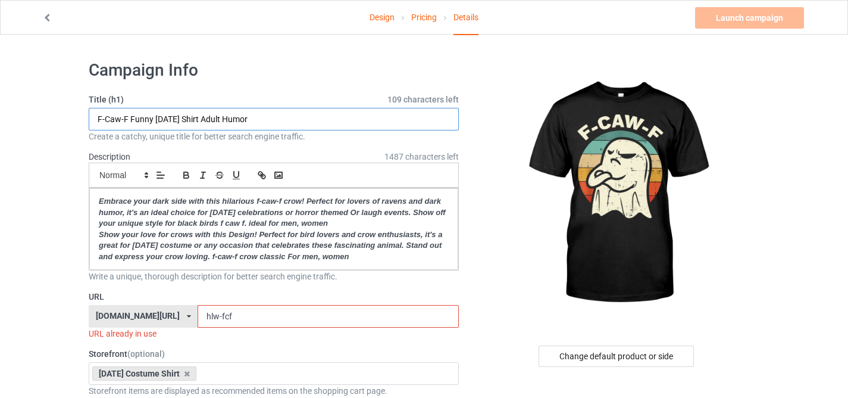
click at [233, 120] on input "F-Caw-F Funny [DATE] Shirt Adult Humor" at bounding box center [274, 119] width 370 height 23
type input "F-Caw-F Funny [DATE] Shirt Adult Humor"
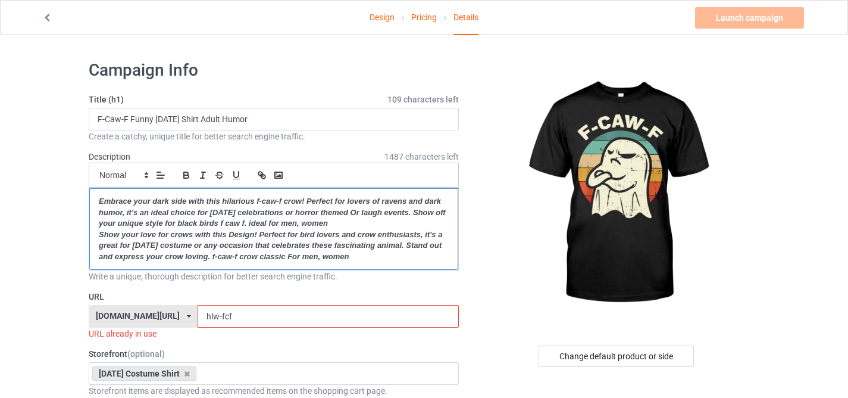
drag, startPoint x: 366, startPoint y: 255, endPoint x: 74, endPoint y: 189, distance: 299.1
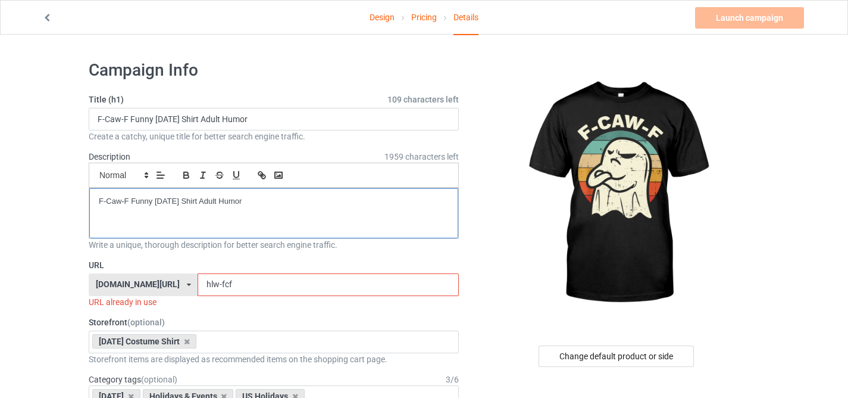
click at [130, 198] on p "F-Caw-F Funny [DATE] Shirt Adult Humor" at bounding box center [274, 201] width 350 height 11
click at [181, 177] on icon "button" at bounding box center [186, 175] width 11 height 11
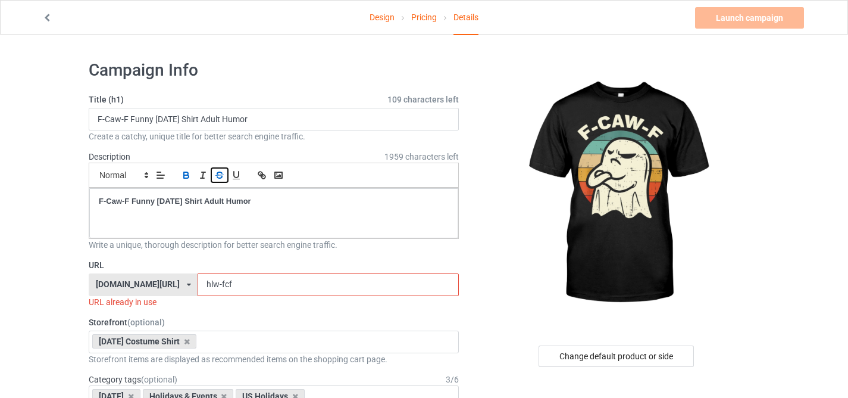
click at [211, 170] on button "button" at bounding box center [219, 175] width 17 height 14
click at [205, 173] on icon "button" at bounding box center [203, 175] width 11 height 11
click at [217, 173] on icon "button" at bounding box center [220, 172] width 6 height 3
drag, startPoint x: 205, startPoint y: 283, endPoint x: 228, endPoint y: 284, distance: 23.2
click at [228, 284] on input "hlw-fcf" at bounding box center [328, 284] width 261 height 23
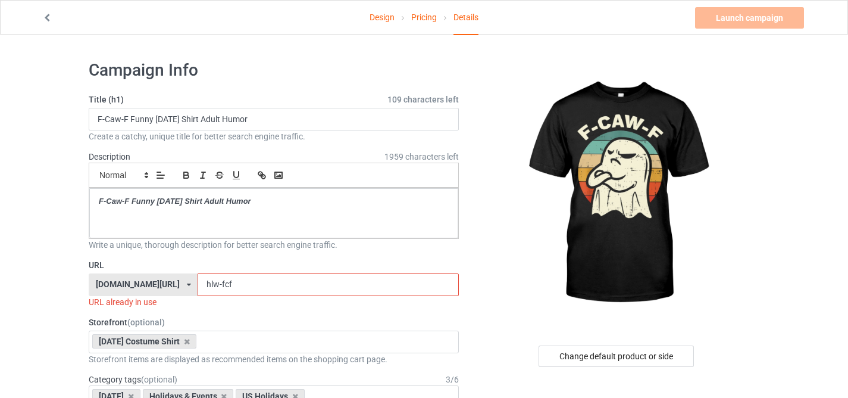
click at [227, 284] on input "hlw-fcf" at bounding box center [328, 284] width 261 height 23
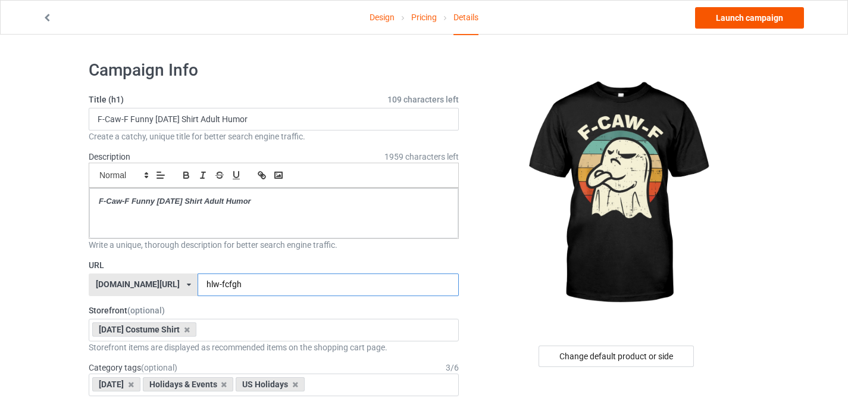
type input "hlw-fcfgh"
click at [731, 14] on link "Launch campaign" at bounding box center [749, 17] width 109 height 21
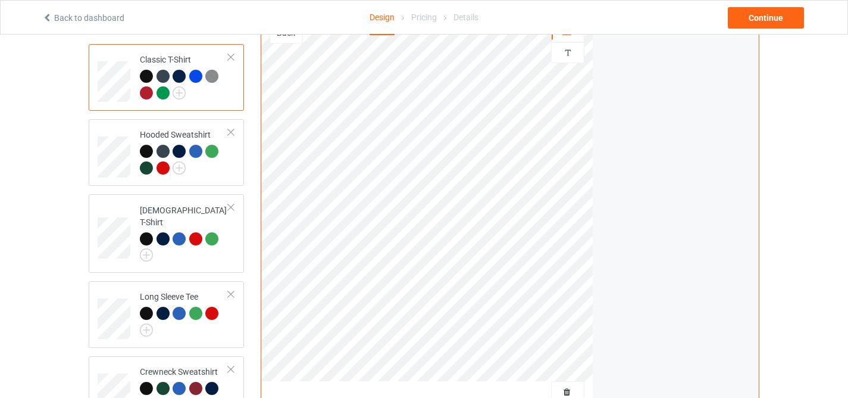
scroll to position [175, 0]
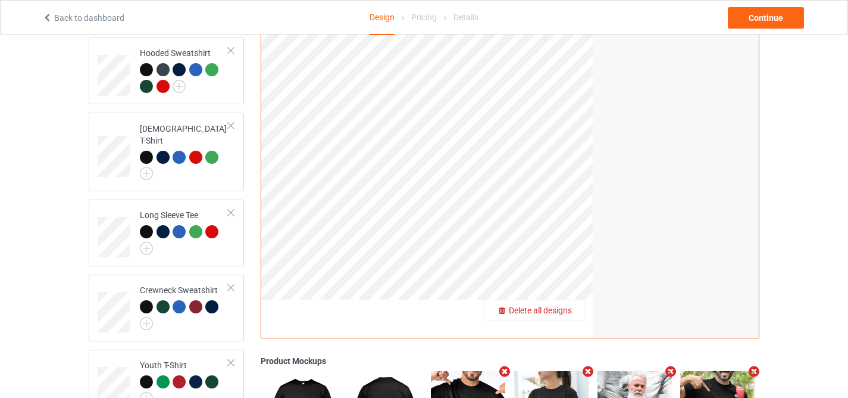
click at [563, 313] on span "Delete all designs" at bounding box center [540, 310] width 63 height 10
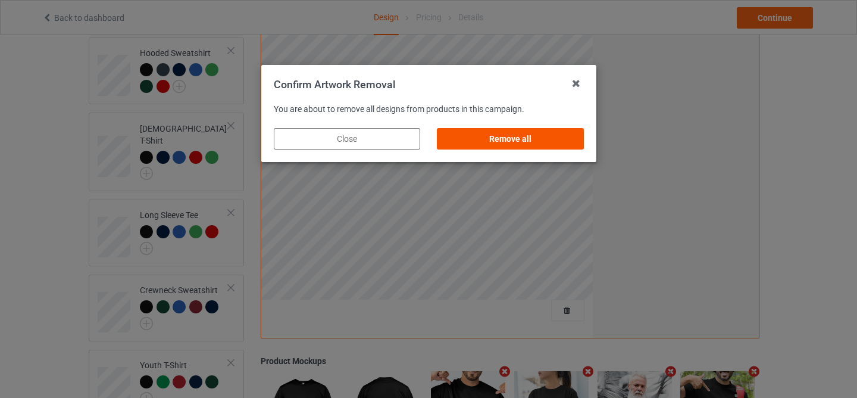
click at [511, 141] on div "Remove all" at bounding box center [510, 138] width 146 height 21
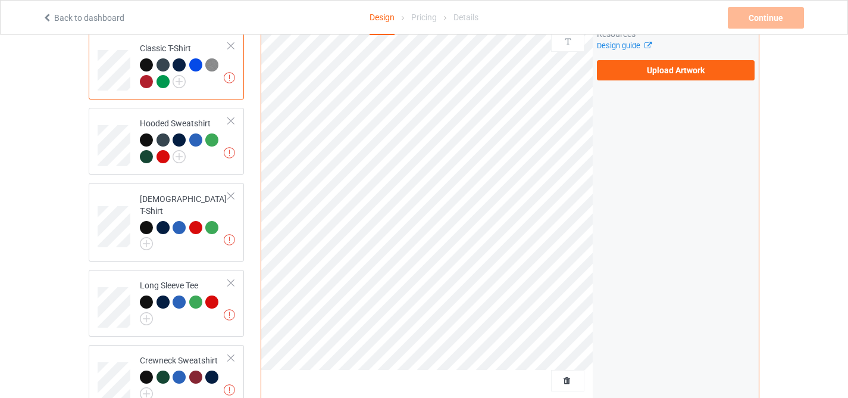
scroll to position [35, 0]
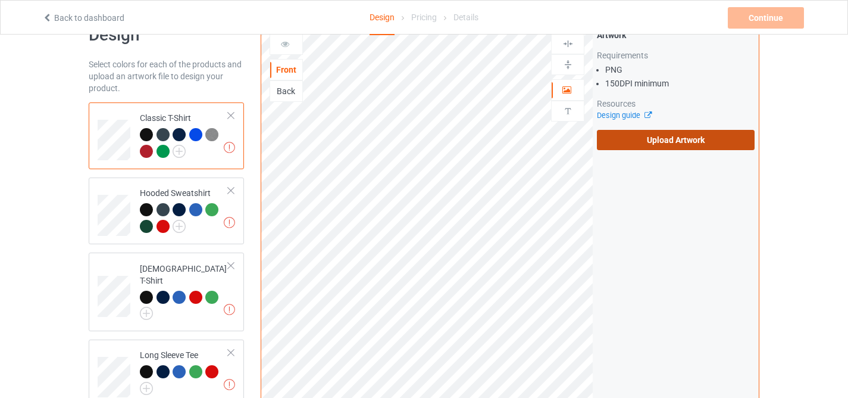
click at [661, 137] on label "Upload Artwork" at bounding box center [676, 140] width 158 height 20
click at [0, 0] on input "Upload Artwork" at bounding box center [0, 0] width 0 height 0
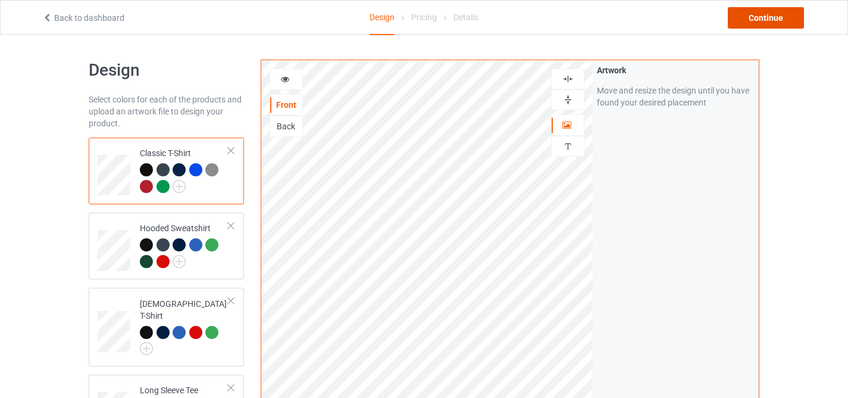
click at [746, 17] on div "Continue" at bounding box center [766, 17] width 76 height 21
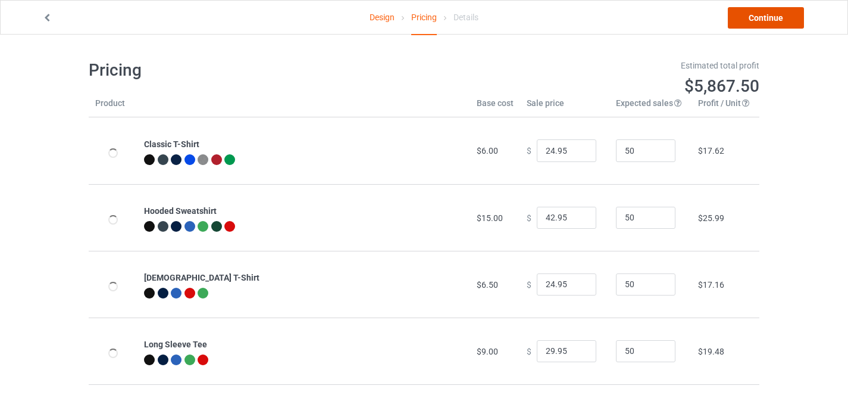
click at [746, 17] on link "Continue" at bounding box center [766, 17] width 76 height 21
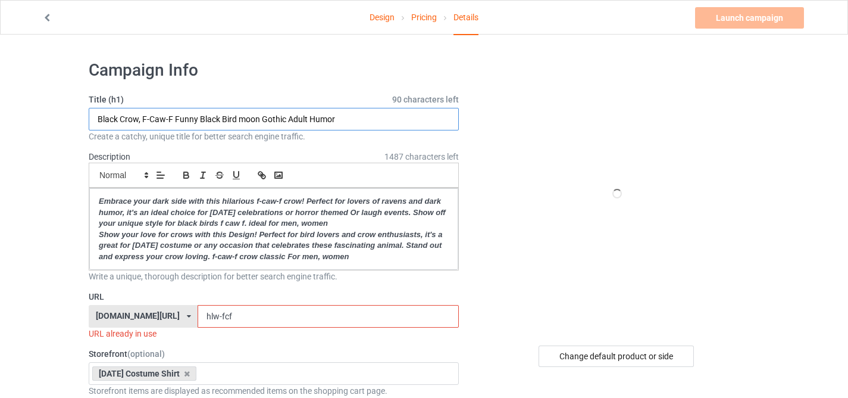
drag, startPoint x: 199, startPoint y: 118, endPoint x: 285, endPoint y: 117, distance: 85.7
click at [285, 117] on input "Black Crow, F-Caw-F Funny Black Bird moon Gothic Adult Humor" at bounding box center [274, 119] width 370 height 23
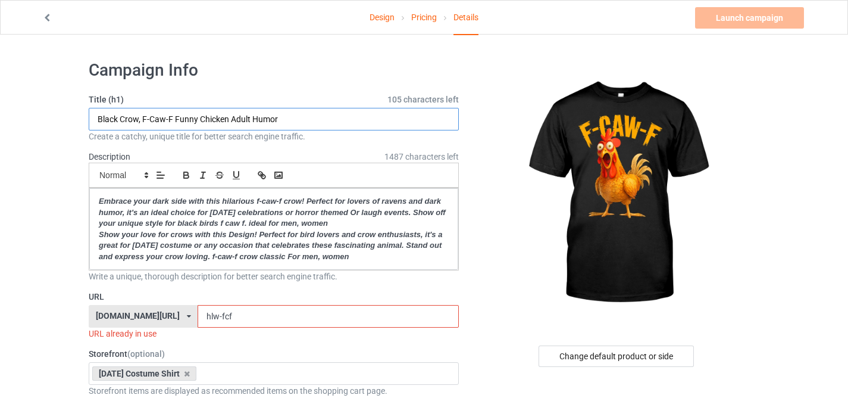
type input "Black Crow, F-Caw-F Funny Chicken Adult Humor"
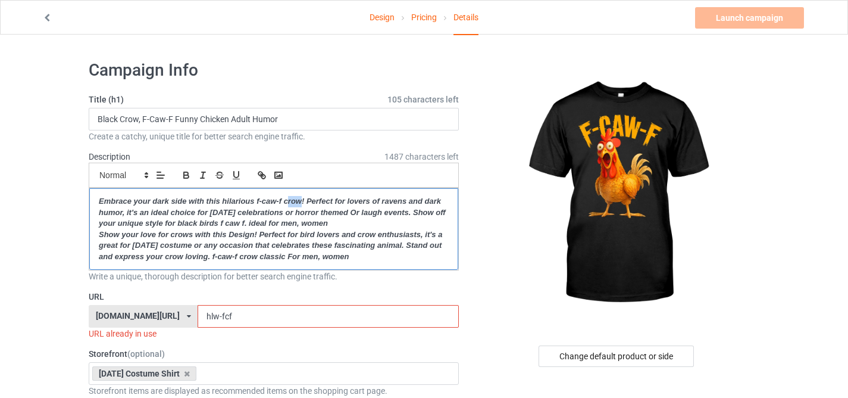
drag, startPoint x: 286, startPoint y: 199, endPoint x: 303, endPoint y: 199, distance: 16.7
click at [303, 199] on em "Embrace your dark side with this hilarious f-caw-f crow! Perfect for lovers of …" at bounding box center [273, 211] width 349 height 31
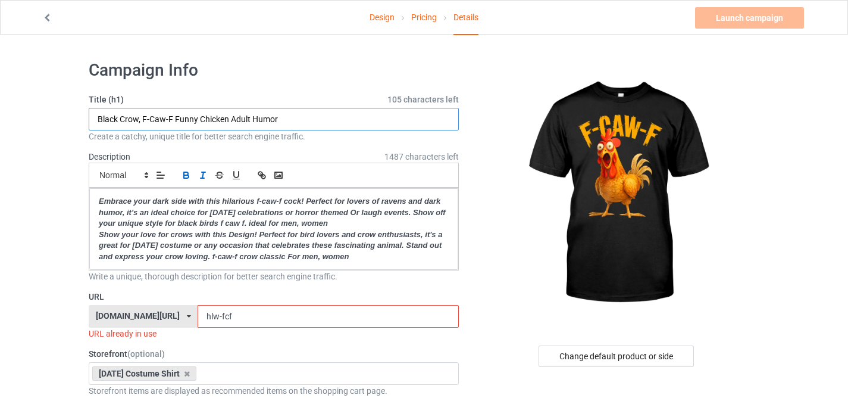
click at [204, 118] on input "Black Crow, F-Caw-F Funny Chicken Adult Humor" at bounding box center [274, 119] width 370 height 23
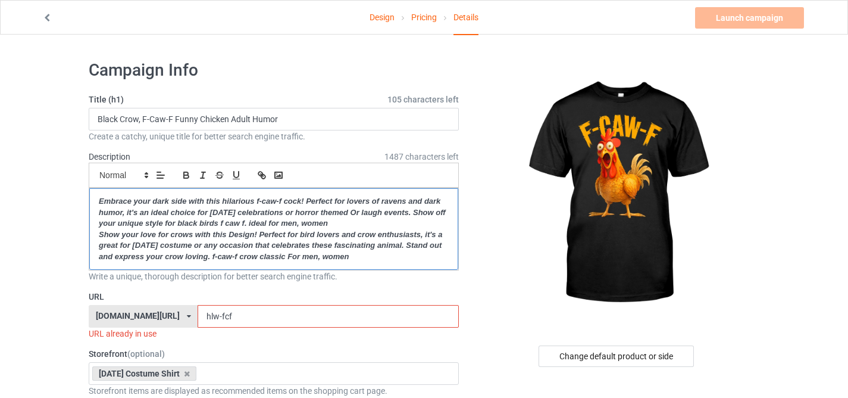
click at [301, 201] on em "Embrace your dark side with this hilarious f-caw-f cock! Perfect for lovers of …" at bounding box center [273, 211] width 349 height 31
drag, startPoint x: 372, startPoint y: 260, endPoint x: 41, endPoint y: 191, distance: 337.7
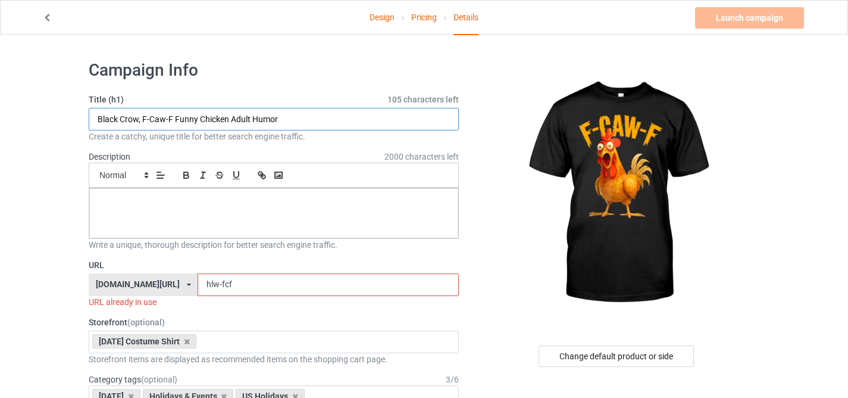
click at [120, 118] on input "Black Crow, F-Caw-F Funny Chicken Adult Humor" at bounding box center [274, 119] width 370 height 23
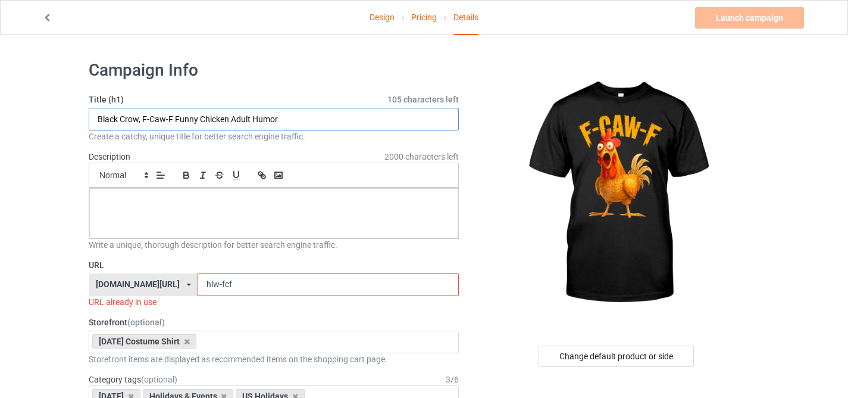
click at [140, 116] on input "Black Crow, F-Caw-F Funny Chicken Adult Humor" at bounding box center [274, 119] width 370 height 23
drag, startPoint x: 143, startPoint y: 117, endPoint x: 25, endPoint y: 120, distance: 118.5
click at [124, 118] on input "F-Caw-F Funny Chicken Adult Humor" at bounding box center [274, 119] width 370 height 23
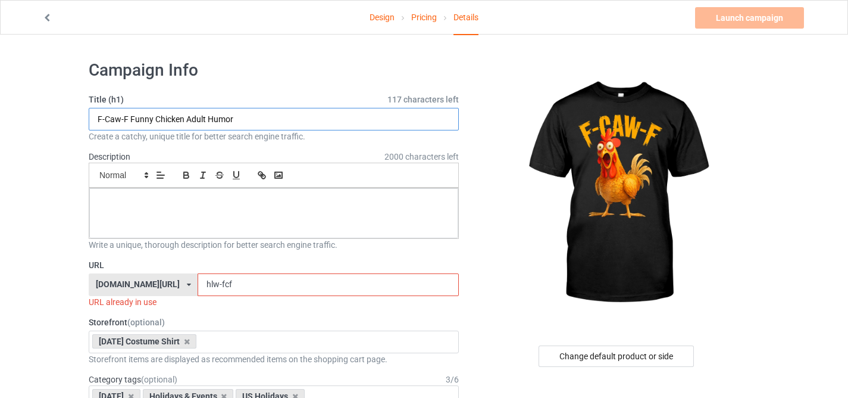
click at [124, 118] on input "F-Caw-F Funny Chicken Adult Humor" at bounding box center [274, 119] width 370 height 23
type input "F-Caw-F Funny Chicken Adult Humor"
click at [143, 213] on div at bounding box center [273, 213] width 369 height 50
click at [220, 283] on input "hlw-fcf" at bounding box center [328, 284] width 261 height 23
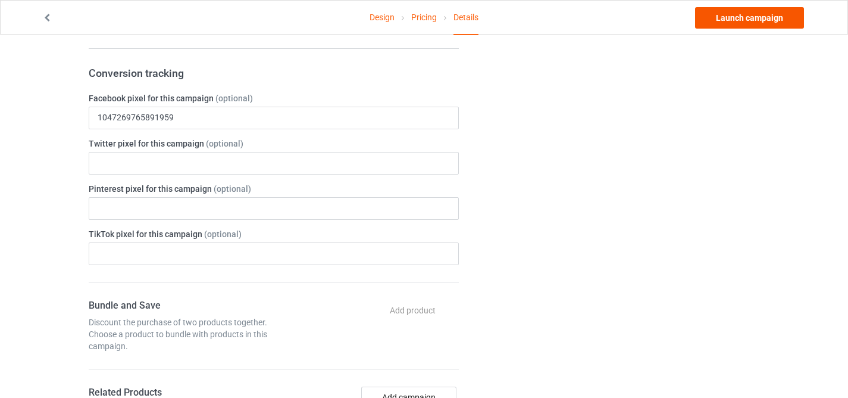
scroll to position [246, 0]
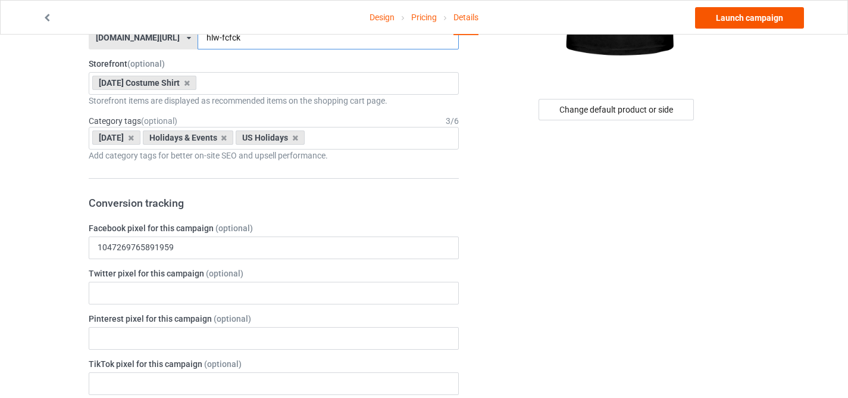
type input "hlw-fcfck"
click at [742, 13] on link "Launch campaign" at bounding box center [749, 17] width 109 height 21
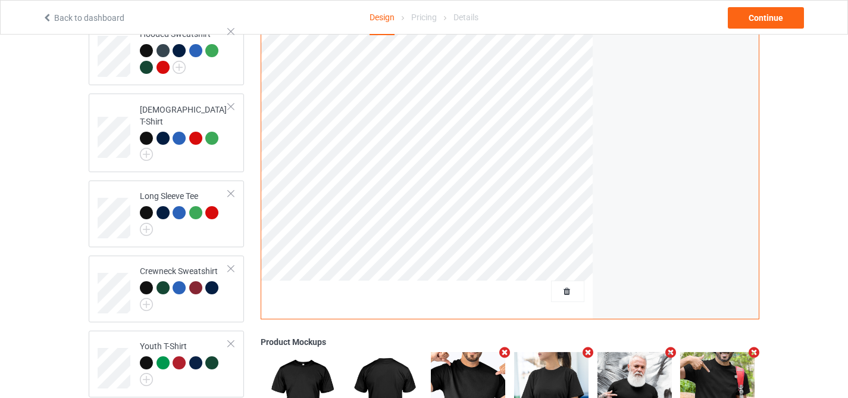
scroll to position [244, 0]
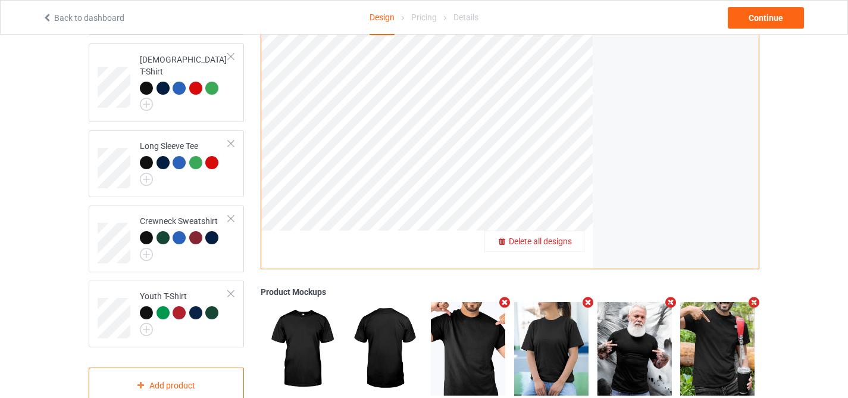
click at [568, 246] on div "Delete all designs" at bounding box center [534, 241] width 99 height 12
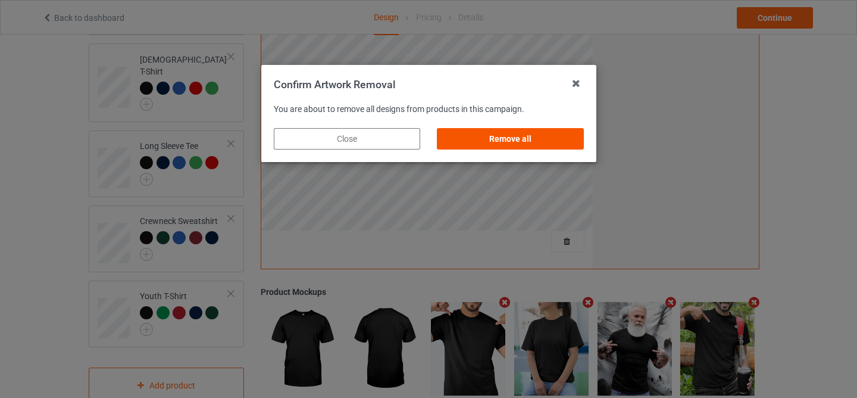
click at [525, 138] on div "Remove all" at bounding box center [510, 138] width 146 height 21
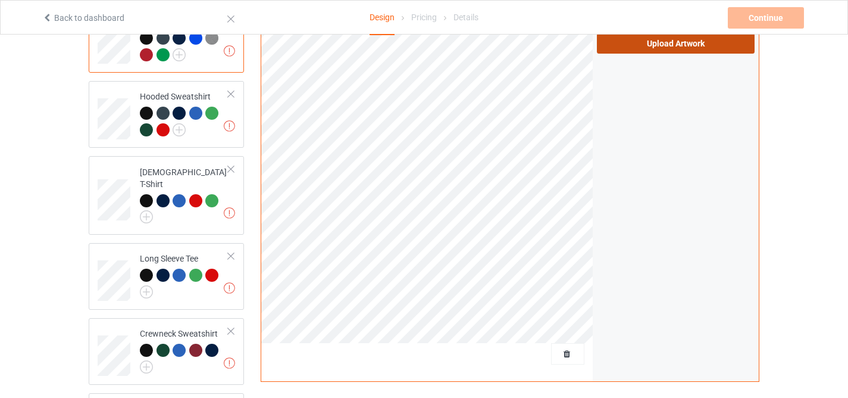
scroll to position [101, 0]
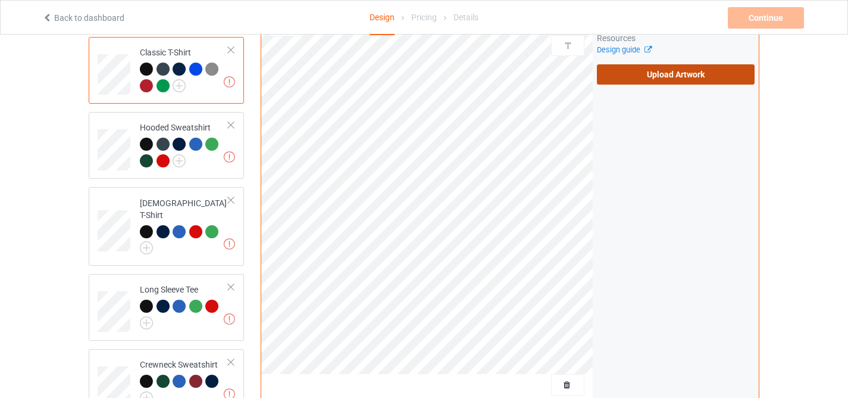
click at [637, 81] on label "Upload Artwork" at bounding box center [676, 74] width 158 height 20
click at [0, 0] on input "Upload Artwork" at bounding box center [0, 0] width 0 height 0
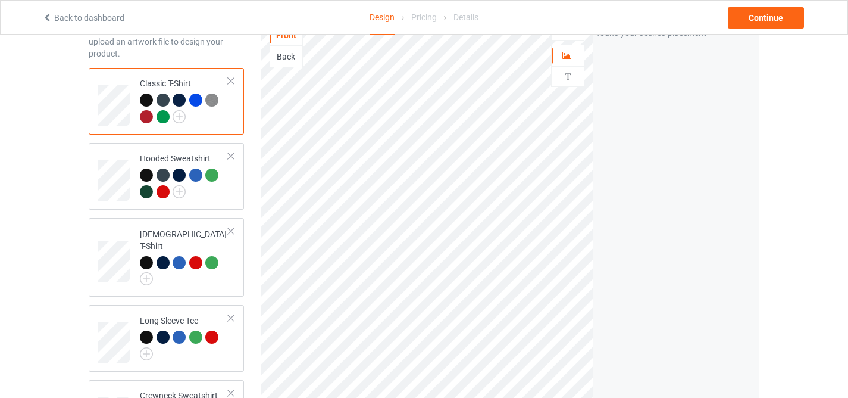
scroll to position [40, 0]
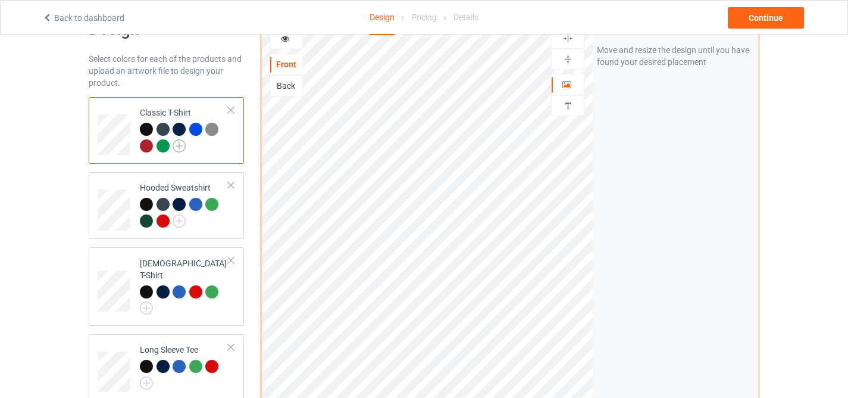
click at [182, 148] on img at bounding box center [179, 145] width 13 height 13
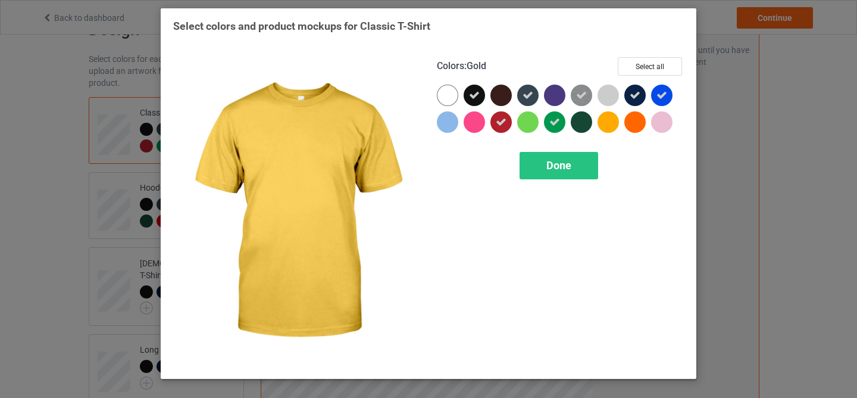
click at [601, 119] on div at bounding box center [608, 121] width 21 height 21
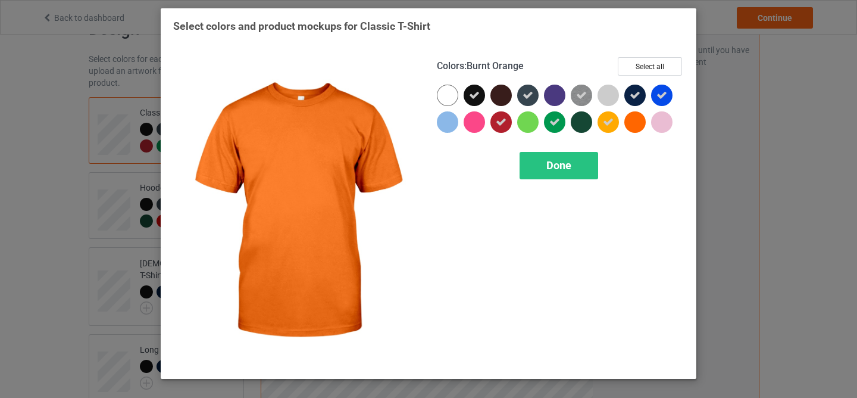
click at [628, 122] on div at bounding box center [635, 121] width 21 height 21
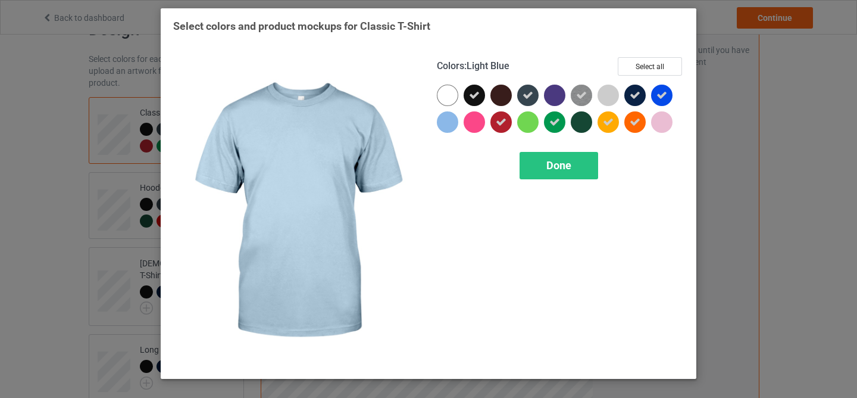
click at [450, 120] on div at bounding box center [447, 121] width 21 height 21
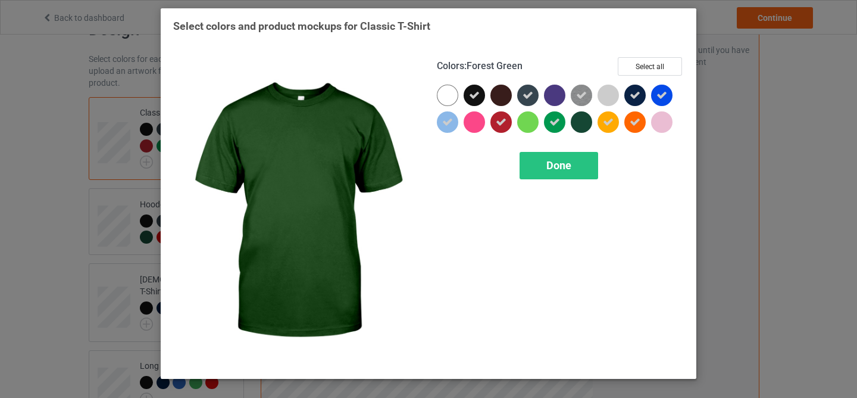
click at [578, 120] on div at bounding box center [581, 121] width 21 height 21
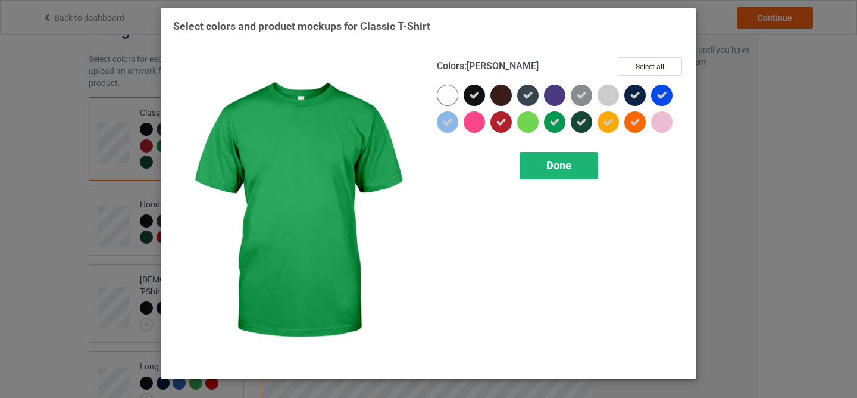
click at [554, 160] on span "Done" at bounding box center [559, 165] width 25 height 13
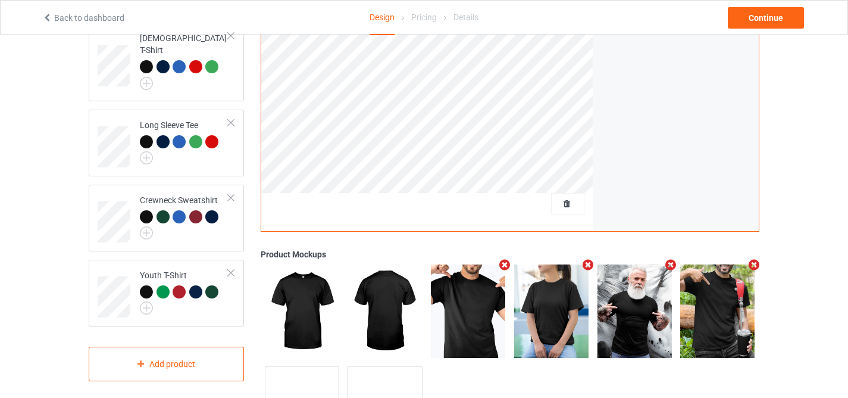
scroll to position [344, 0]
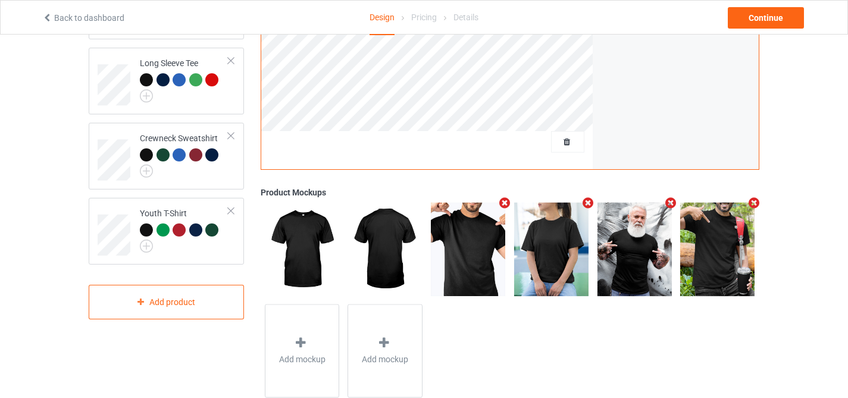
click at [588, 201] on icon "Remove mockup" at bounding box center [587, 202] width 15 height 13
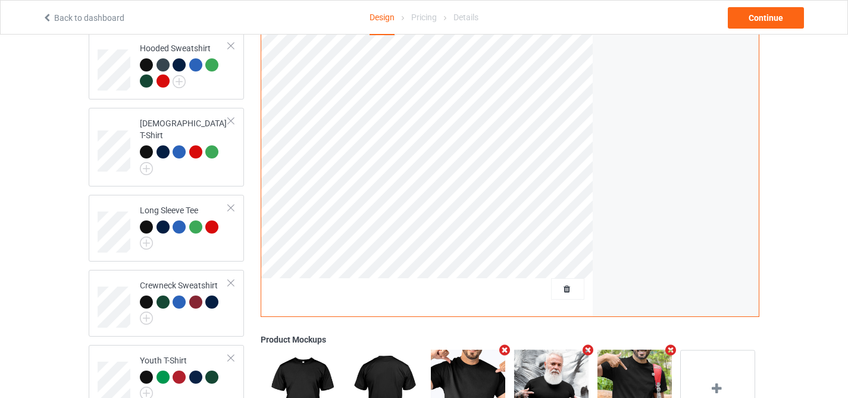
scroll to position [0, 0]
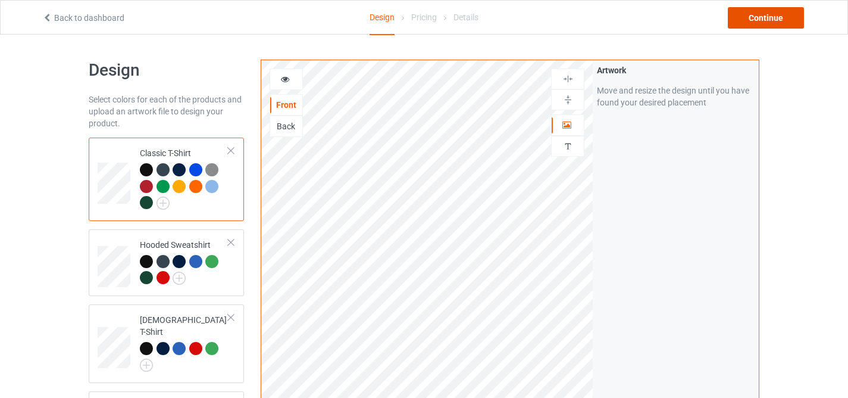
click at [754, 22] on div "Continue" at bounding box center [766, 17] width 76 height 21
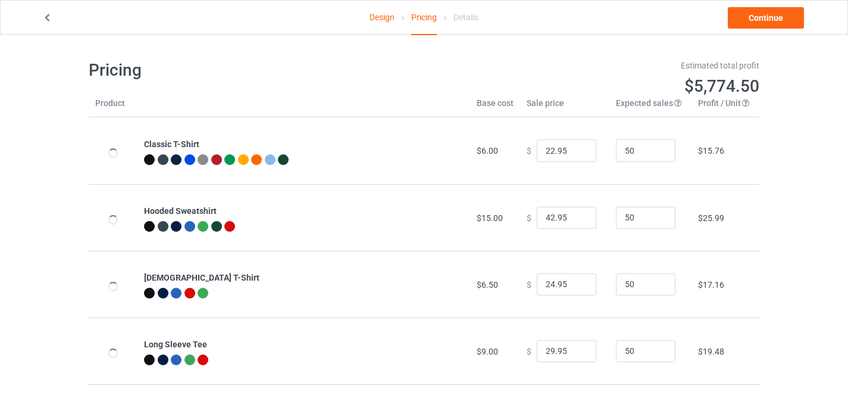
scroll to position [5, 0]
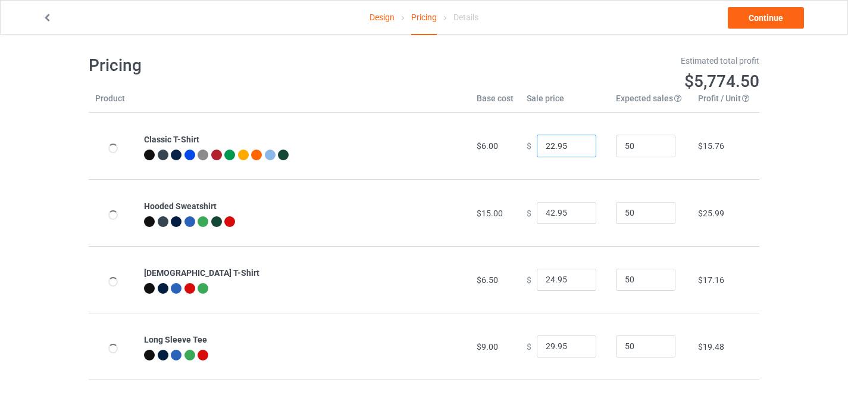
click at [547, 146] on input "22.95" at bounding box center [567, 146] width 60 height 23
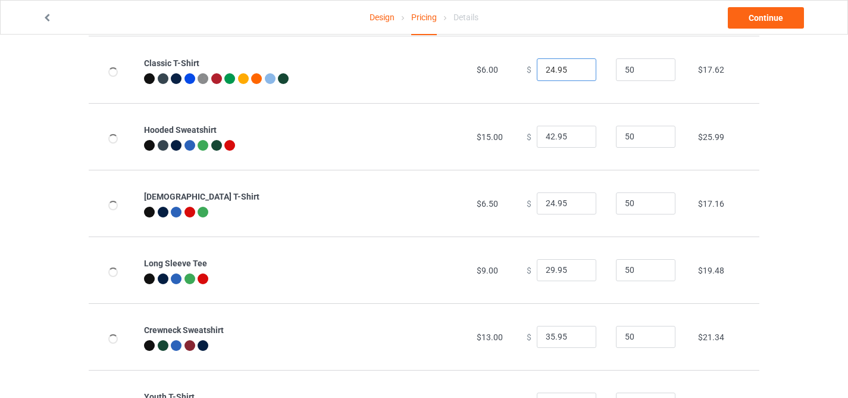
scroll to position [130, 0]
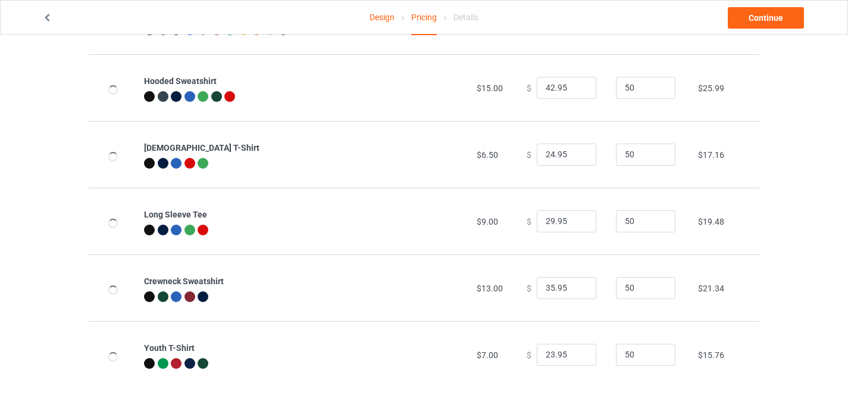
type input "24.95"
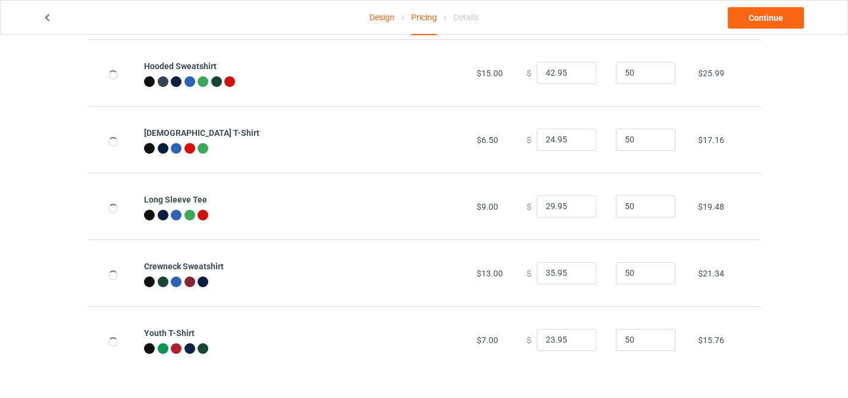
click at [35, 208] on div "Design Pricing Details Continue Pricing Estimated total profit $5,867.50 Produc…" at bounding box center [424, 144] width 848 height 508
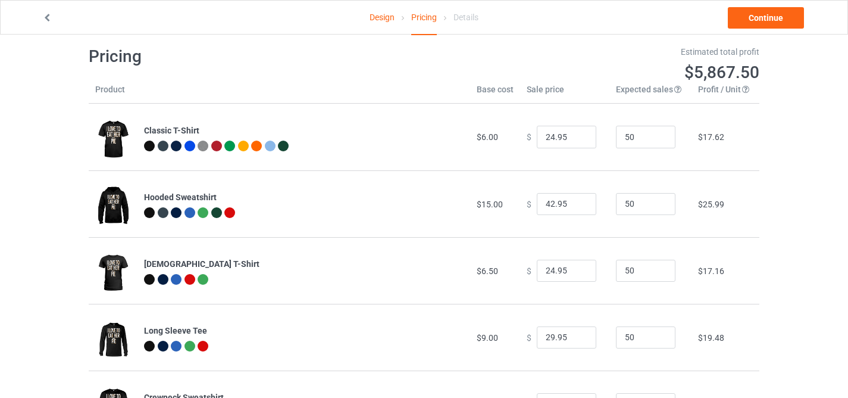
scroll to position [0, 0]
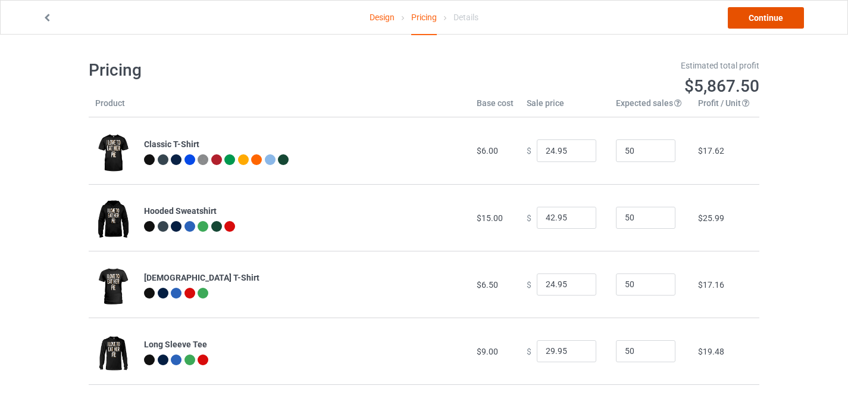
click at [754, 14] on link "Continue" at bounding box center [766, 17] width 76 height 21
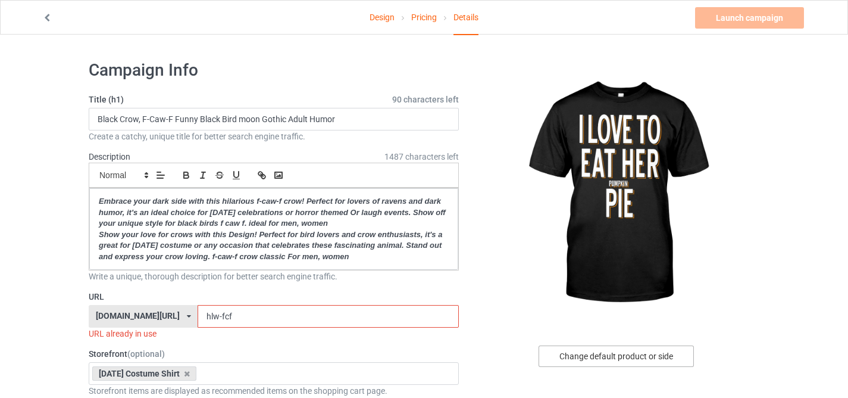
click at [571, 349] on div "Change default product or side" at bounding box center [616, 355] width 155 height 21
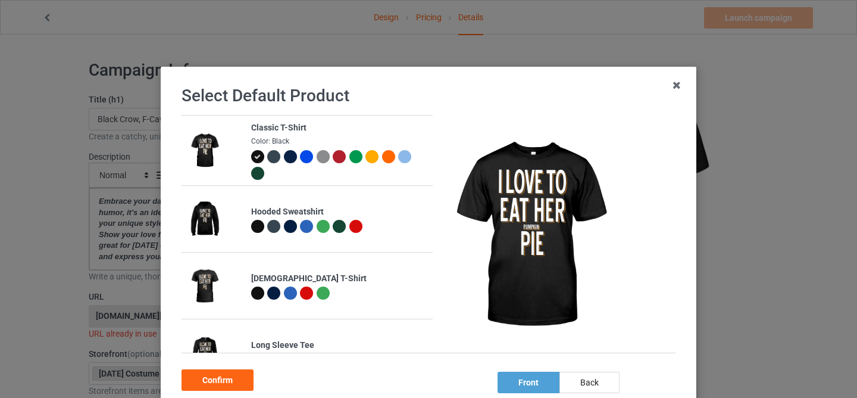
click at [349, 157] on div at bounding box center [355, 156] width 13 height 13
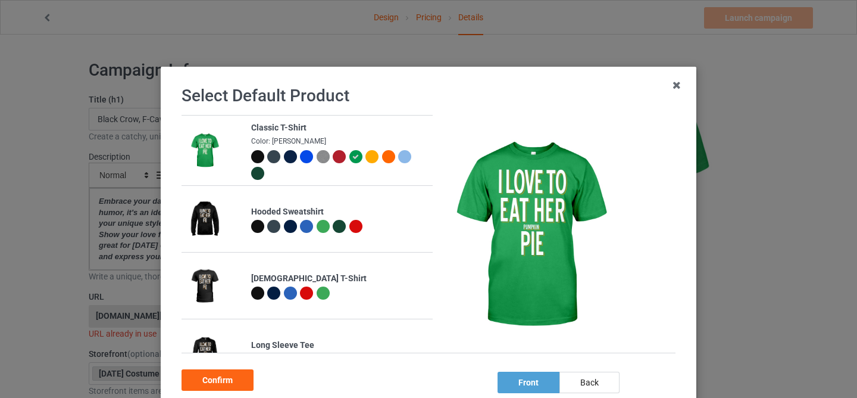
click at [252, 171] on div at bounding box center [257, 173] width 13 height 13
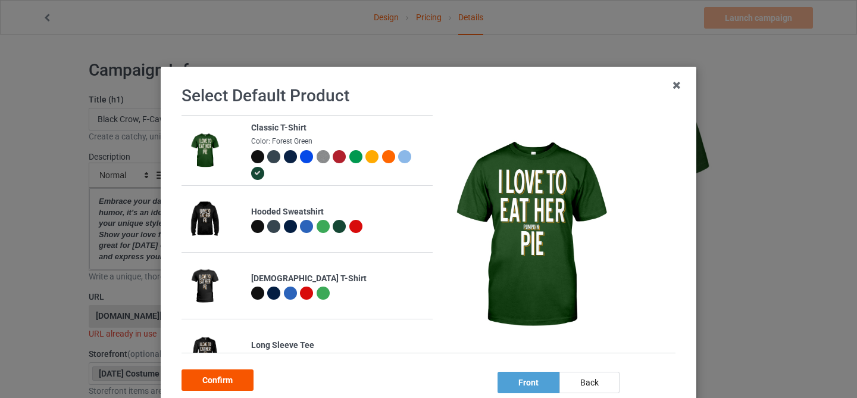
click at [206, 379] on div "Confirm" at bounding box center [218, 379] width 72 height 21
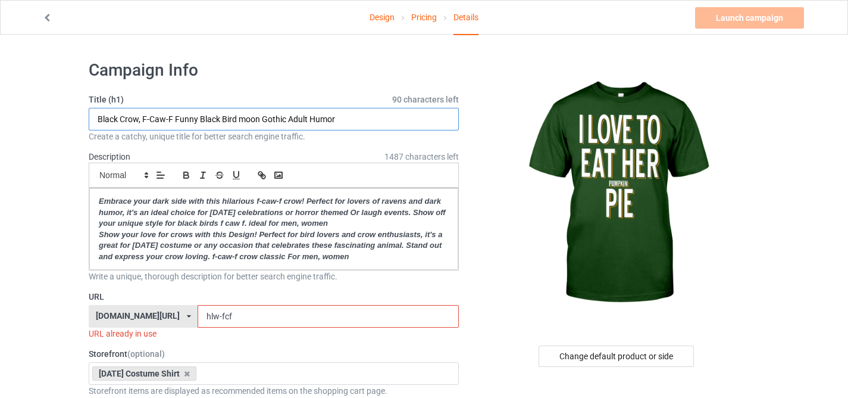
click at [261, 121] on input "Black Crow, F-Caw-F Funny Black Bird moon Gothic Adult Humor" at bounding box center [274, 119] width 370 height 23
click at [242, 111] on input "I Love To Eat Her Pumpkin Pie - Funny Gift For Him" at bounding box center [274, 119] width 370 height 23
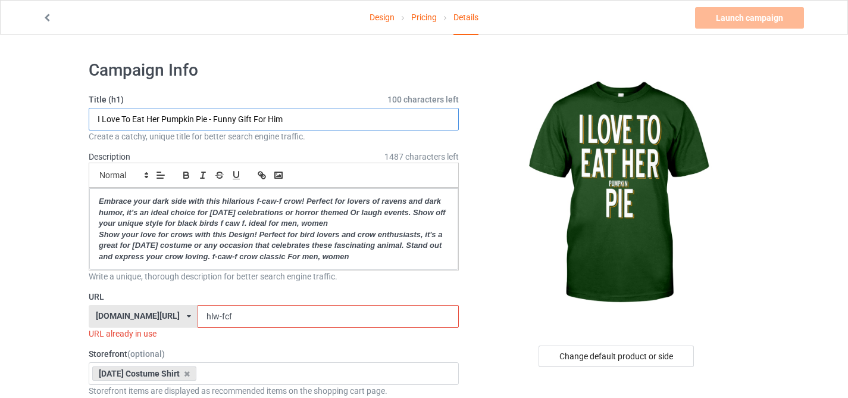
click at [242, 111] on input "I Love To Eat Her Pumpkin Pie - Funny Gift For Him" at bounding box center [274, 119] width 370 height 23
type input "I Love To Eat Her Pumpkin Pie - Funny Gift For Him"
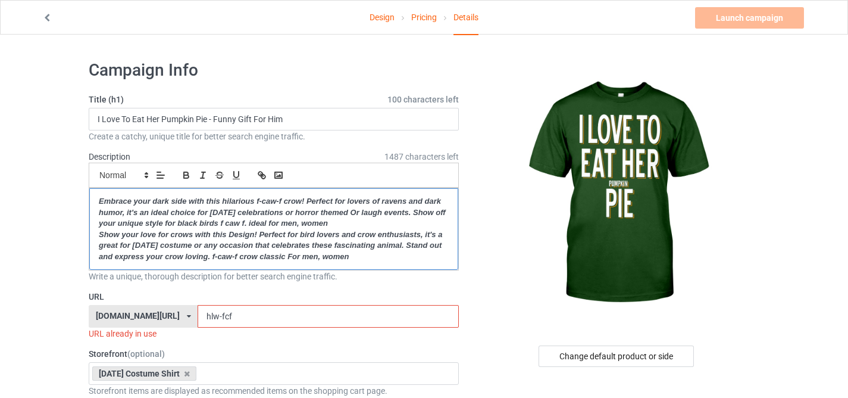
drag, startPoint x: 364, startPoint y: 258, endPoint x: 92, endPoint y: 184, distance: 281.9
click at [92, 184] on div "Small Normal Large Big Huge Embrace your dark side with this hilarious f-caw-f …" at bounding box center [274, 217] width 370 height 108
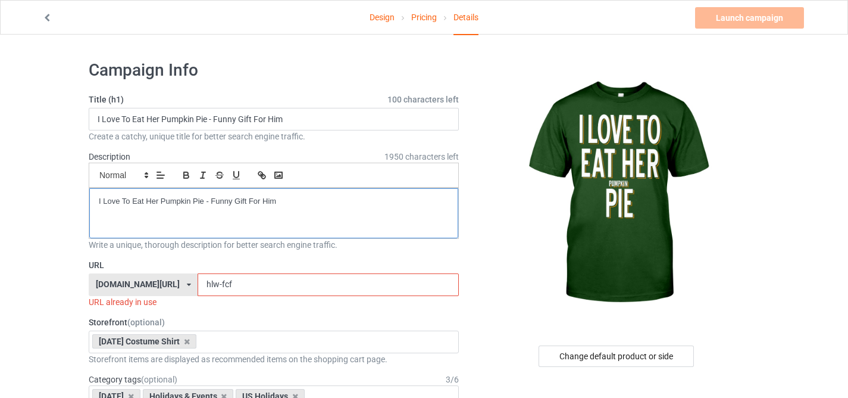
click at [120, 199] on p "I Love To Eat Her Pumpkin Pie - Funny Gift For Him" at bounding box center [274, 201] width 350 height 11
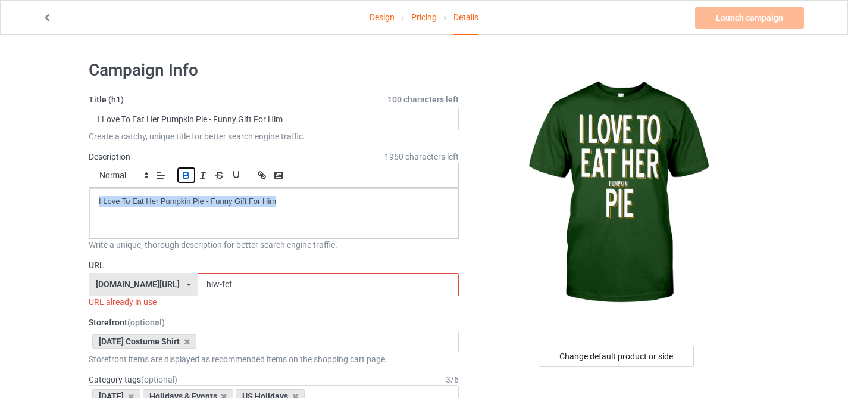
click at [184, 173] on icon "button" at bounding box center [186, 173] width 4 height 3
click at [209, 174] on button "button" at bounding box center [203, 175] width 17 height 14
click at [205, 282] on input "hlw-fcf" at bounding box center [328, 284] width 261 height 23
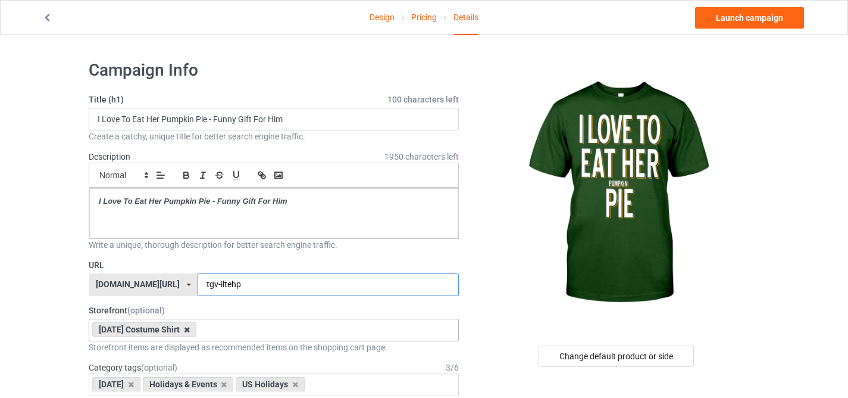
type input "tgv-iltehp"
click at [190, 329] on icon at bounding box center [187, 330] width 6 height 8
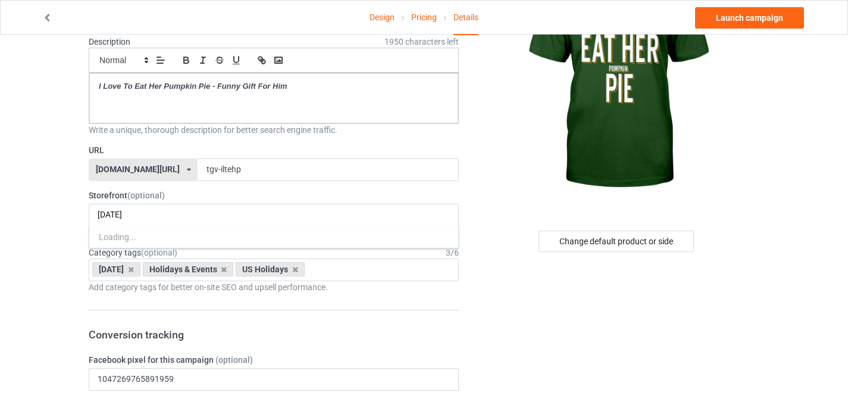
scroll to position [129, 0]
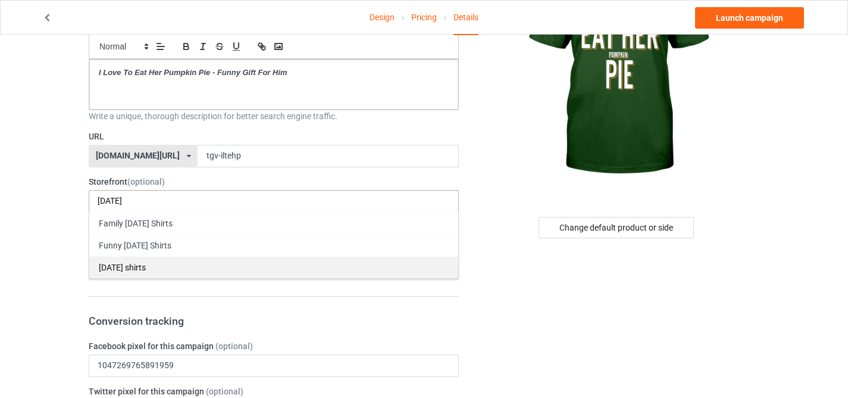
type input "[DATE]"
click at [156, 264] on div "[DATE] shirts" at bounding box center [273, 267] width 369 height 22
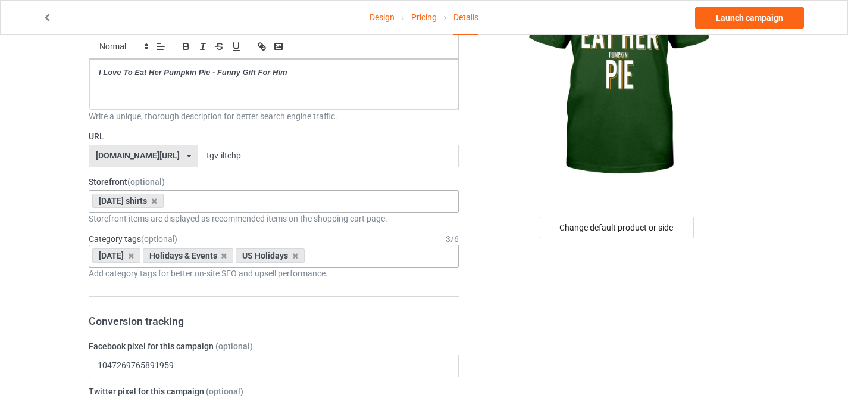
click at [141, 251] on div "[DATE]" at bounding box center [116, 255] width 48 height 14
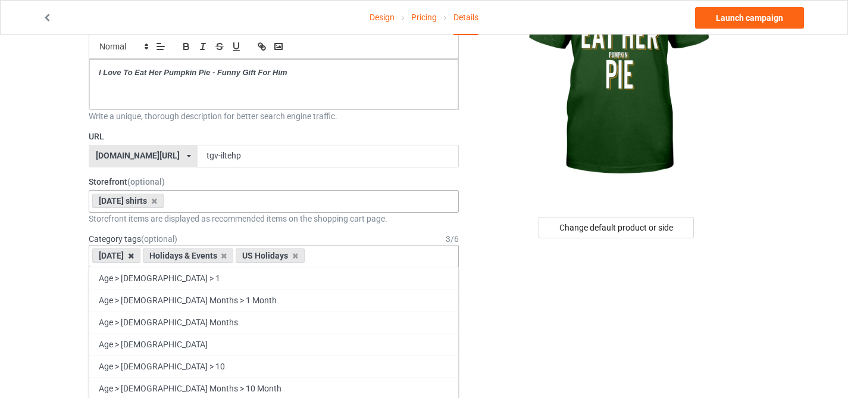
click at [134, 255] on icon at bounding box center [131, 256] width 6 height 8
click at [171, 254] on icon at bounding box center [174, 256] width 6 height 8
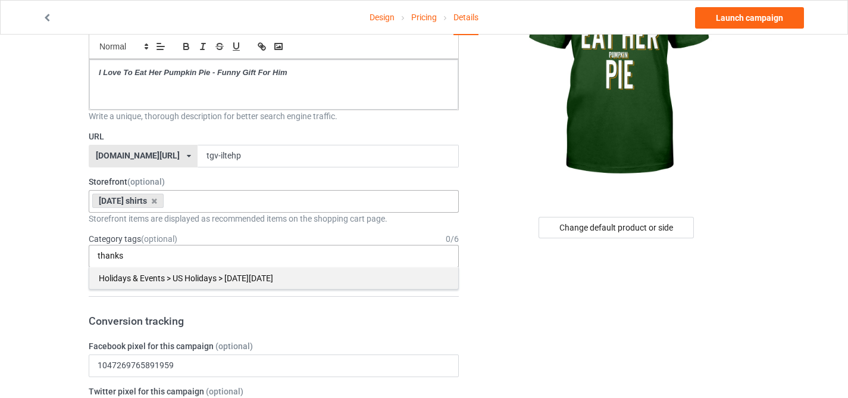
type input "thanks"
click at [242, 274] on div "Holidays & Events > US Holidays > [DATE][DATE]" at bounding box center [273, 278] width 369 height 22
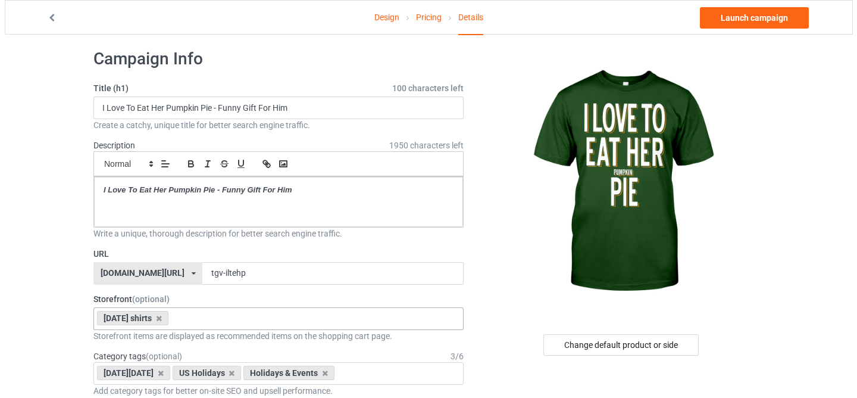
scroll to position [0, 0]
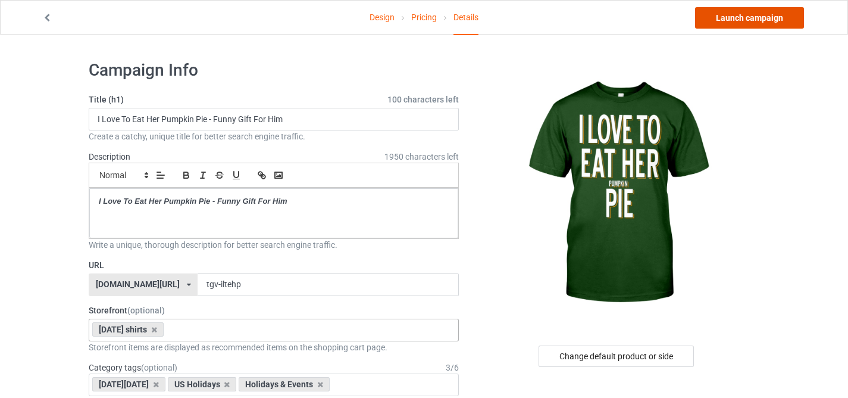
click at [728, 23] on link "Launch campaign" at bounding box center [749, 17] width 109 height 21
